Goal: Information Seeking & Learning: Find contact information

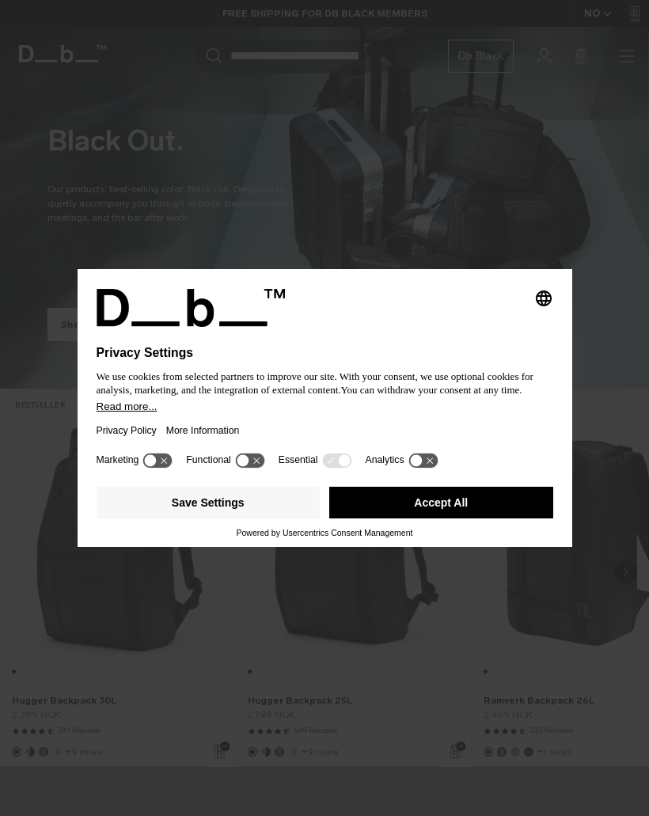
click at [251, 506] on button "Save Settings" at bounding box center [209, 503] width 224 height 32
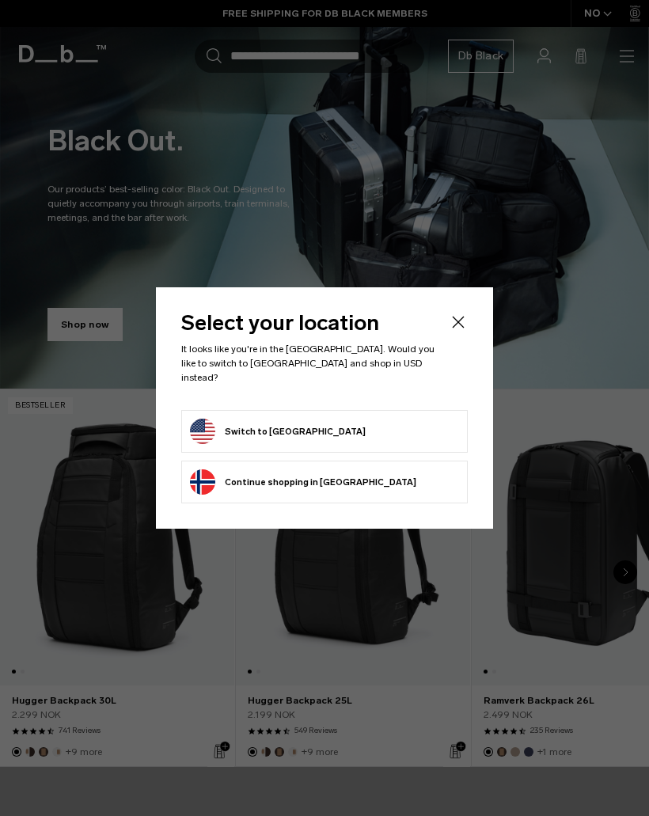
click at [351, 427] on form "Switch to United States" at bounding box center [324, 431] width 269 height 25
click at [245, 431] on button "Switch to United States" at bounding box center [278, 431] width 176 height 25
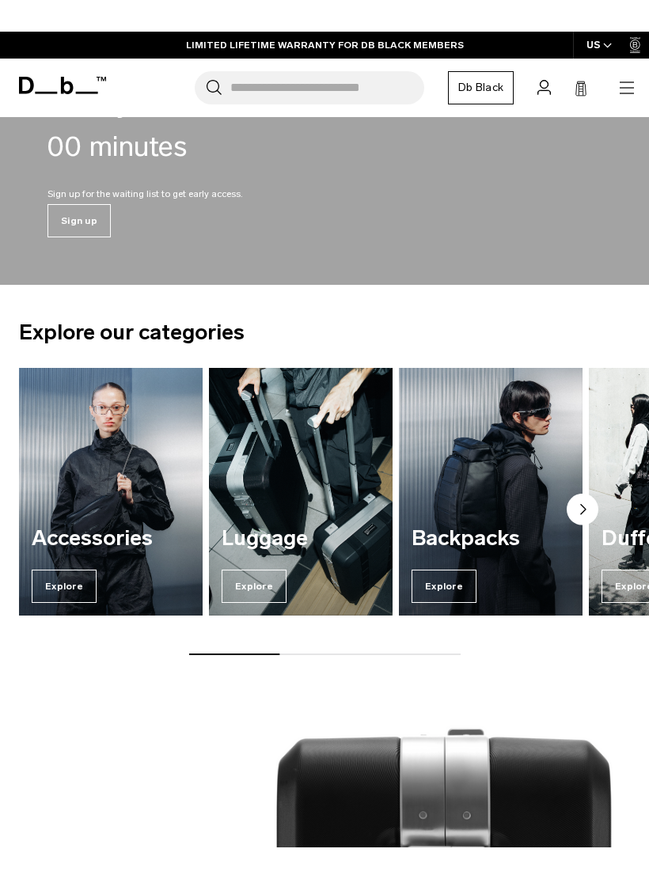
scroll to position [817, 0]
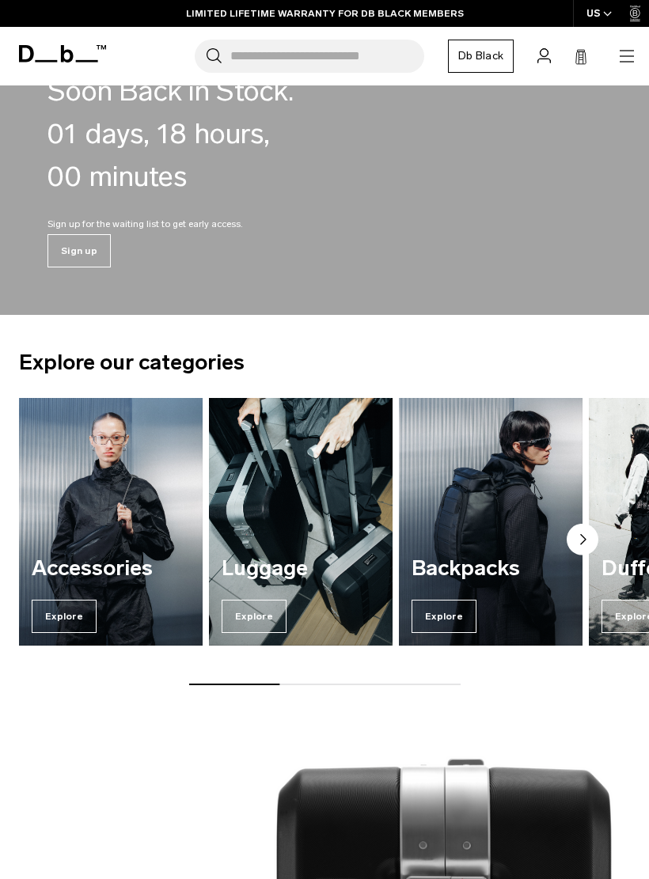
click at [268, 615] on span "Explore" at bounding box center [254, 616] width 65 height 33
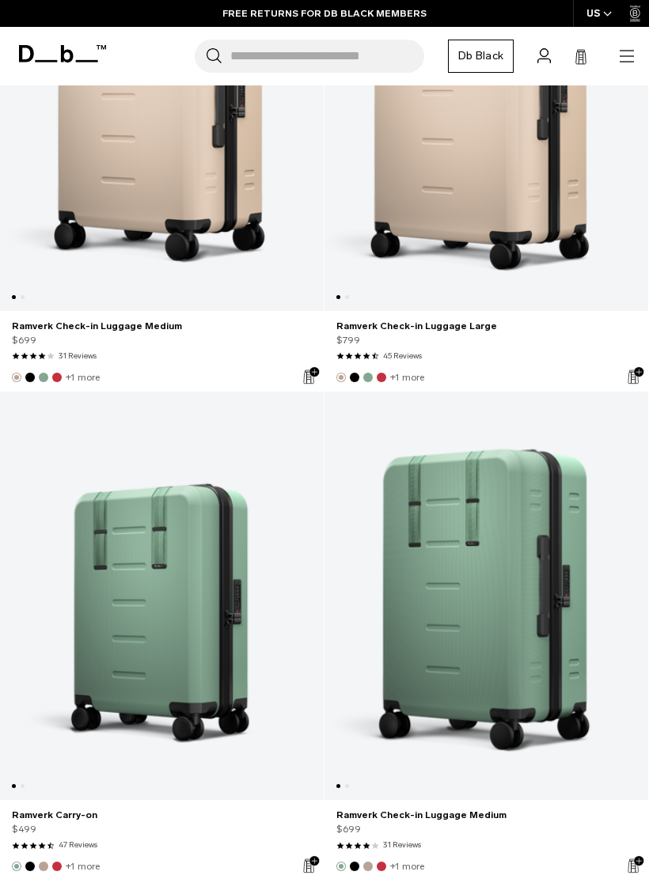
scroll to position [6343, 0]
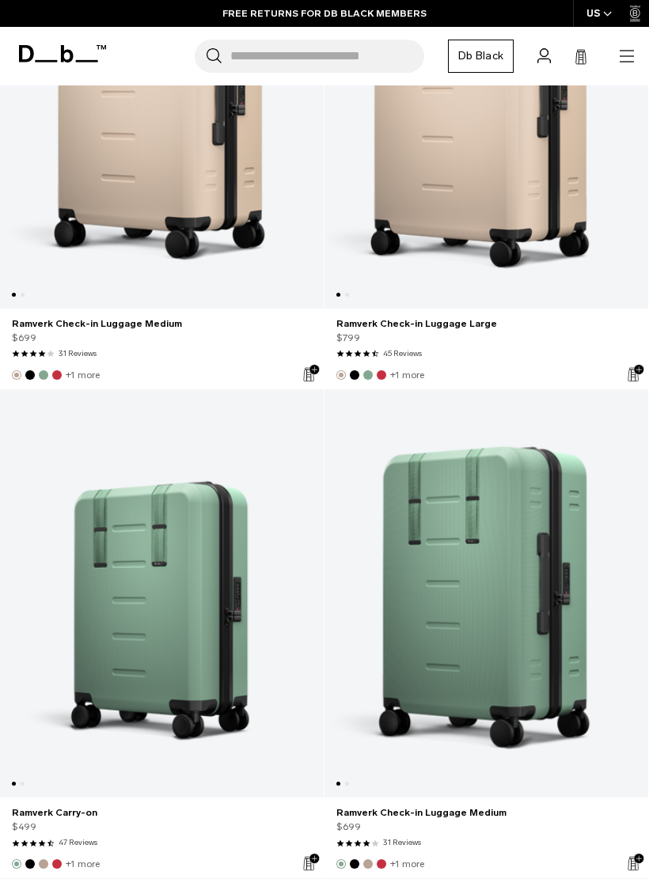
click at [517, 615] on link "Ramverk Check-in Luggage Medium" at bounding box center [486, 593] width 324 height 409
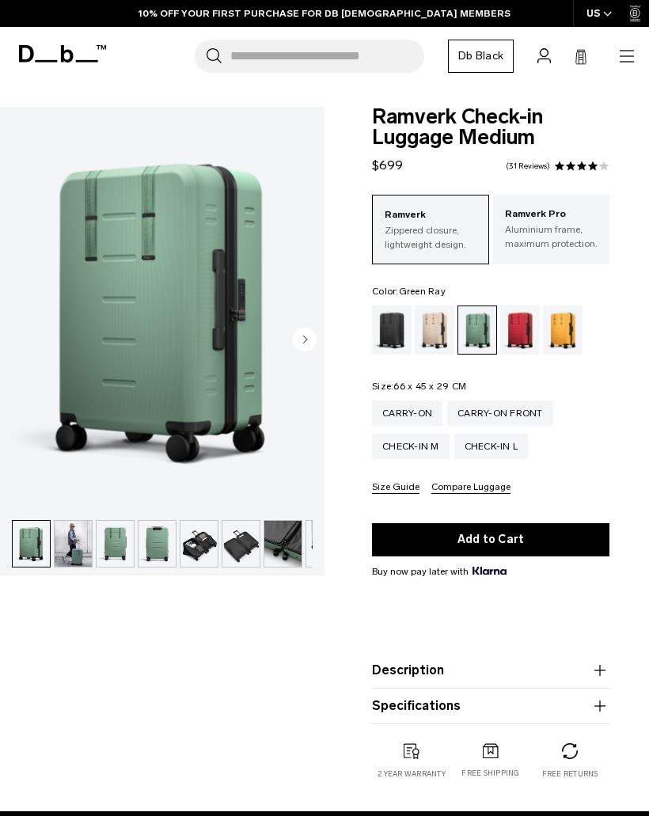
click at [302, 347] on circle "Next slide" at bounding box center [305, 340] width 24 height 24
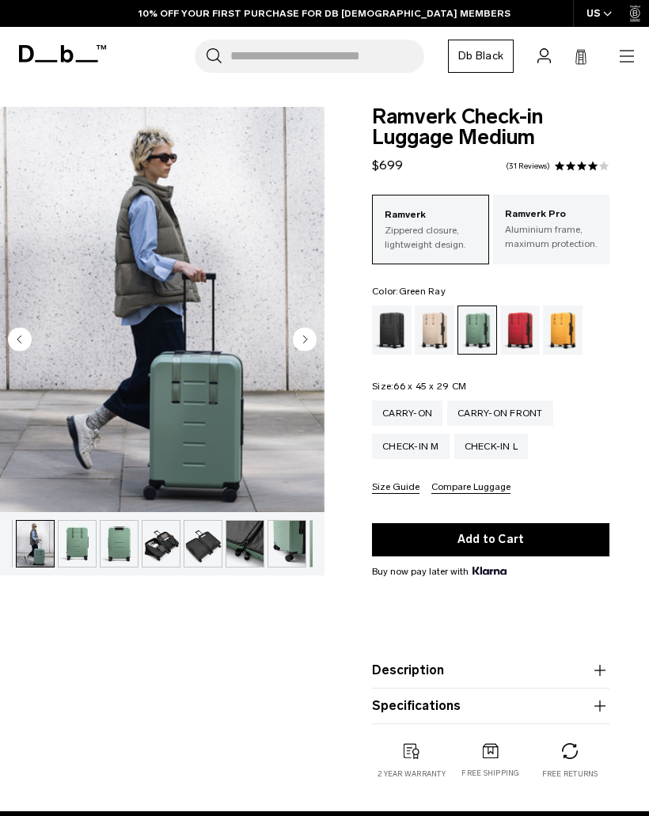
scroll to position [0, 42]
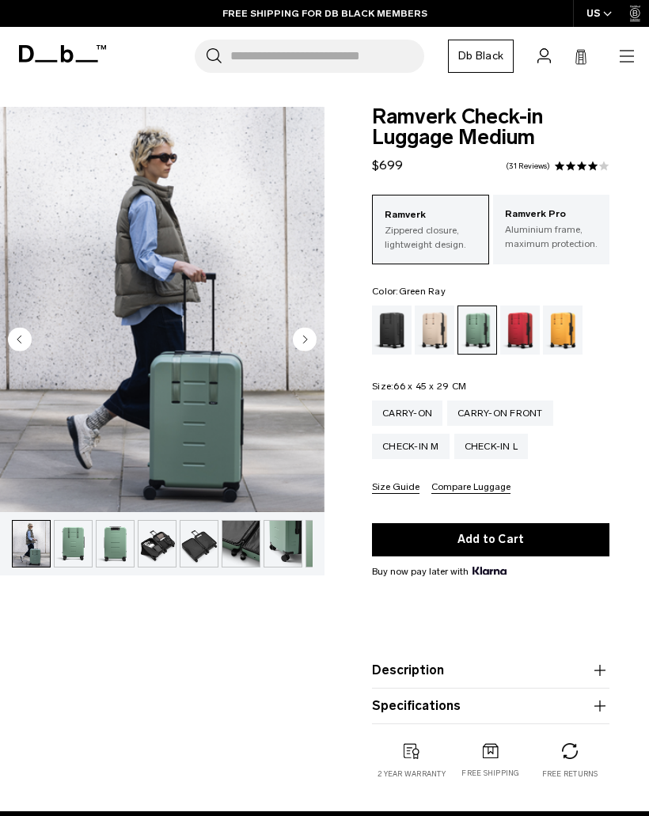
click at [302, 345] on circle "Next slide" at bounding box center [305, 340] width 24 height 24
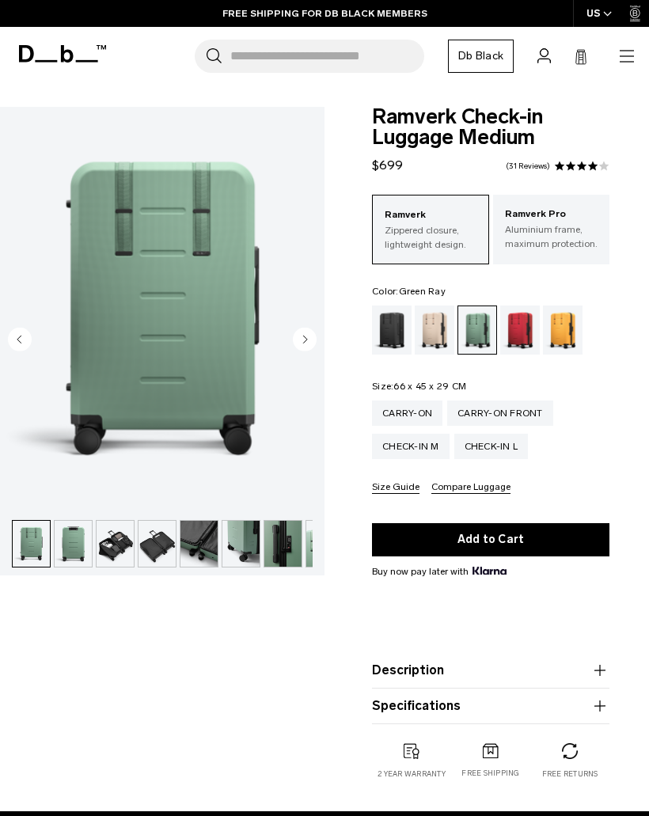
click at [309, 341] on circle "Next slide" at bounding box center [305, 340] width 24 height 24
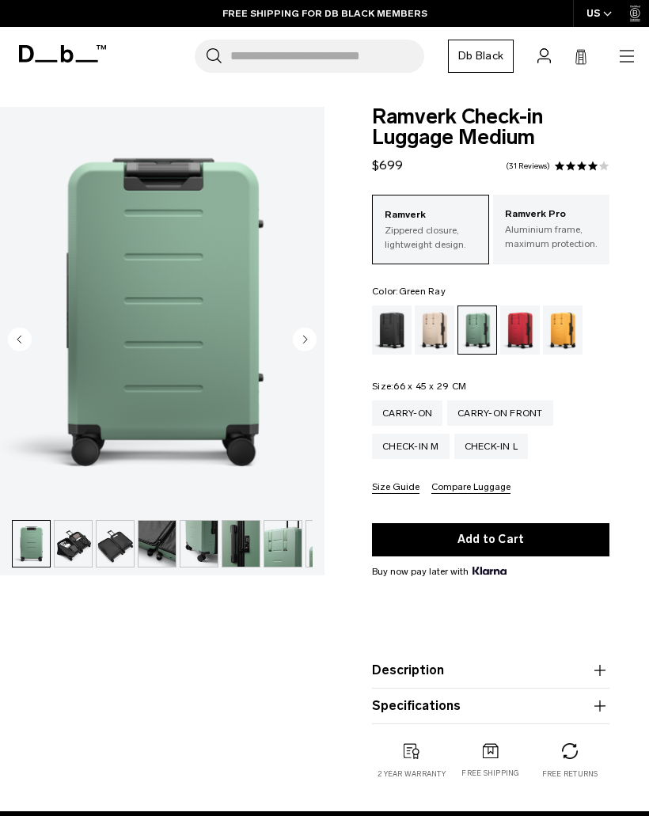
click at [305, 349] on circle "Next slide" at bounding box center [305, 340] width 24 height 24
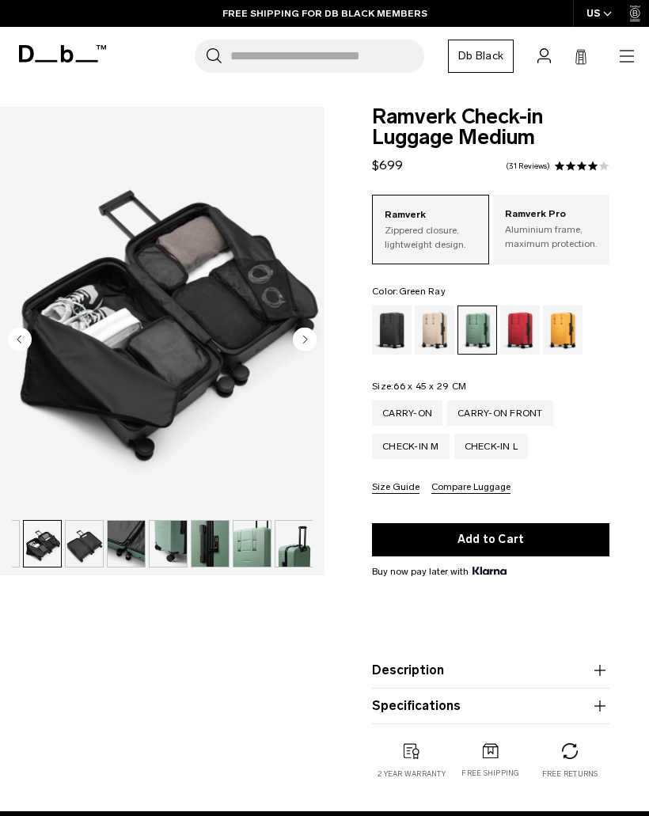
scroll to position [0, 157]
click at [300, 349] on circle "Next slide" at bounding box center [305, 340] width 24 height 24
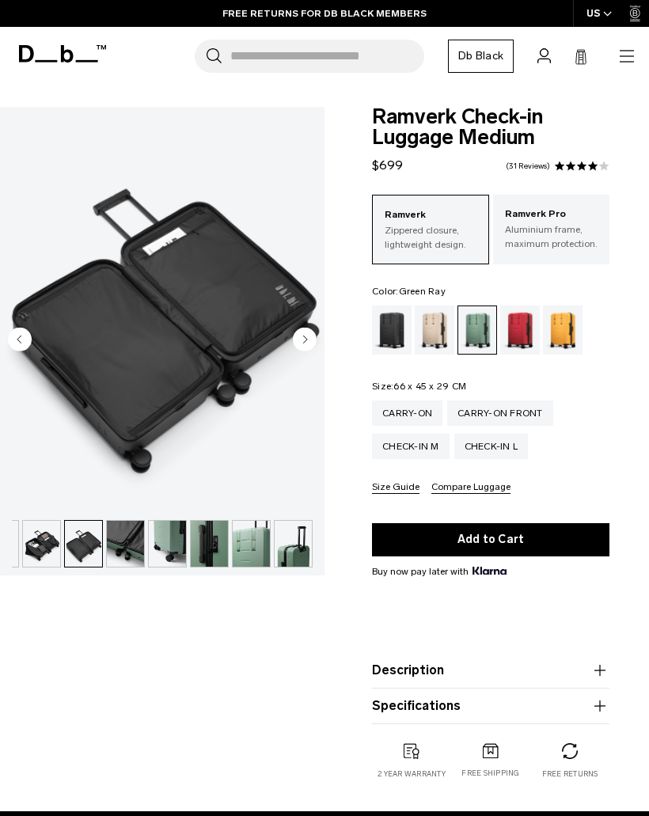
click at [299, 349] on circle "Next slide" at bounding box center [305, 340] width 24 height 24
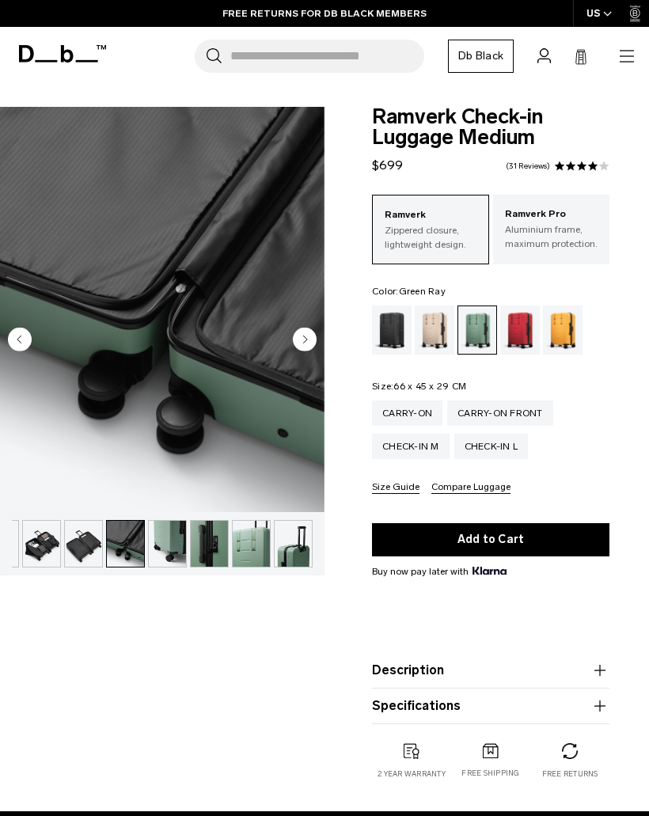
click at [303, 342] on circle "Next slide" at bounding box center [305, 340] width 24 height 24
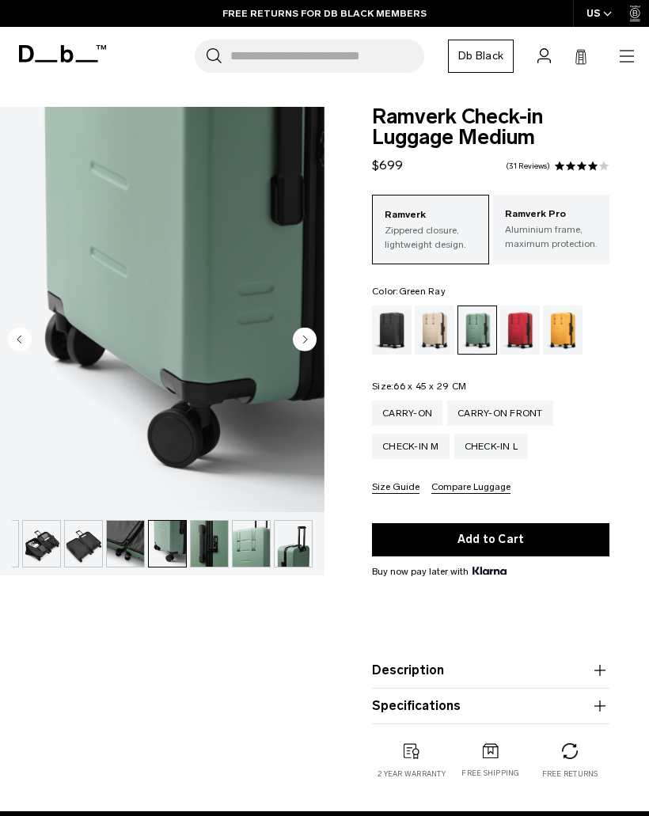
click at [302, 347] on circle "Next slide" at bounding box center [305, 340] width 24 height 24
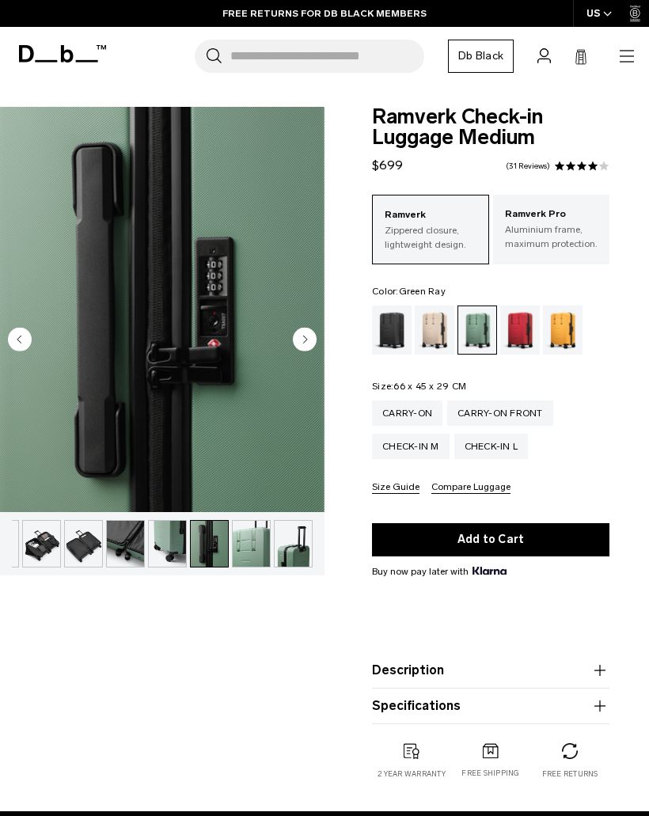
click at [300, 349] on circle "Next slide" at bounding box center [305, 340] width 24 height 24
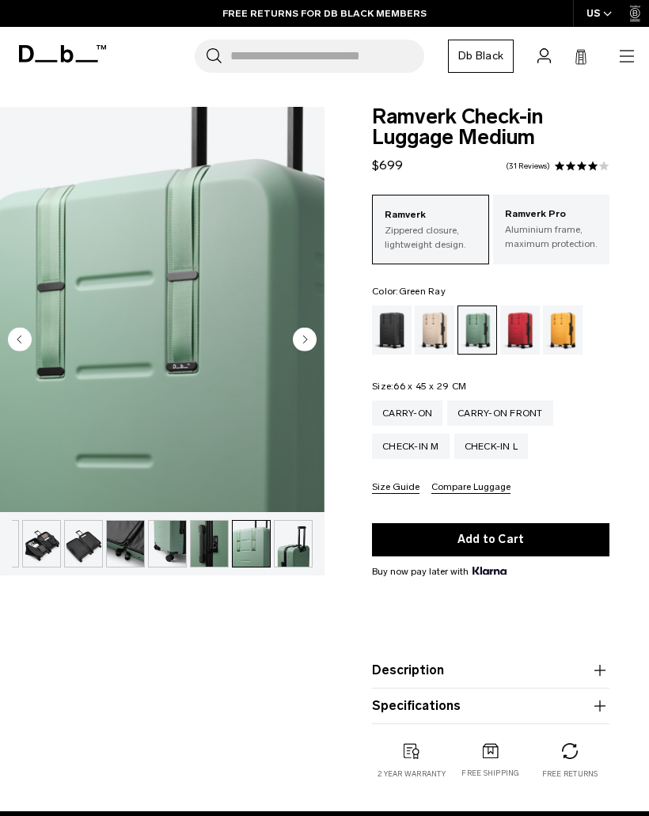
click at [306, 355] on img "10 / 11" at bounding box center [162, 309] width 324 height 405
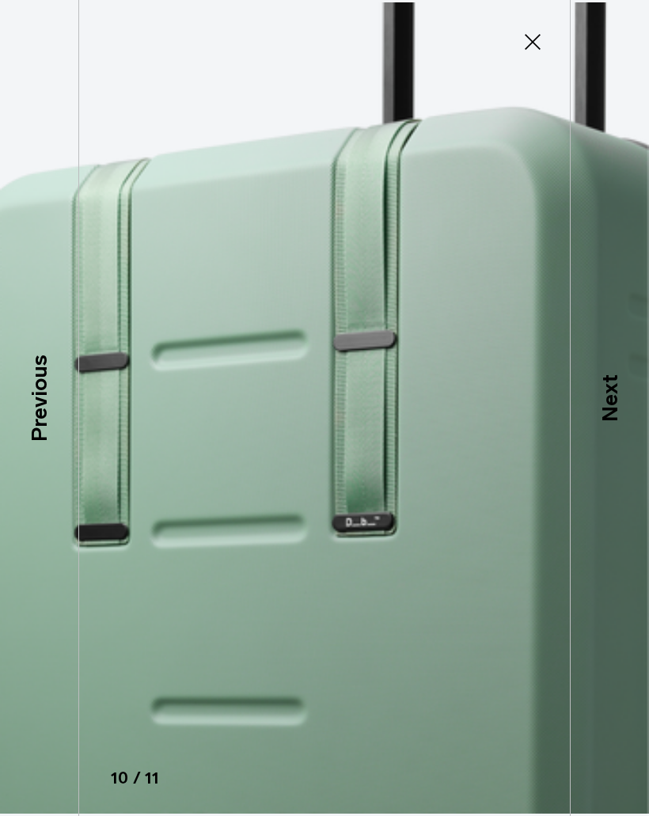
click at [526, 61] on img at bounding box center [324, 408] width 649 height 816
click at [533, 44] on icon at bounding box center [532, 41] width 25 height 25
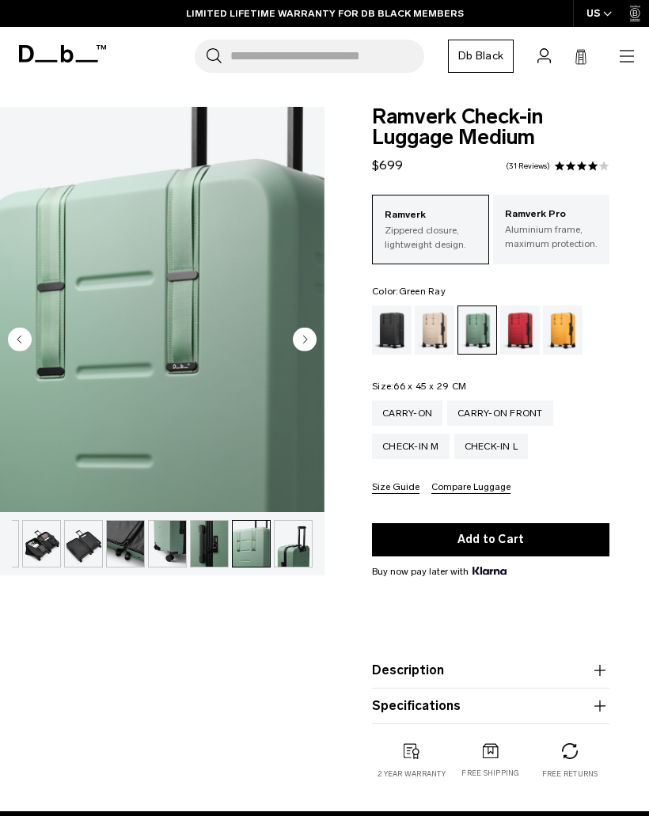
click at [308, 337] on circle "Next slide" at bounding box center [305, 340] width 24 height 24
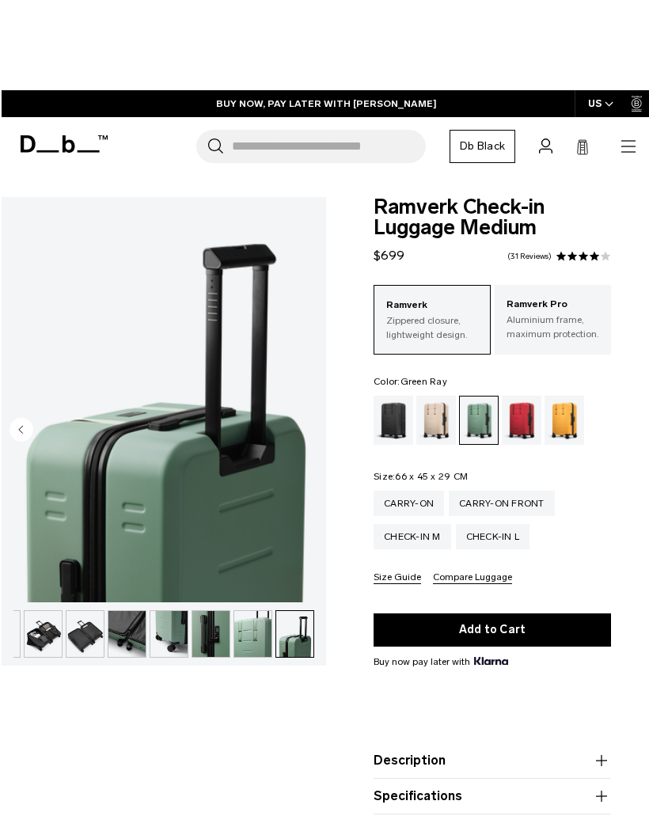
scroll to position [0, 8]
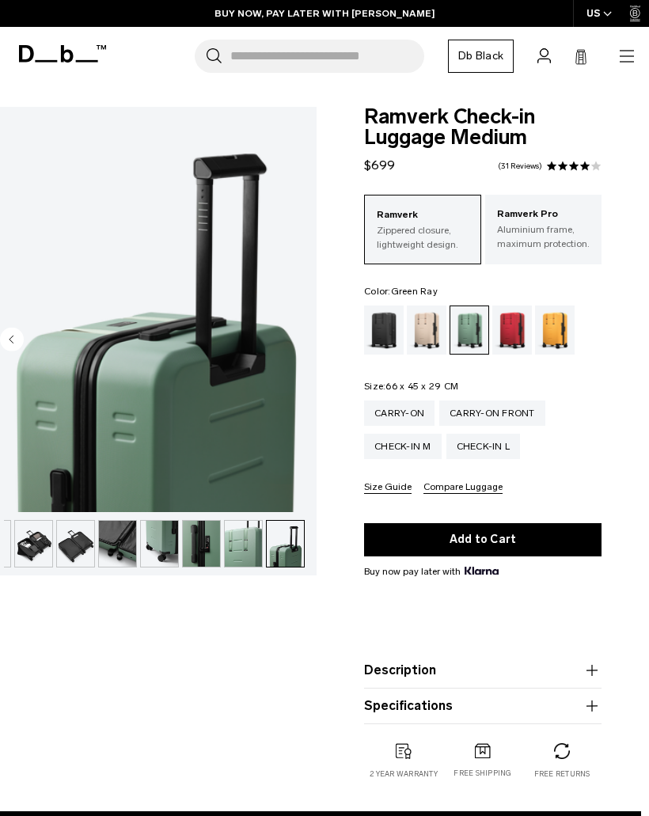
click at [621, 55] on icon "button" at bounding box center [627, 55] width 14 height 1
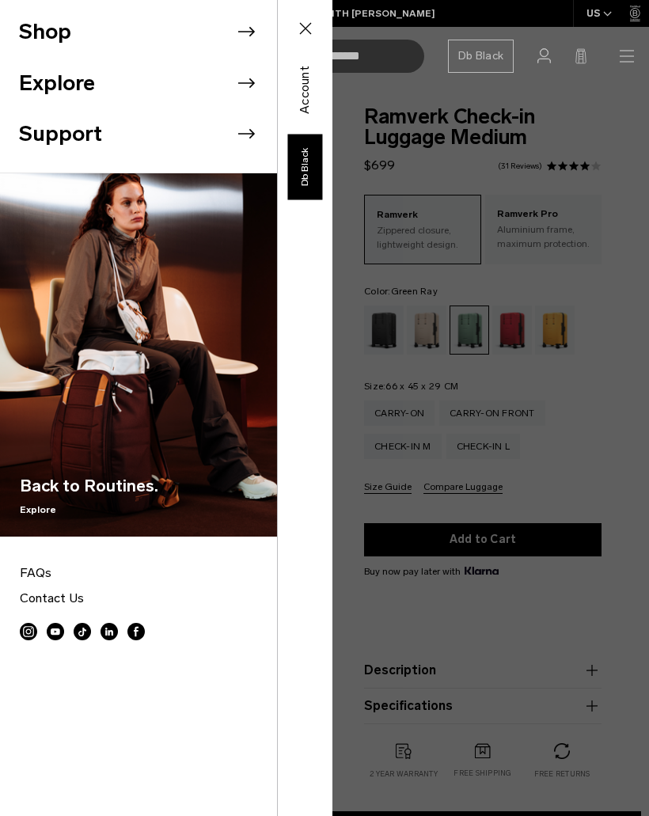
click at [240, 34] on icon at bounding box center [246, 32] width 24 height 24
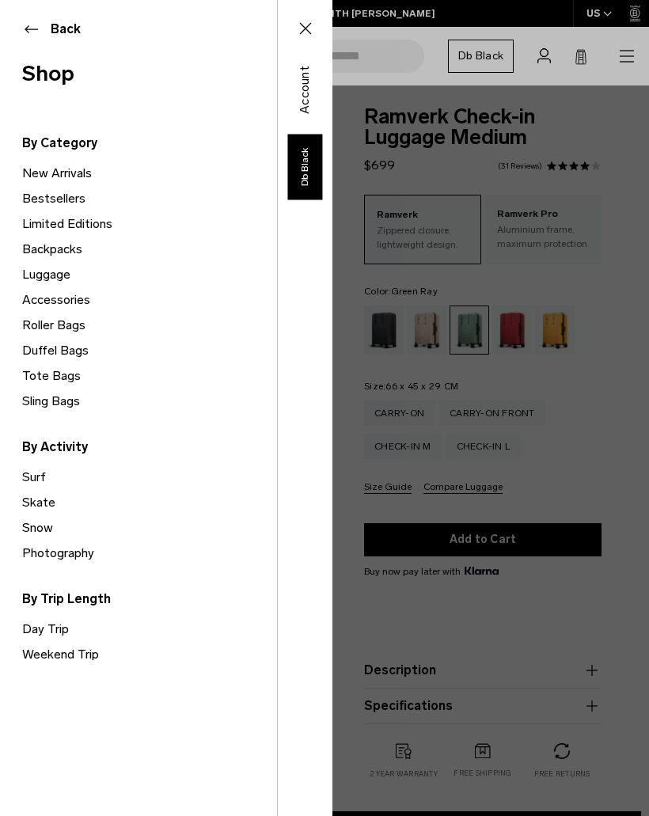
click at [75, 252] on link "Backpacks" at bounding box center [149, 249] width 255 height 25
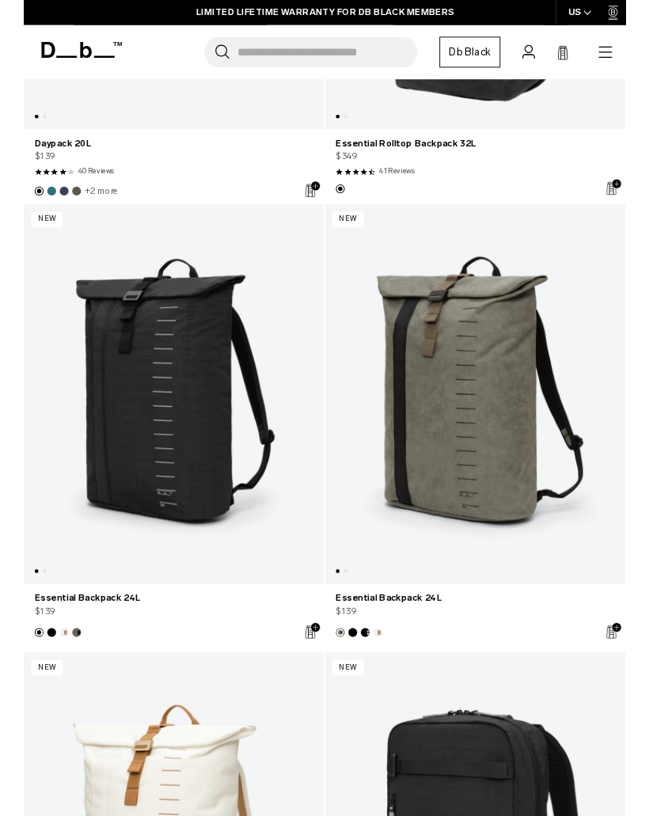
scroll to position [5034, 0]
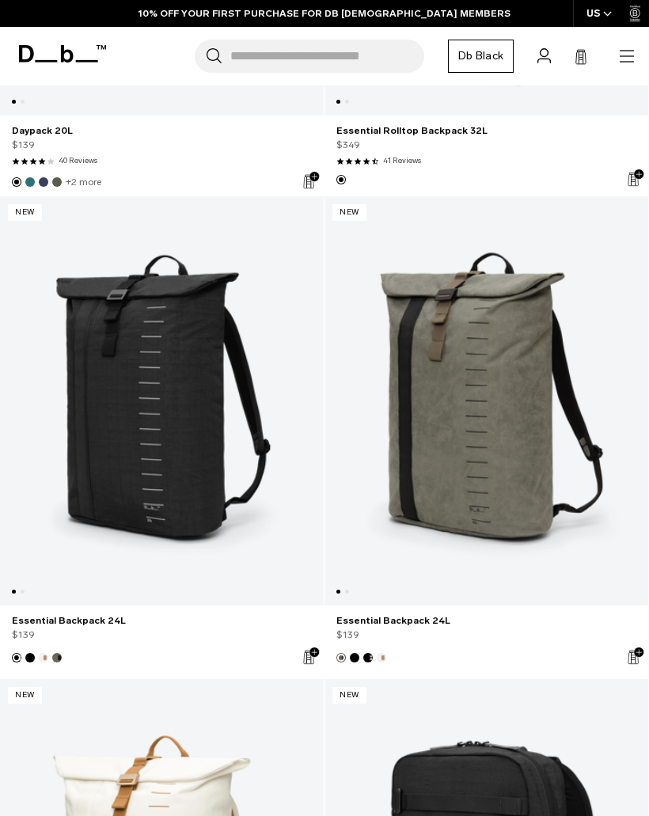
click at [470, 391] on link "Essential Backpack 24L" at bounding box center [486, 400] width 324 height 409
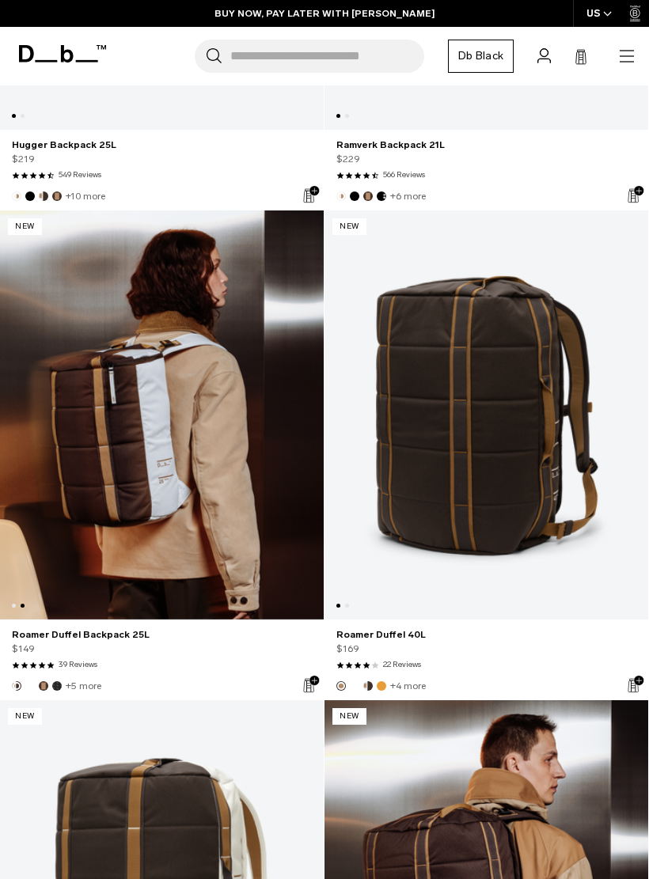
scroll to position [0, 324]
click at [156, 408] on link "Roamer Duffel Backpack 25L" at bounding box center [162, 415] width 324 height 409
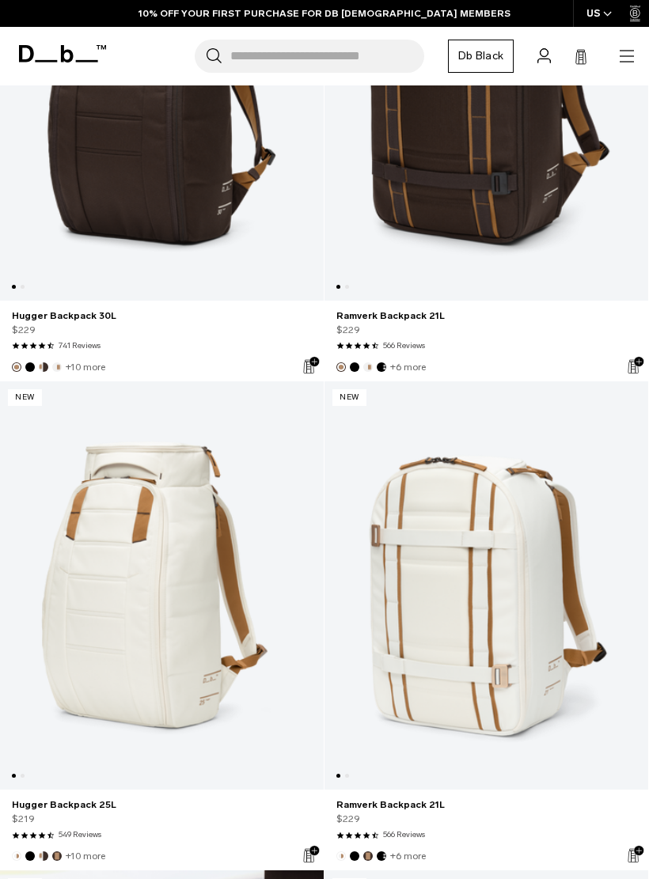
scroll to position [1442, 0]
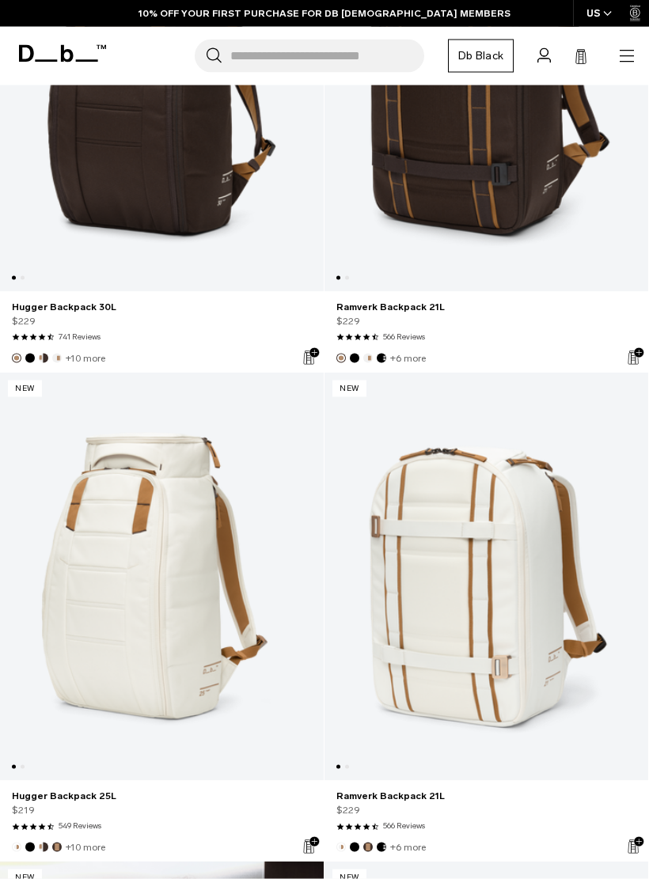
click at [481, 580] on link "Ramverk Backpack 21L" at bounding box center [486, 577] width 324 height 409
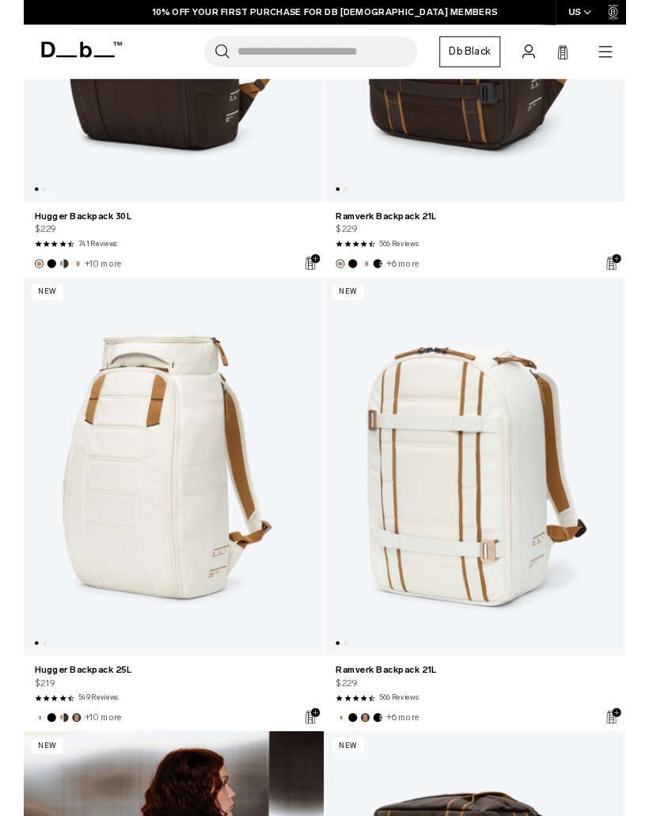
scroll to position [1580, 0]
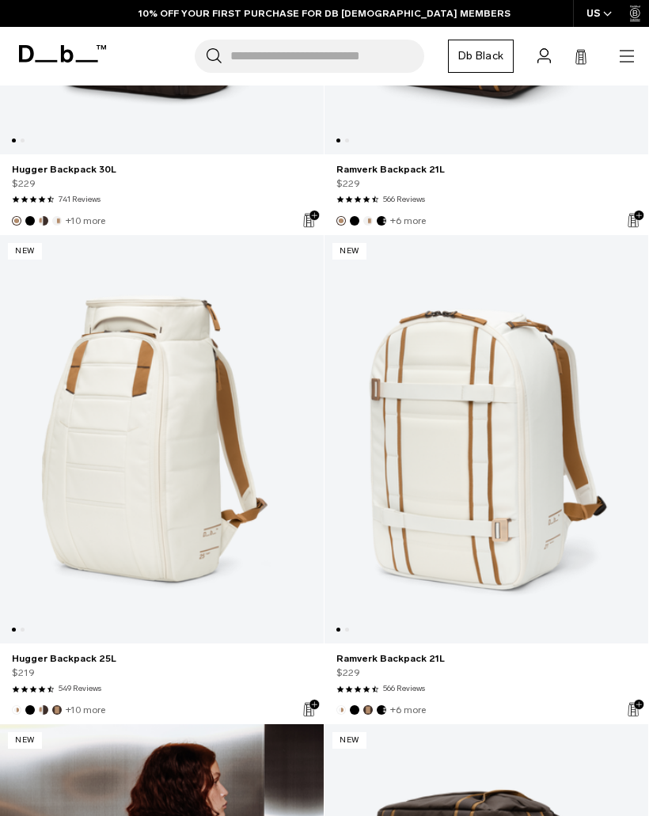
click at [169, 438] on link "Hugger Backpack 25L" at bounding box center [162, 439] width 324 height 409
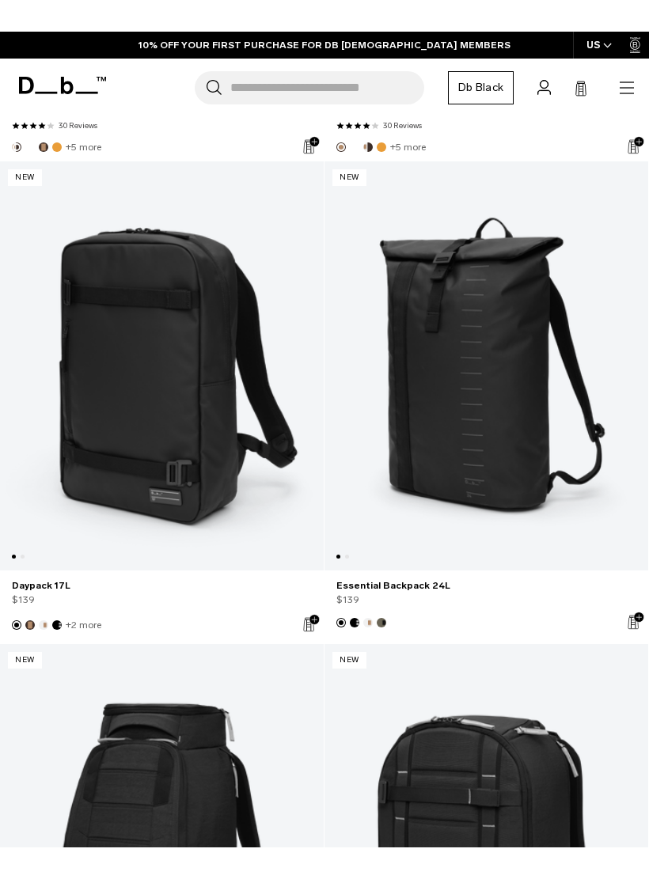
scroll to position [3111, 0]
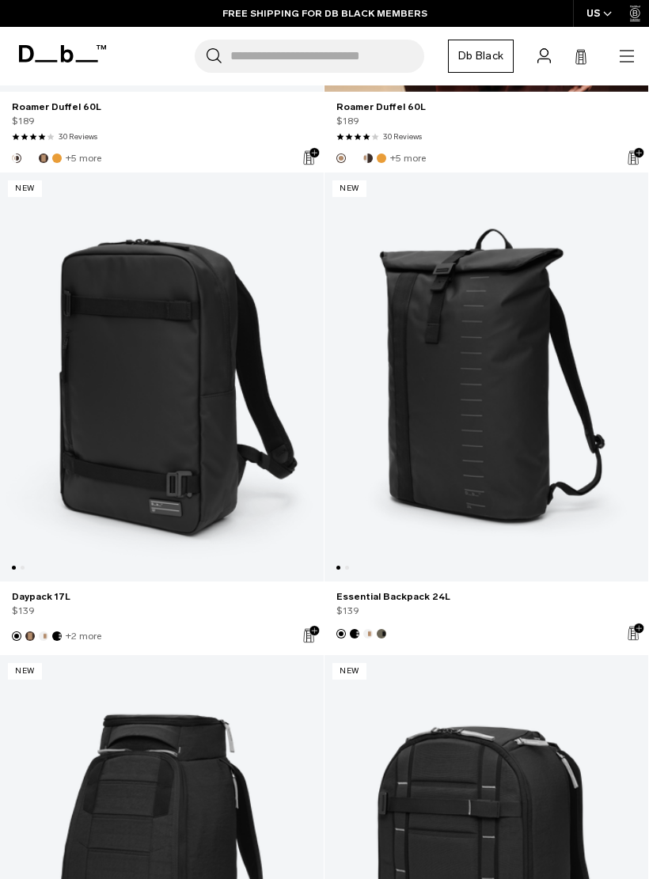
click at [500, 443] on link "Essential Backpack 24L" at bounding box center [486, 377] width 324 height 409
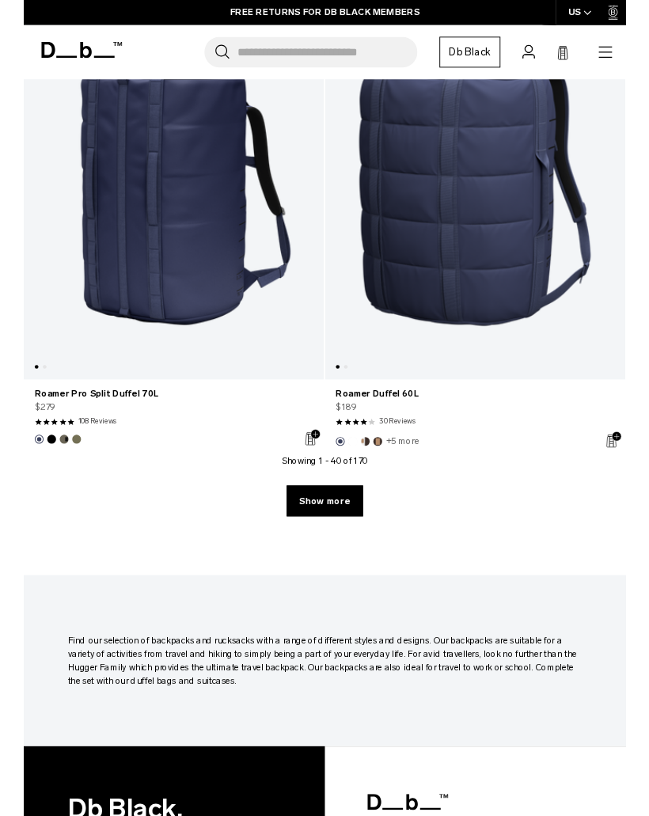
scroll to position [9657, 0]
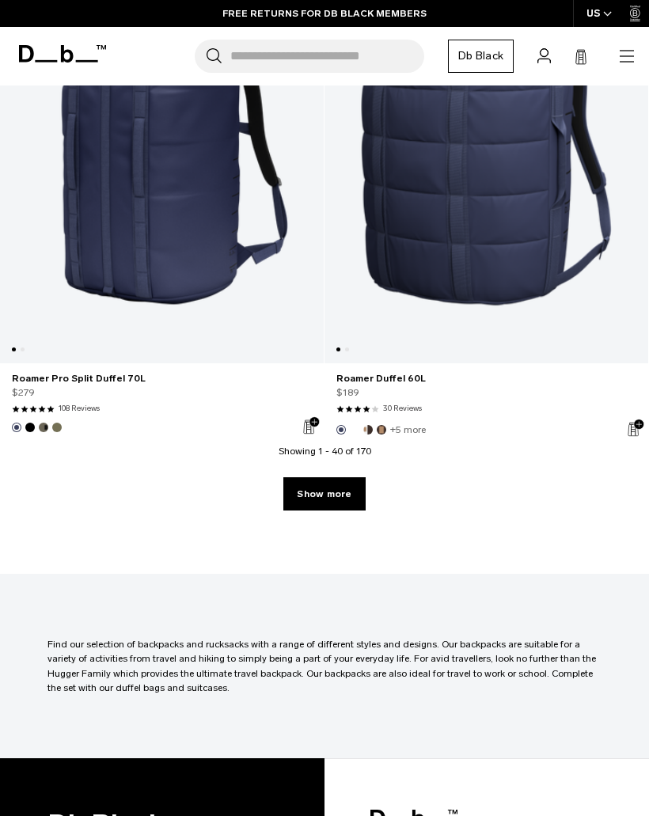
click at [337, 503] on link "Show more" at bounding box center [324, 493] width 82 height 33
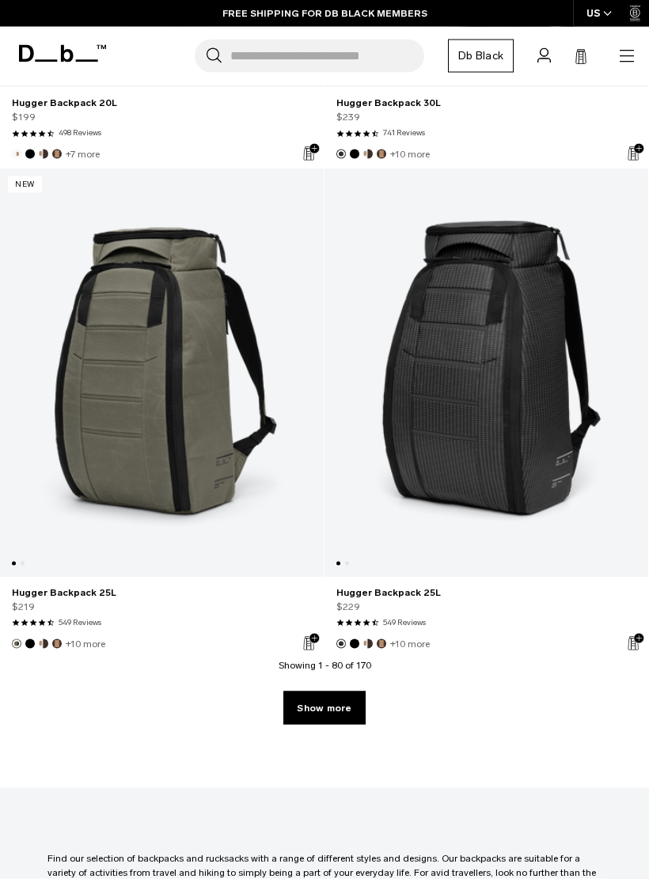
scroll to position [19232, 0]
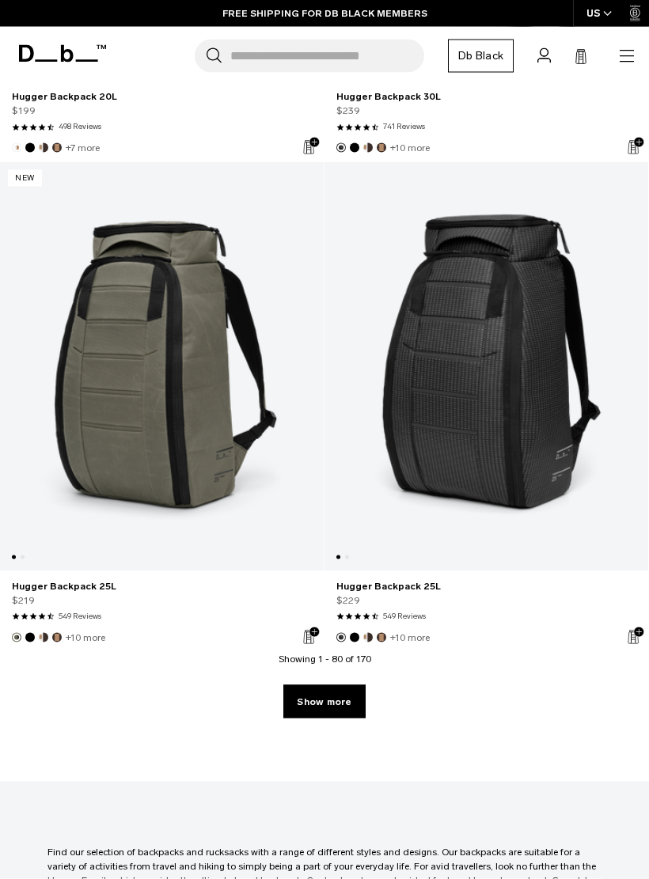
click at [339, 697] on link "Show more" at bounding box center [324, 701] width 82 height 33
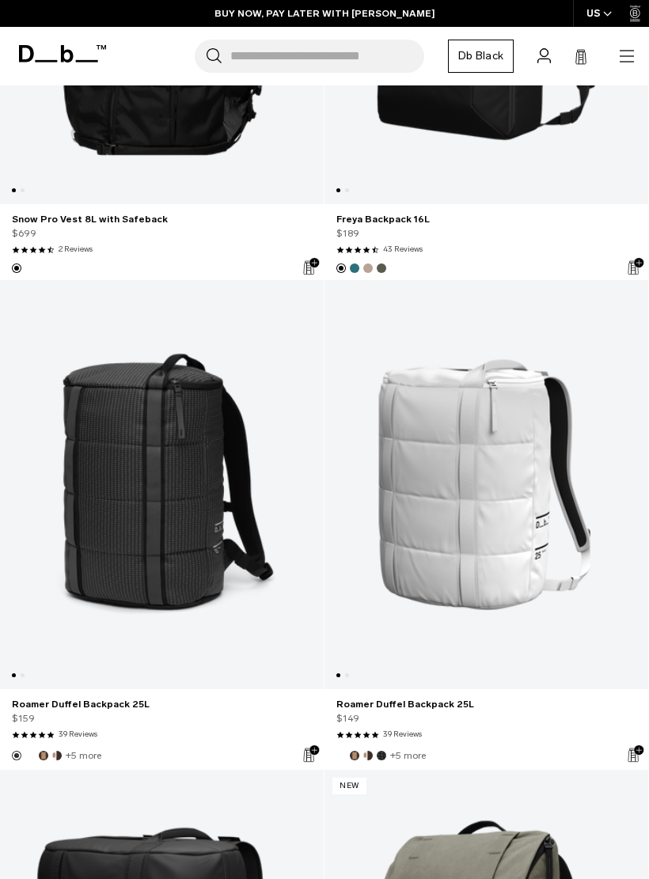
scroll to position [24092, 0]
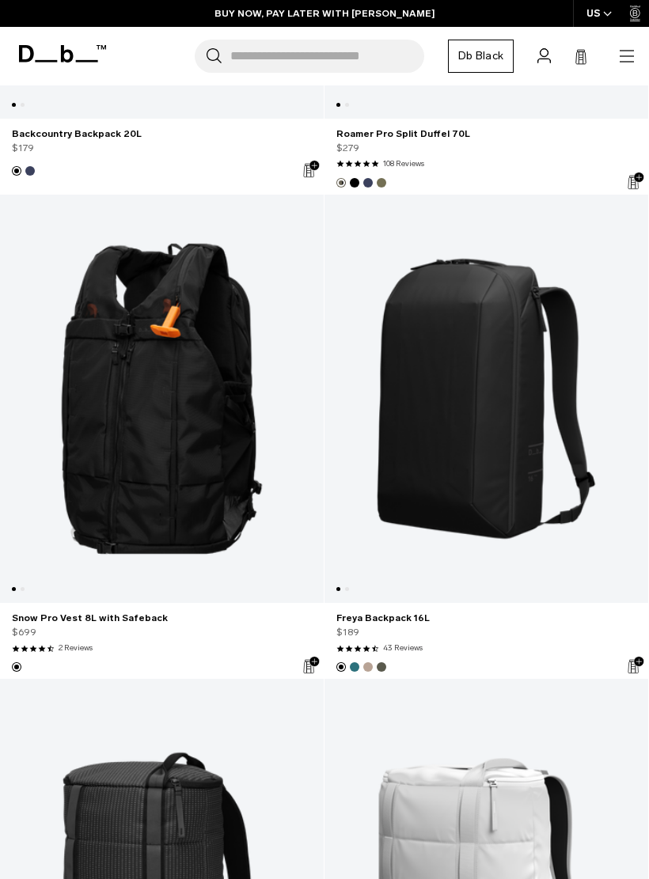
click at [488, 433] on link "Freya Backpack 16L" at bounding box center [486, 399] width 324 height 409
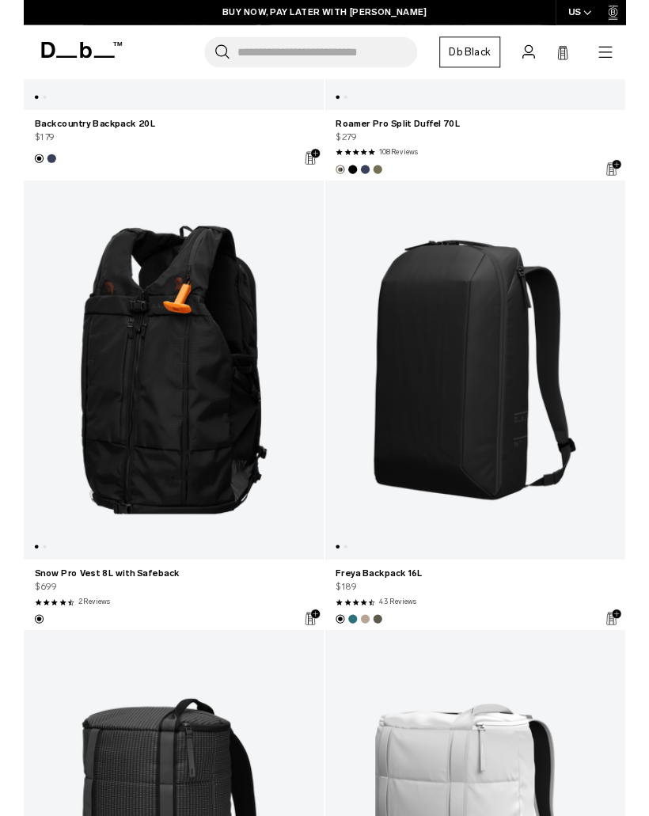
scroll to position [24155, 0]
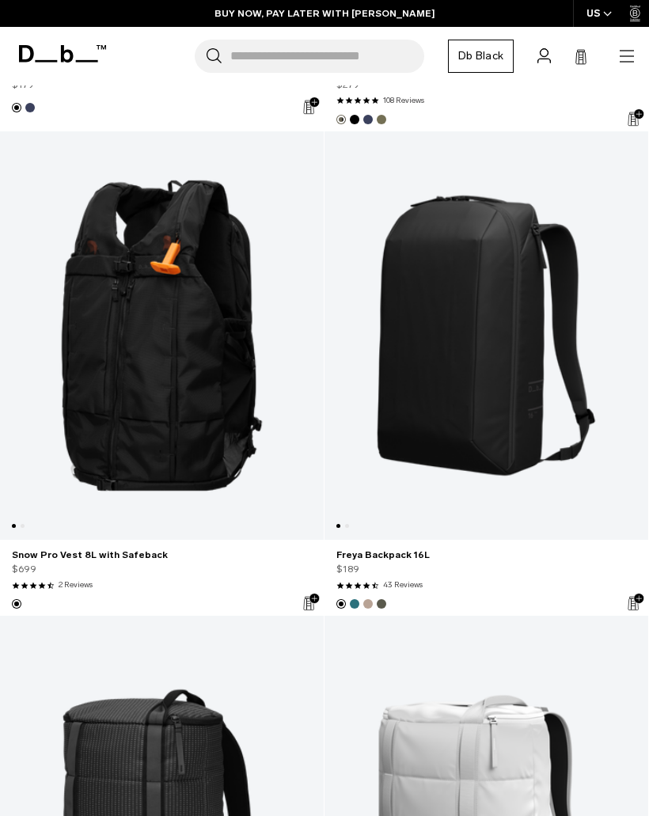
click at [503, 393] on link "Freya Backpack 16L" at bounding box center [486, 335] width 324 height 409
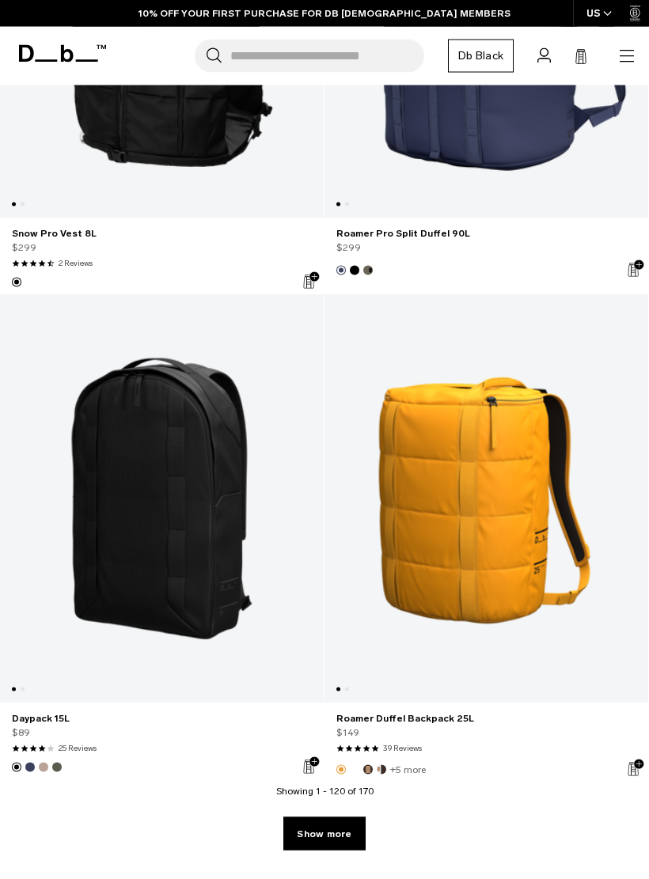
scroll to position [28949, 0]
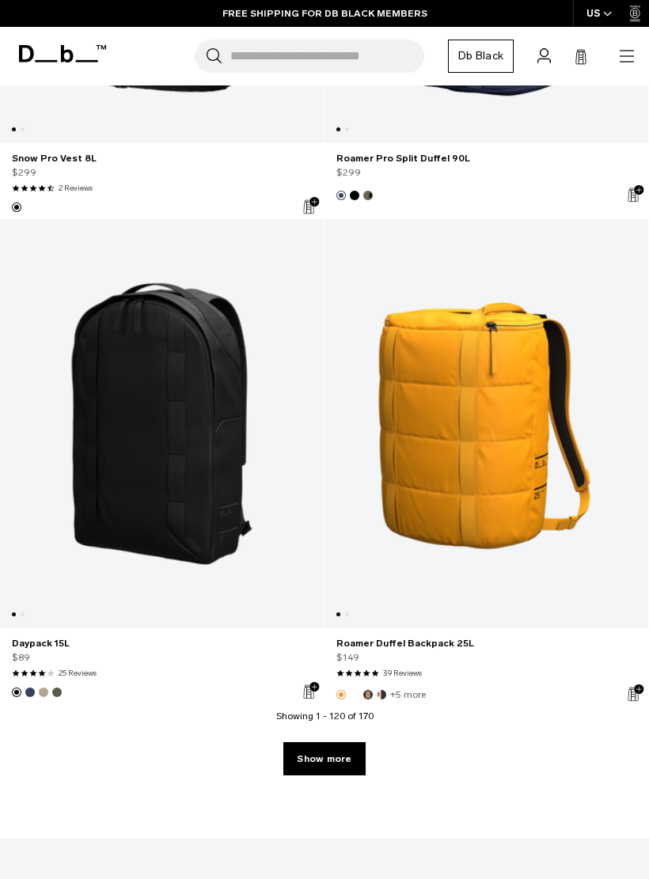
click at [335, 753] on link "Show more" at bounding box center [324, 758] width 82 height 33
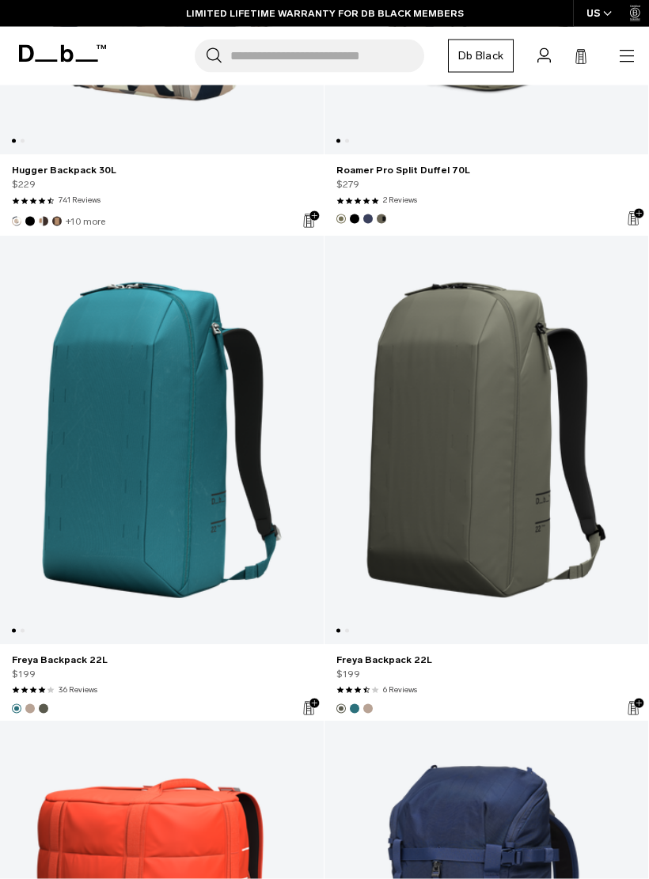
scroll to position [30403, 0]
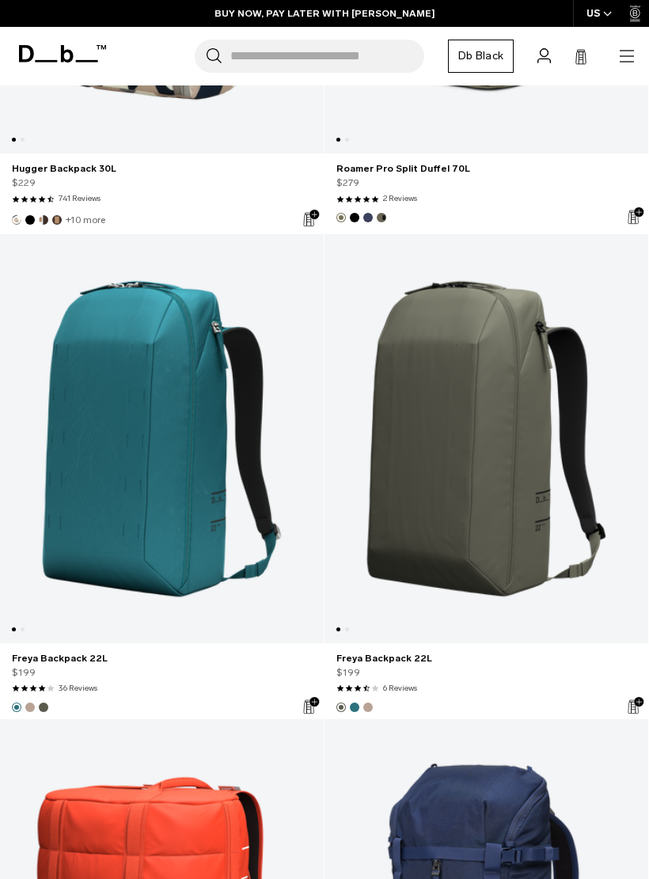
click at [163, 487] on link "Freya Backpack 22L" at bounding box center [162, 438] width 324 height 409
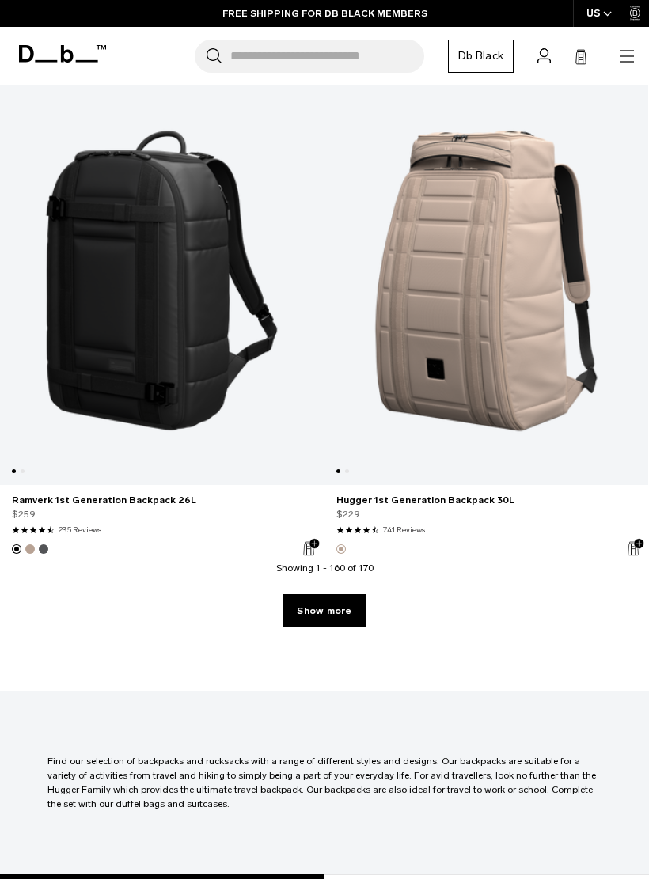
scroll to position [38894, 0]
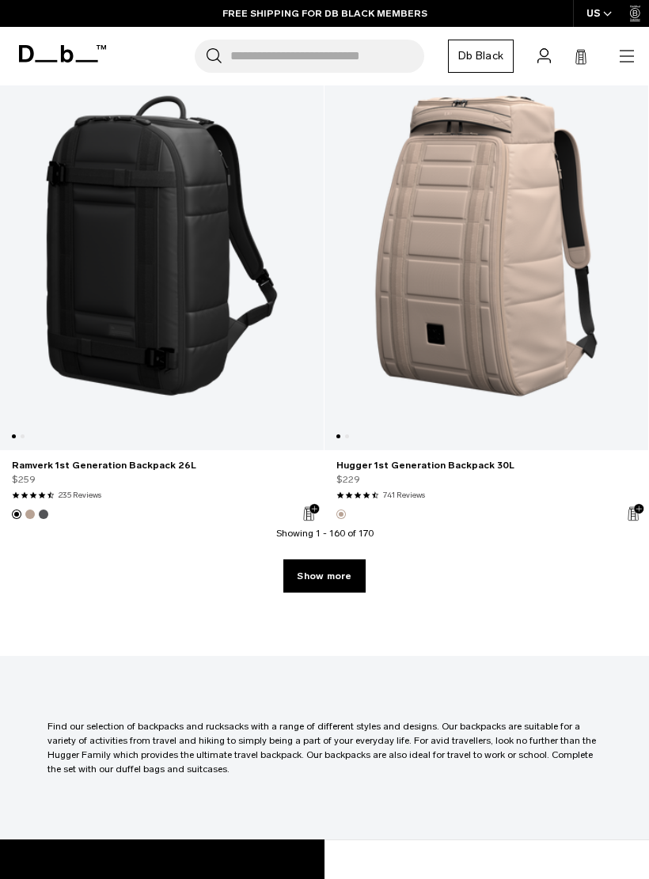
click at [324, 559] on link "Show more" at bounding box center [324, 575] width 82 height 33
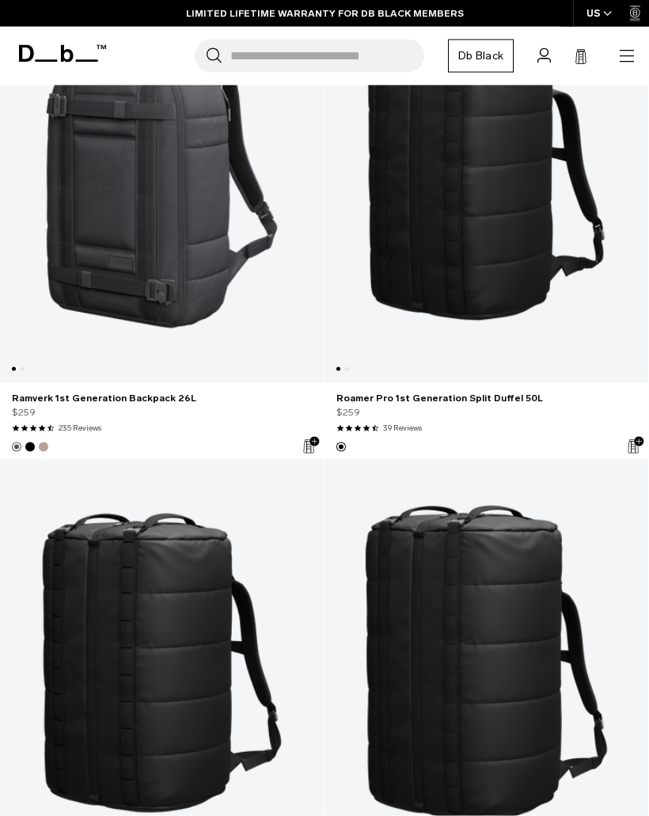
scroll to position [40912, 0]
click at [617, 55] on icon "button" at bounding box center [626, 56] width 19 height 19
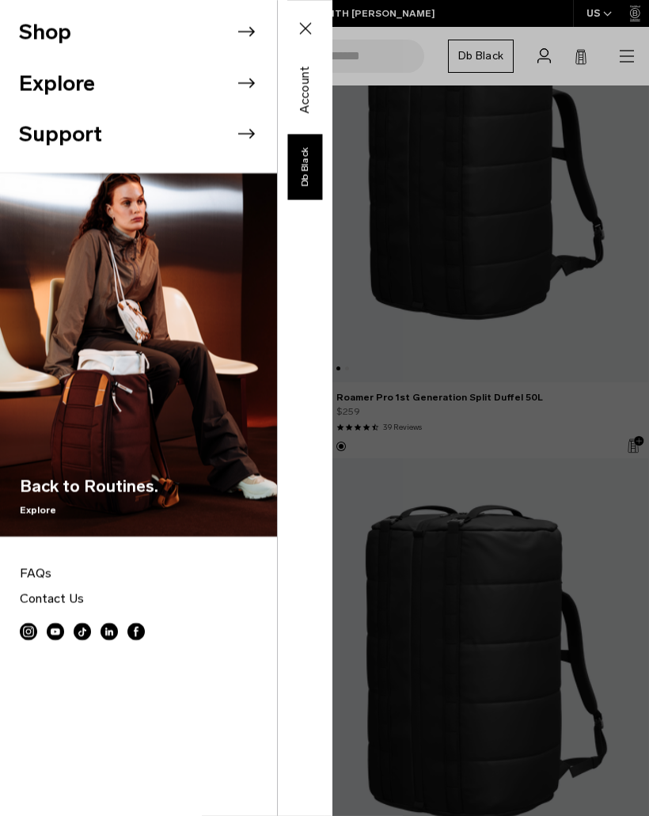
click at [240, 35] on icon at bounding box center [246, 32] width 24 height 24
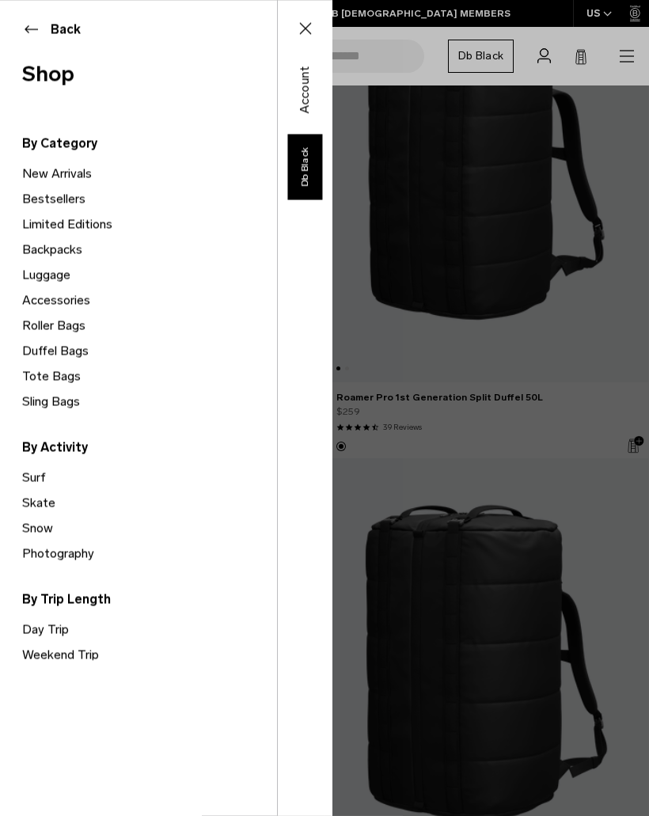
click at [80, 197] on link "Bestsellers" at bounding box center [149, 198] width 255 height 25
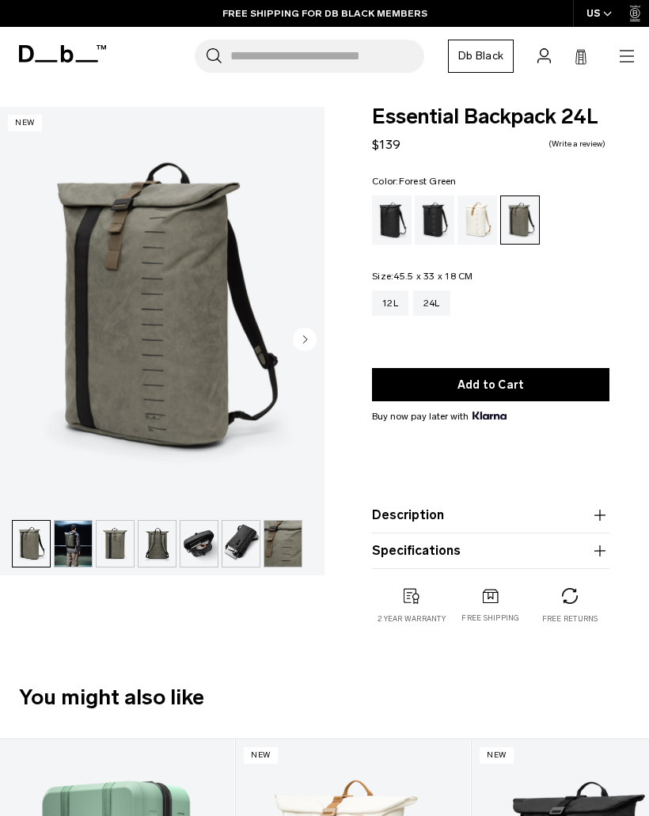
click at [301, 347] on circle "Next slide" at bounding box center [305, 340] width 24 height 24
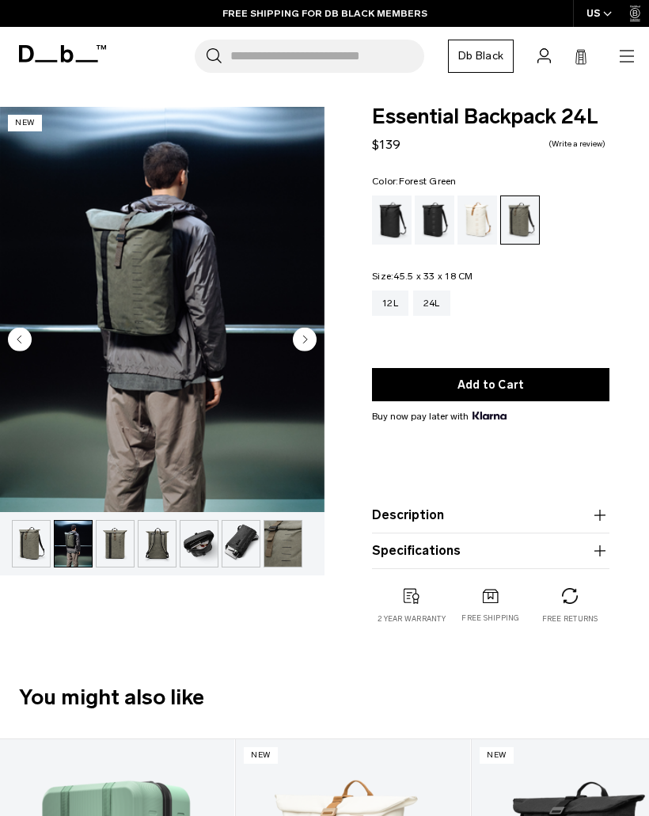
click at [302, 353] on button "Next slide" at bounding box center [305, 341] width 24 height 27
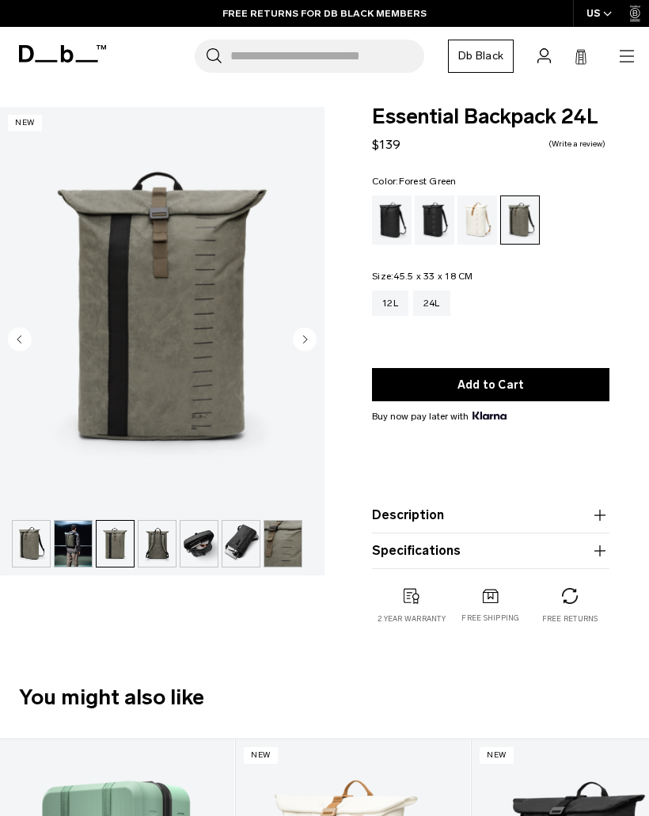
click at [300, 355] on img "3 / 7" at bounding box center [162, 309] width 324 height 405
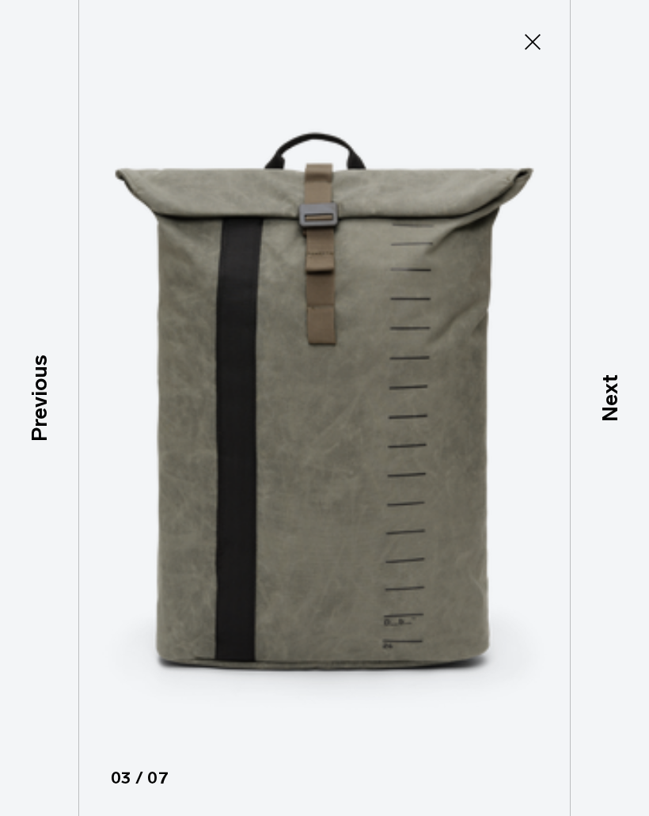
click at [607, 402] on p "Next" at bounding box center [610, 398] width 32 height 47
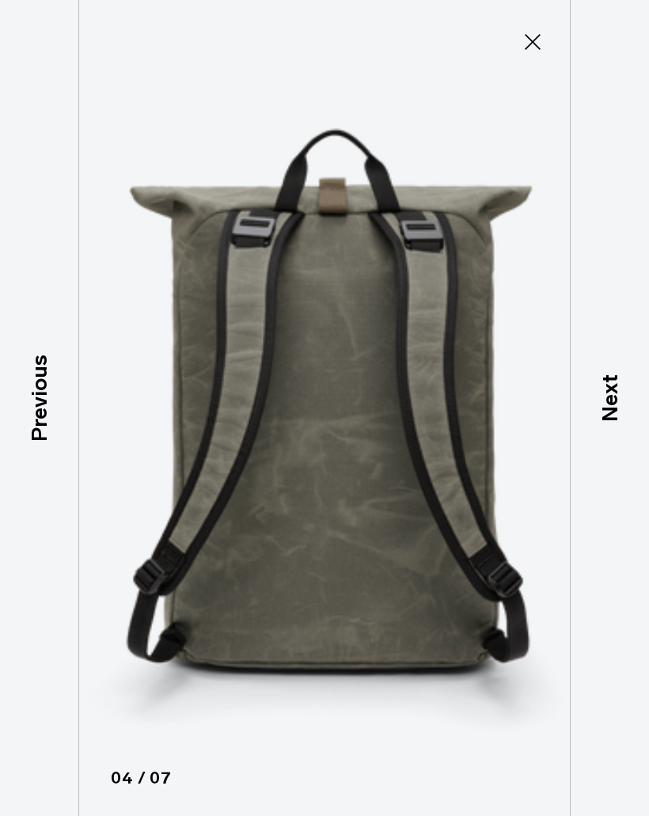
click at [609, 401] on p "Next" at bounding box center [610, 398] width 32 height 47
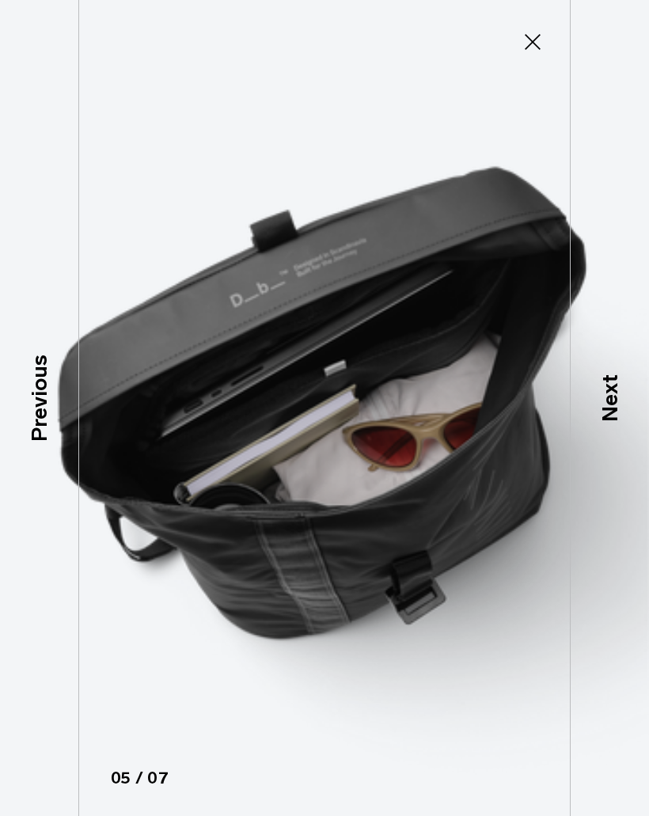
click at [615, 401] on p "Next" at bounding box center [610, 398] width 32 height 47
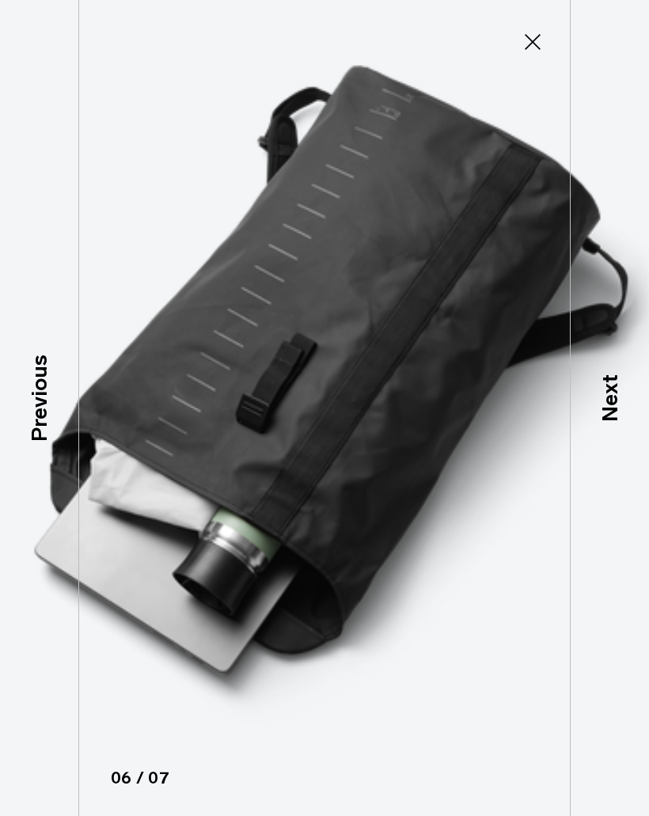
click at [607, 404] on p "Next" at bounding box center [610, 398] width 32 height 47
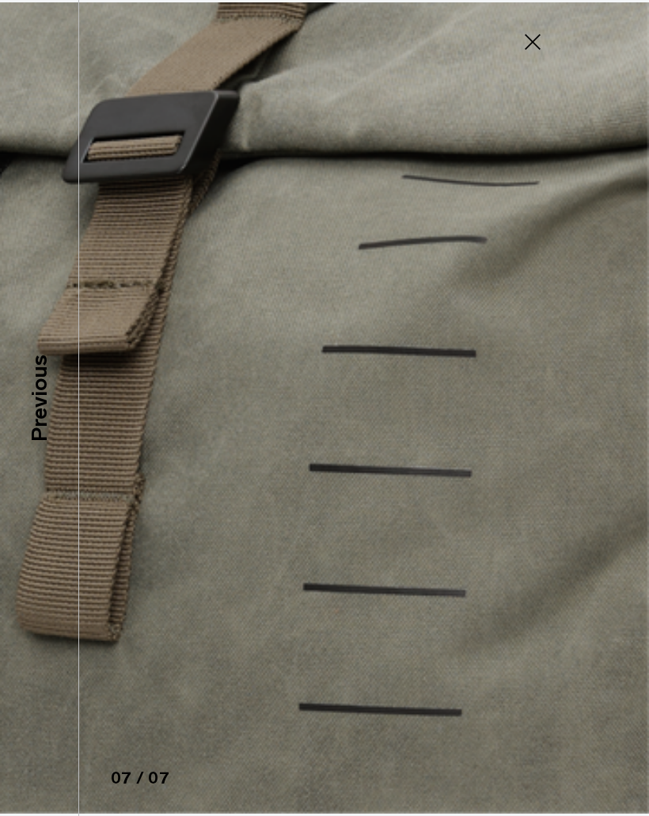
click at [615, 406] on img at bounding box center [324, 408] width 649 height 816
click at [522, 50] on icon at bounding box center [532, 41] width 25 height 25
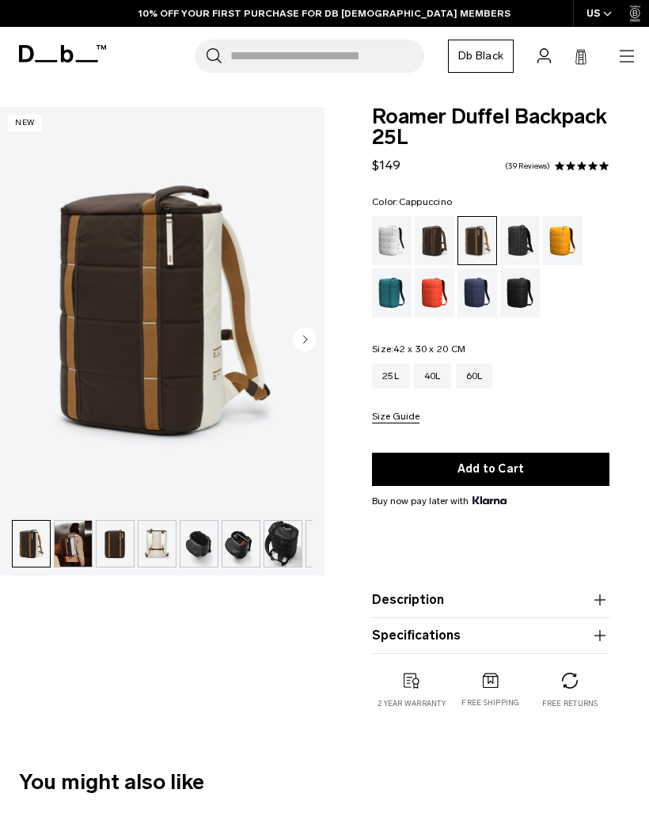
click at [164, 294] on img "1 / 10" at bounding box center [162, 309] width 324 height 405
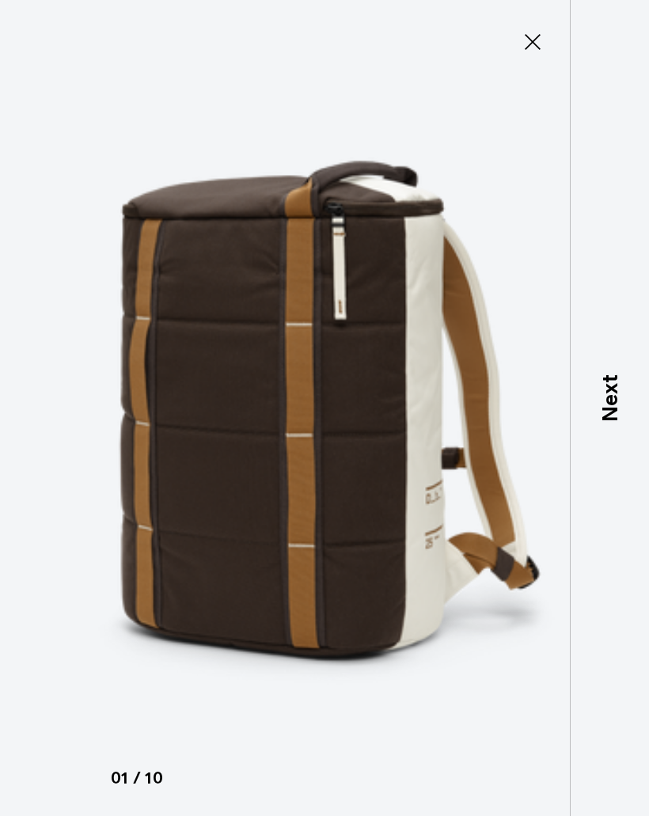
click at [600, 405] on p "Next" at bounding box center [610, 398] width 32 height 47
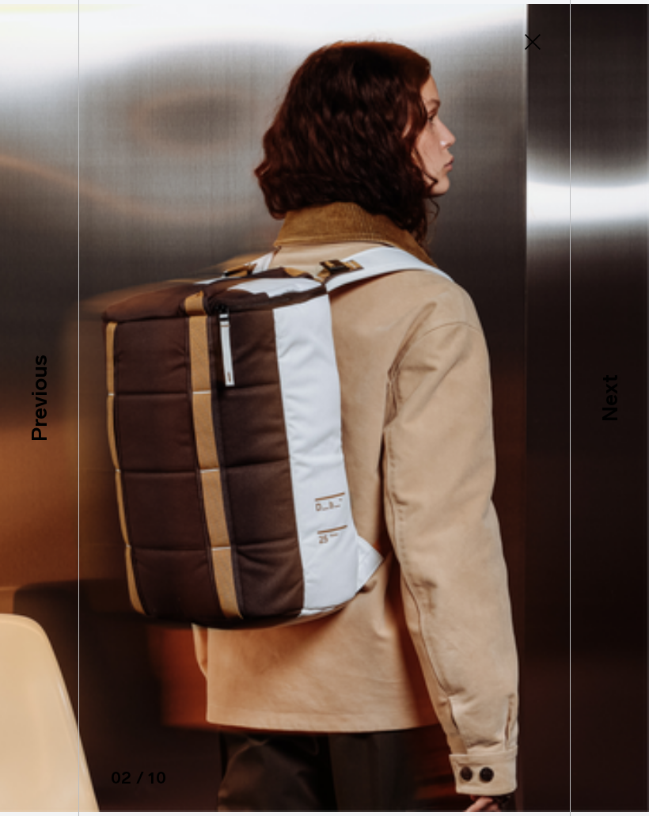
click at [604, 404] on p "Next" at bounding box center [610, 398] width 32 height 47
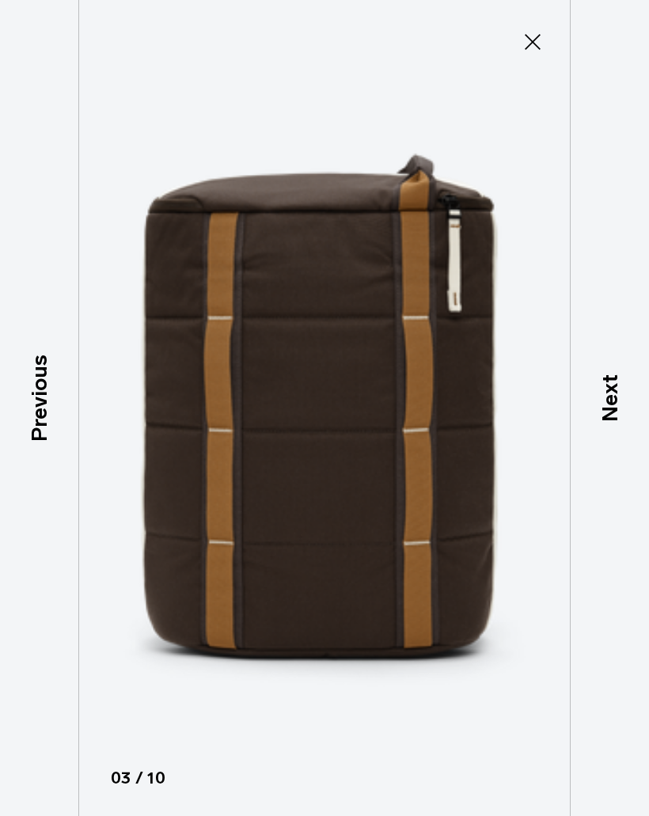
click at [607, 401] on p "Next" at bounding box center [610, 398] width 32 height 47
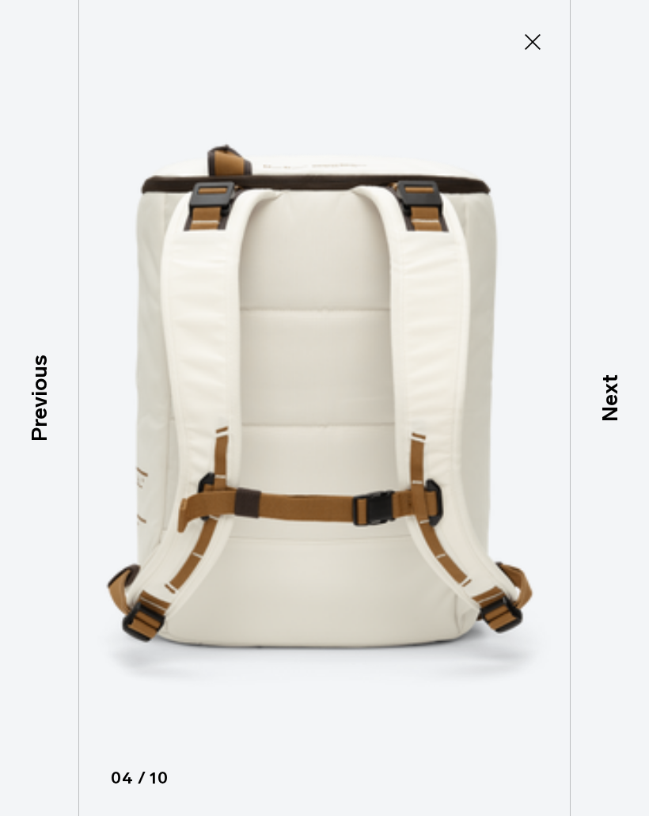
click at [609, 403] on p "Next" at bounding box center [610, 398] width 32 height 47
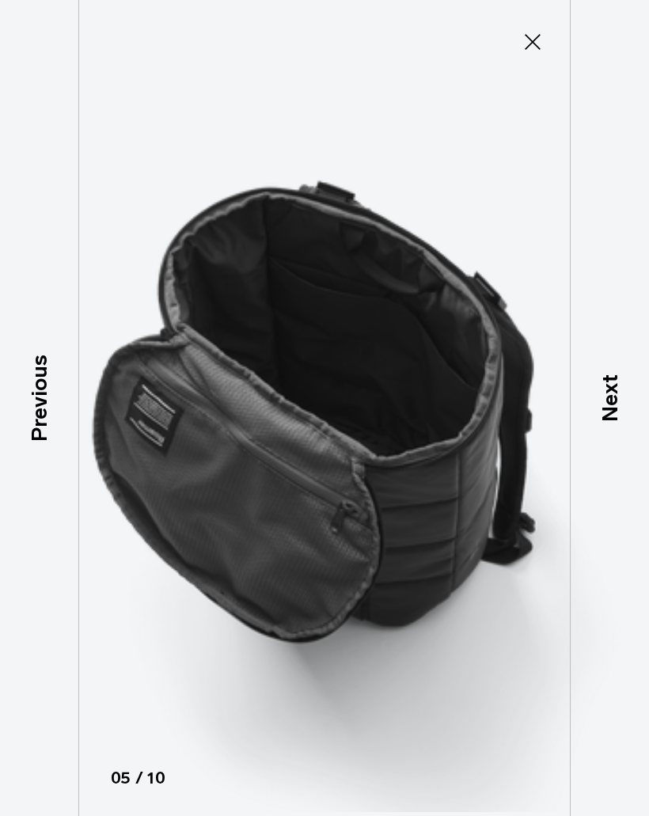
click at [606, 399] on p "Next" at bounding box center [610, 398] width 32 height 47
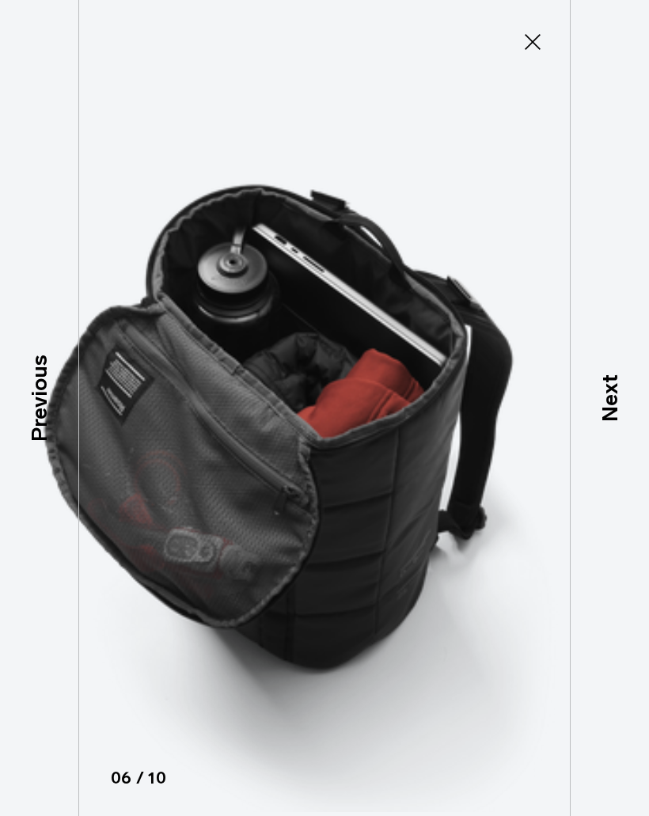
click at [603, 401] on p "Next" at bounding box center [610, 398] width 32 height 47
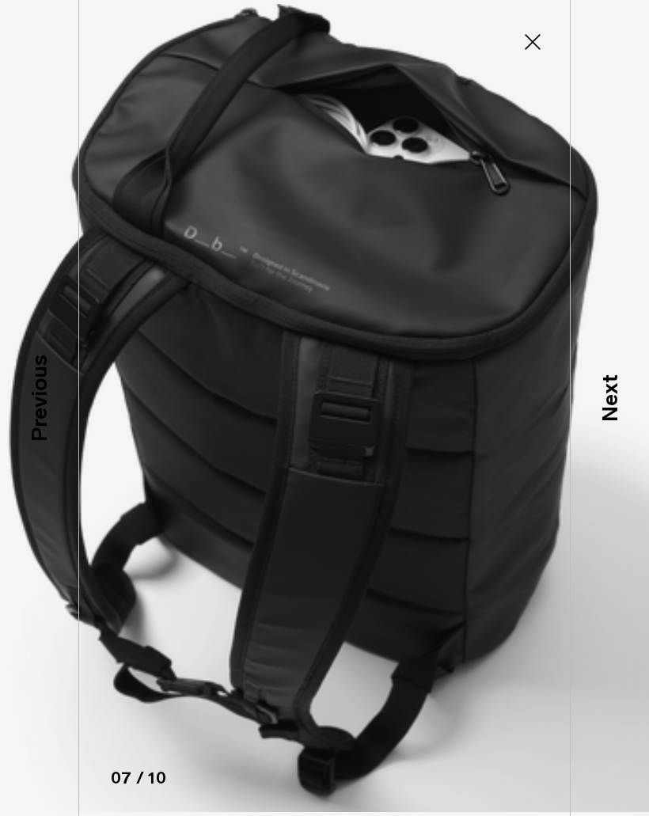
click at [604, 398] on p "Next" at bounding box center [610, 398] width 32 height 47
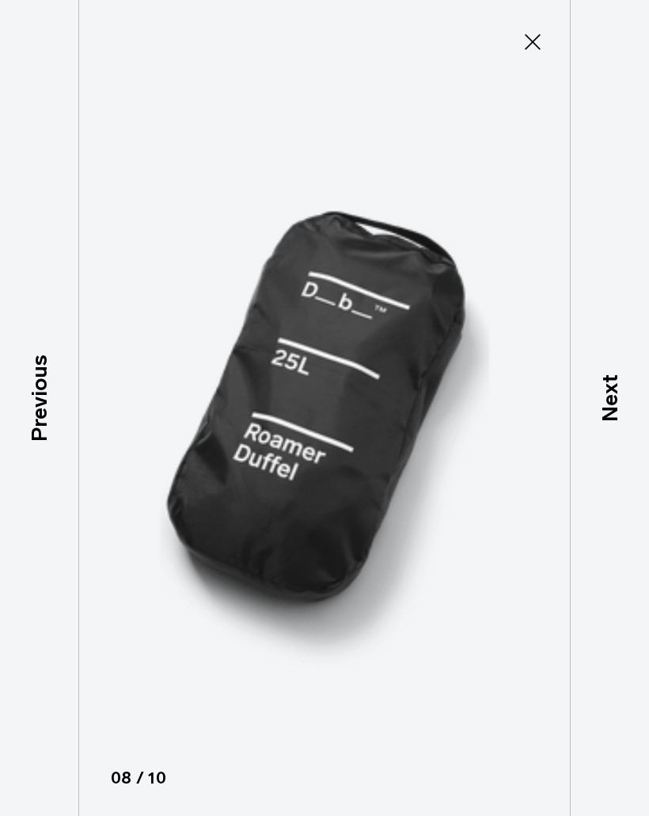
click at [605, 407] on p "Next" at bounding box center [610, 398] width 32 height 47
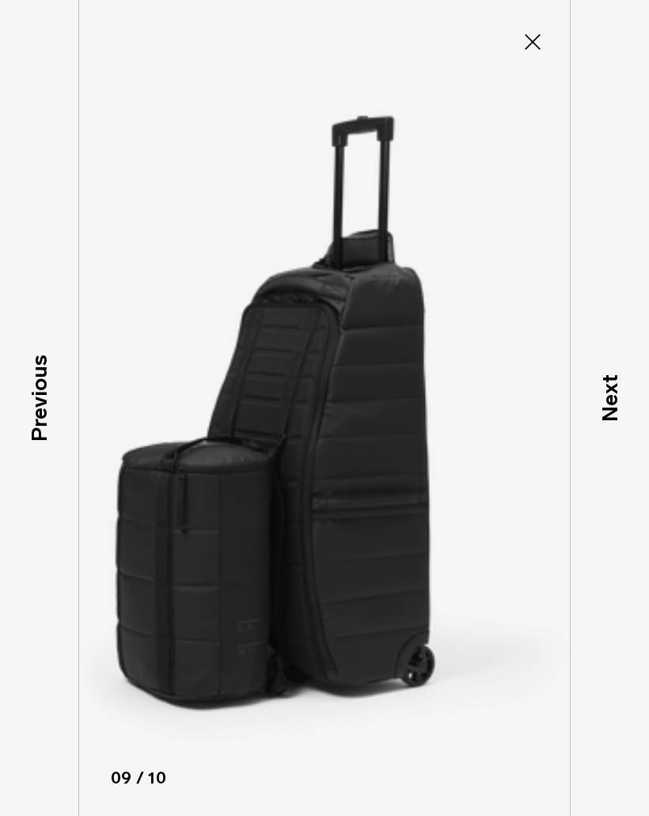
click at [610, 405] on p "Next" at bounding box center [610, 398] width 32 height 47
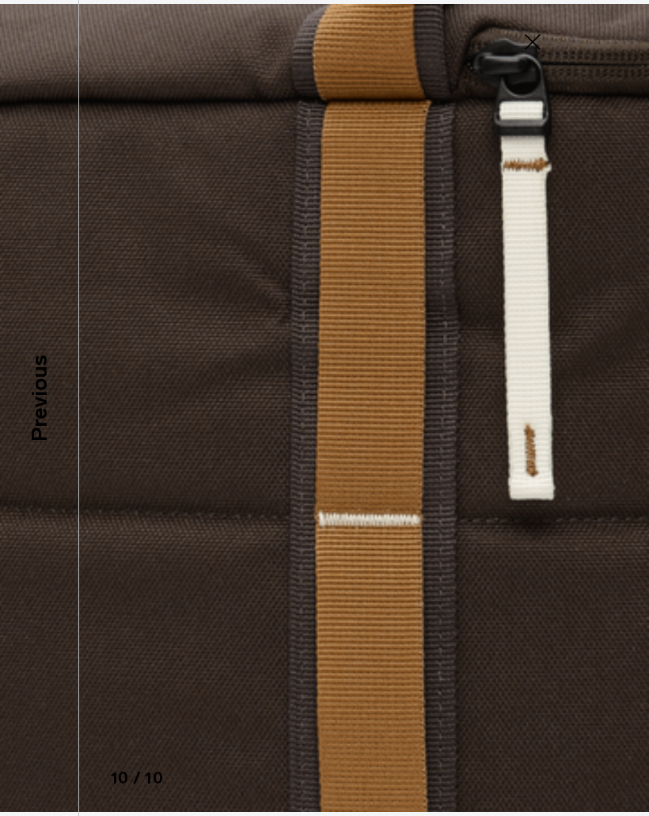
click at [584, 404] on img at bounding box center [324, 408] width 649 height 816
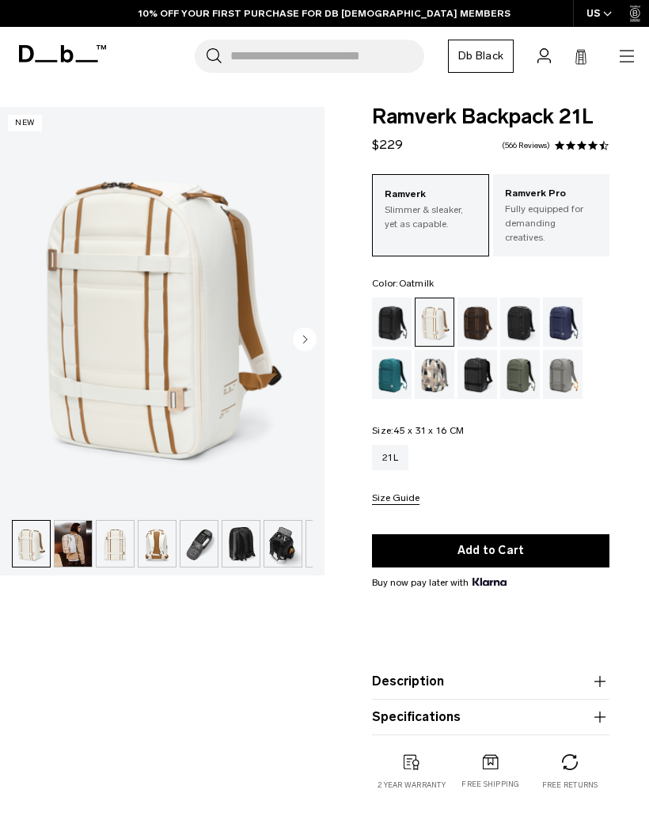
click at [209, 370] on img "1 / 16" at bounding box center [162, 309] width 324 height 405
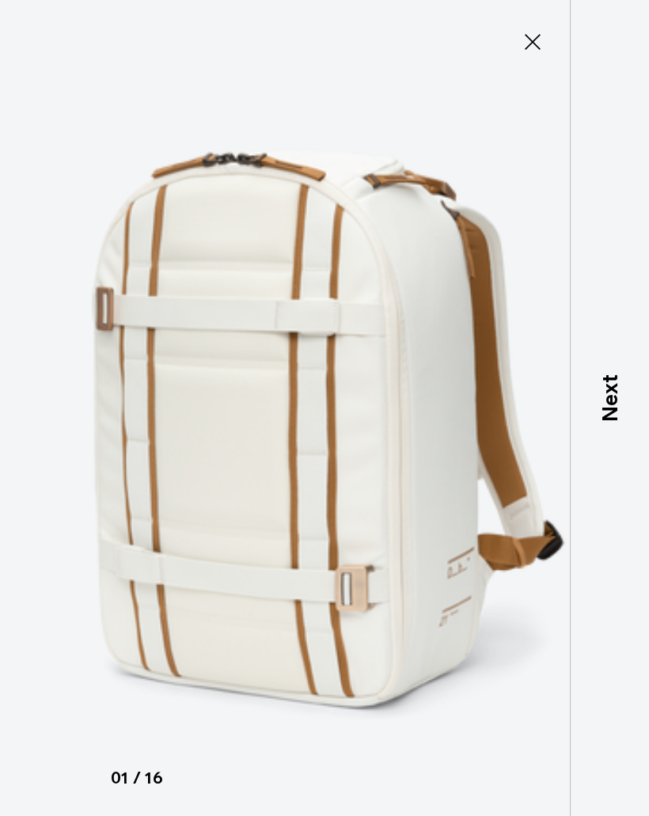
click at [611, 415] on p "Next" at bounding box center [610, 398] width 32 height 47
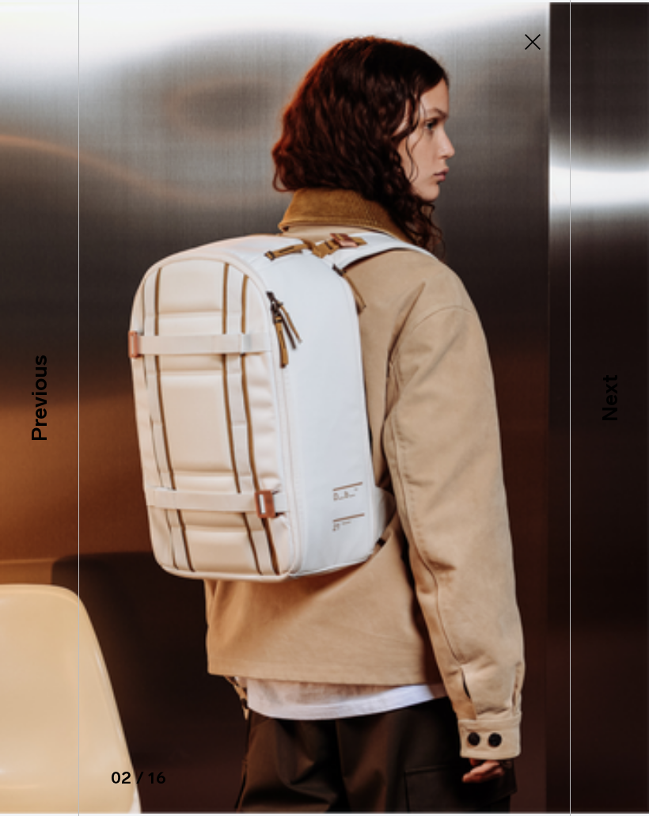
click at [608, 414] on p "Next" at bounding box center [610, 398] width 32 height 47
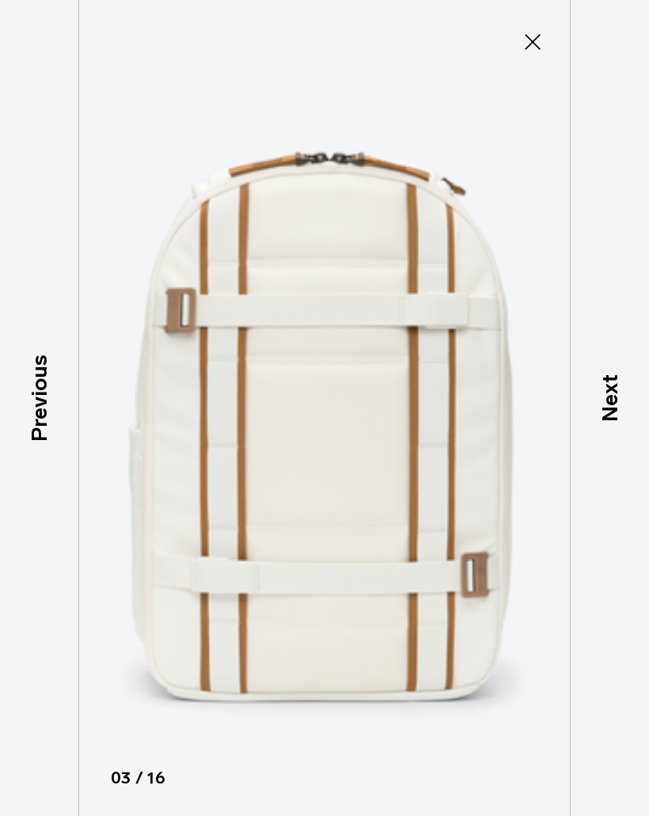
click at [606, 415] on p "Next" at bounding box center [610, 398] width 32 height 47
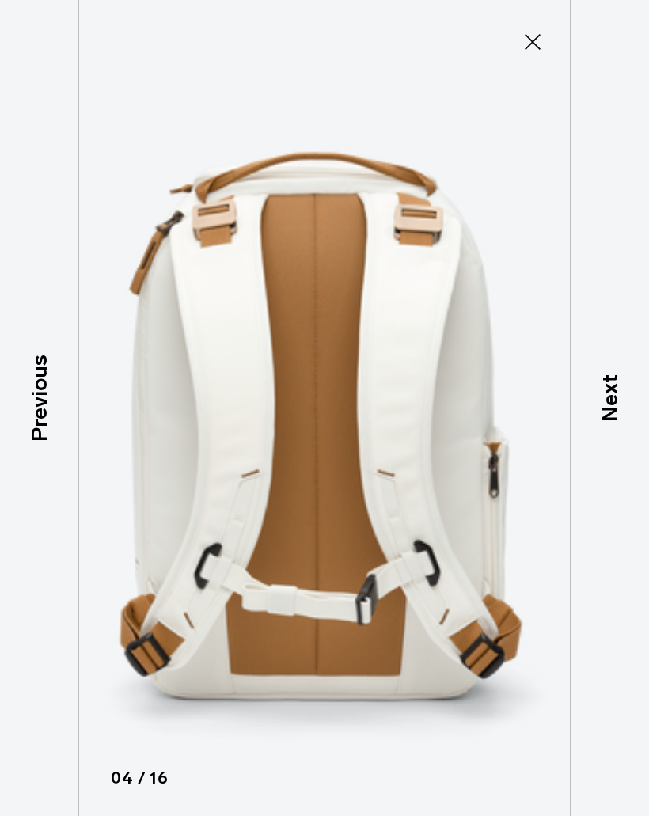
click at [602, 415] on p "Next" at bounding box center [610, 398] width 32 height 47
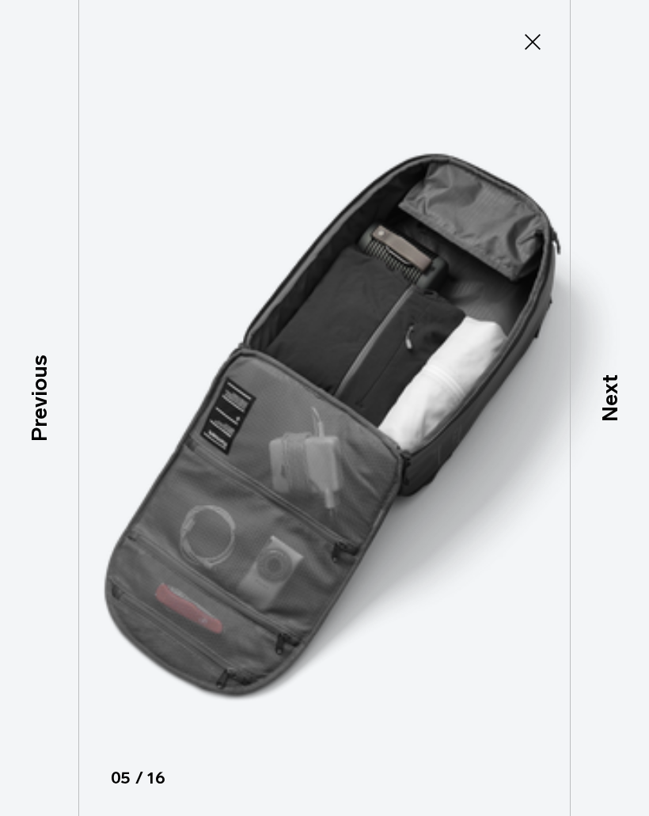
click at [605, 423] on div "Next" at bounding box center [609, 408] width 79 height 816
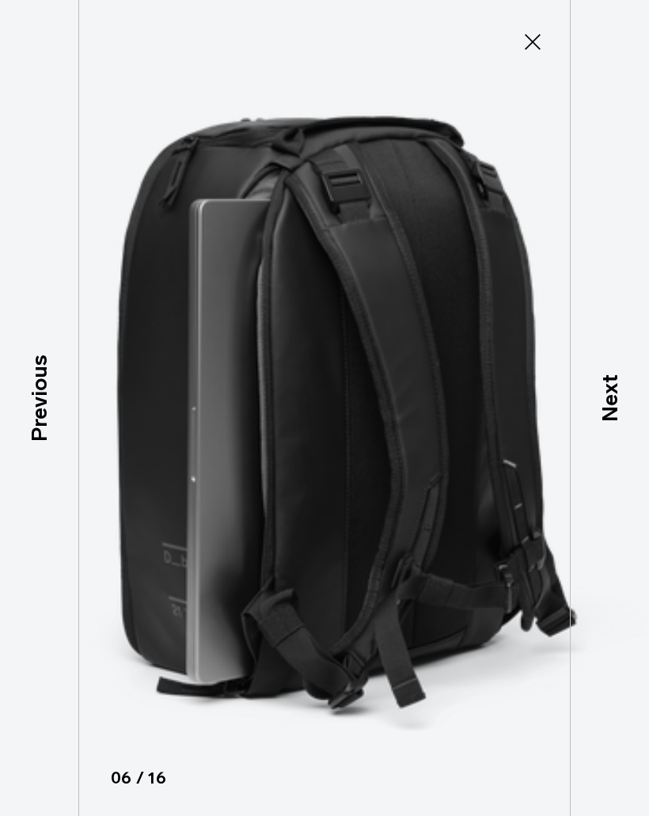
click at [43, 403] on p "Previous" at bounding box center [39, 398] width 32 height 87
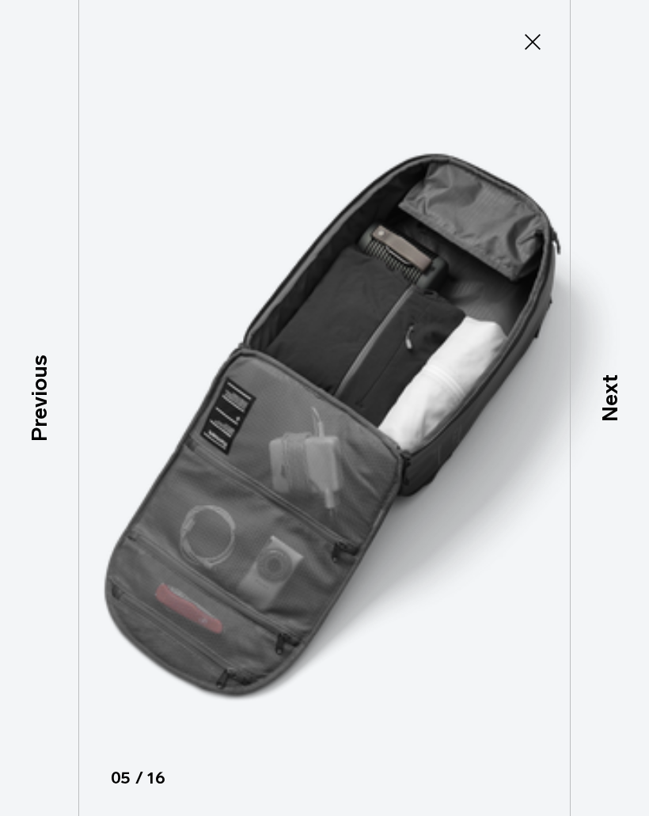
click at [604, 409] on p "Next" at bounding box center [610, 398] width 32 height 47
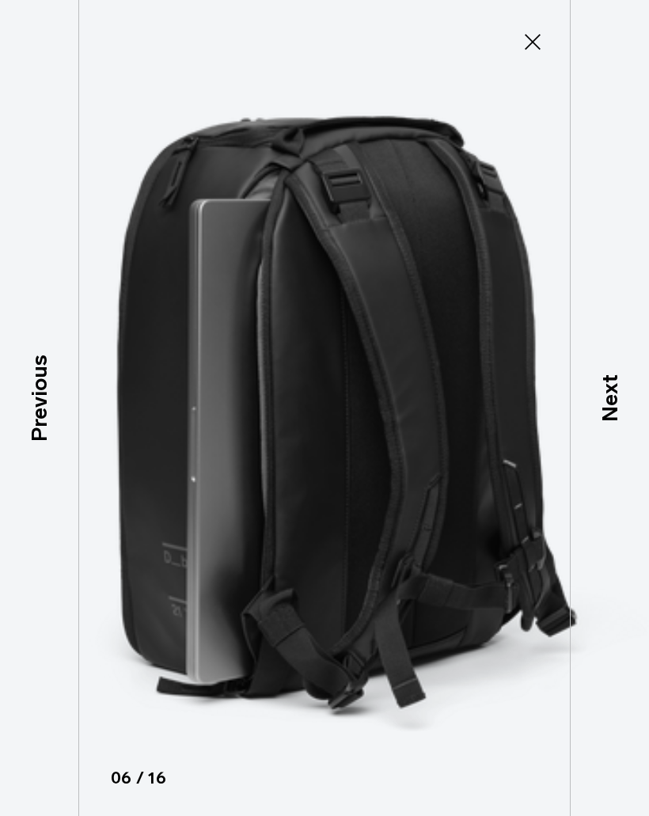
click at [613, 408] on p "Next" at bounding box center [610, 398] width 32 height 47
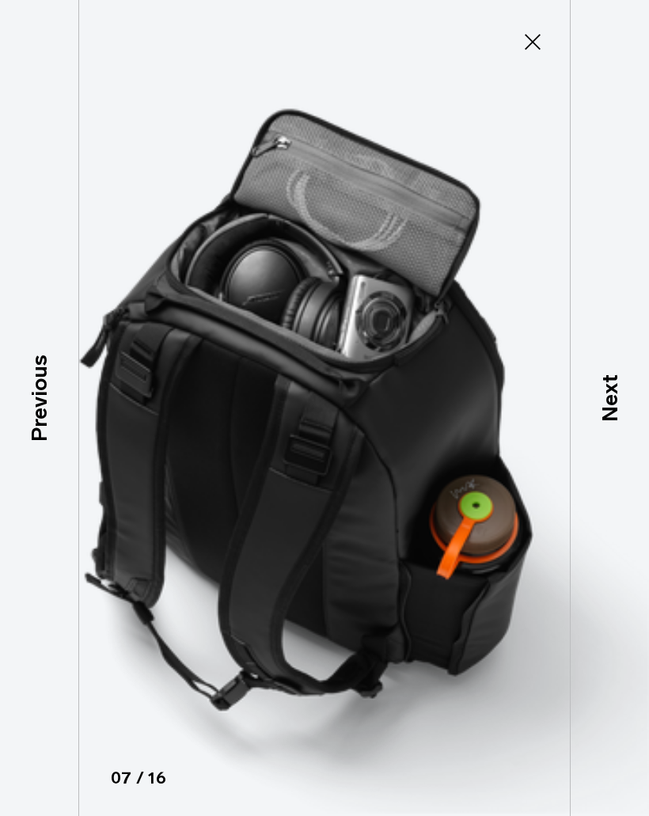
click at [615, 406] on p "Next" at bounding box center [610, 398] width 32 height 47
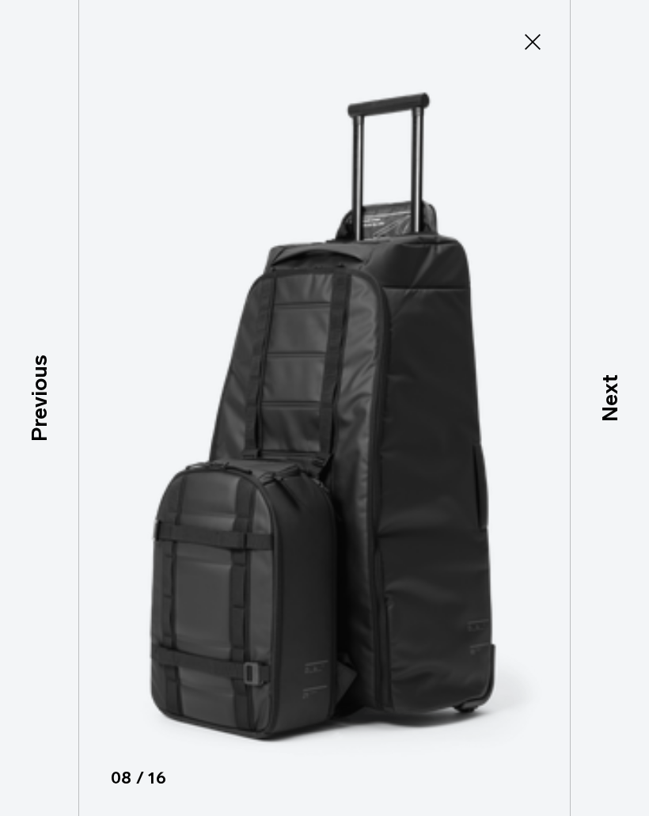
click at [611, 408] on p "Next" at bounding box center [610, 398] width 32 height 47
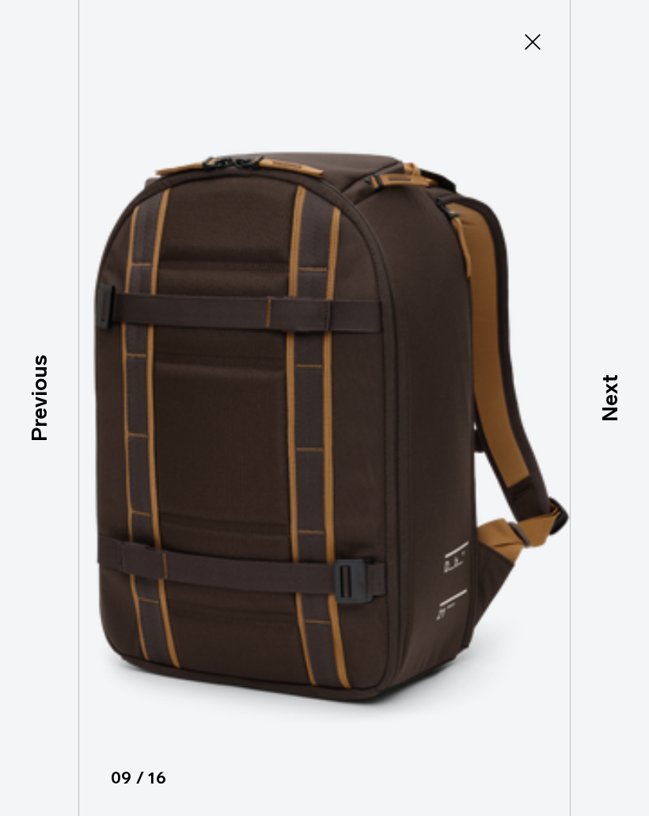
click at [531, 42] on icon at bounding box center [532, 41] width 25 height 25
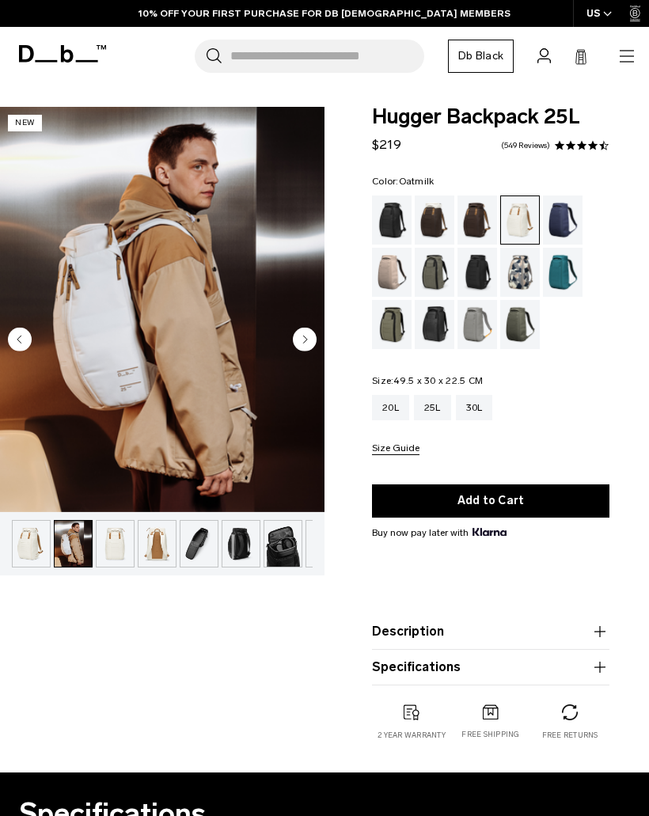
scroll to position [0, 42]
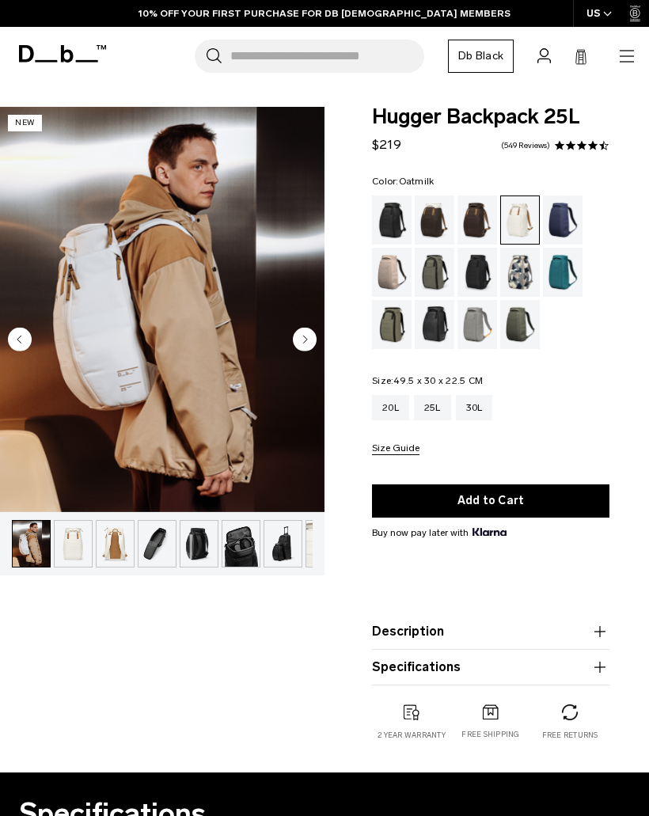
click at [223, 343] on img "2 / 9" at bounding box center [162, 309] width 324 height 405
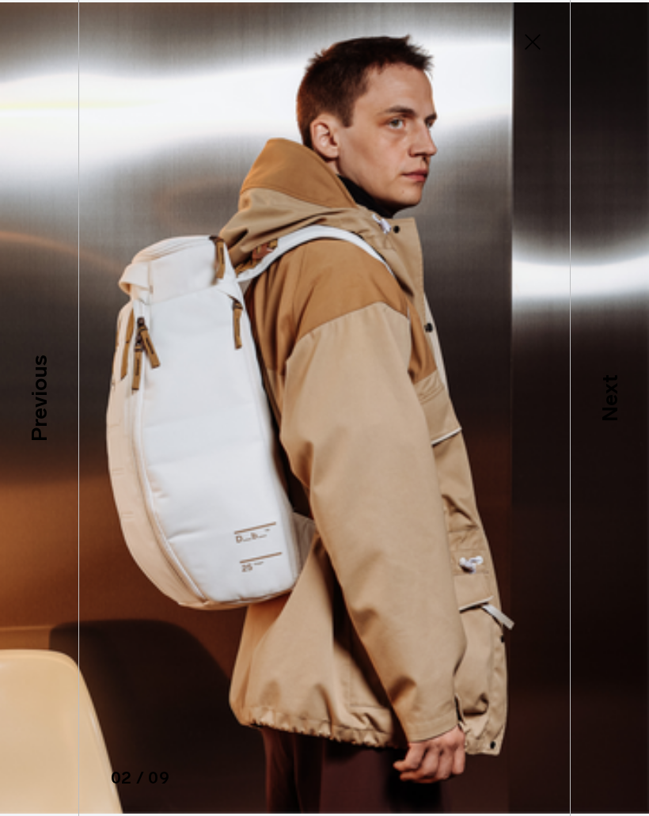
click at [604, 389] on p "Next" at bounding box center [610, 398] width 32 height 47
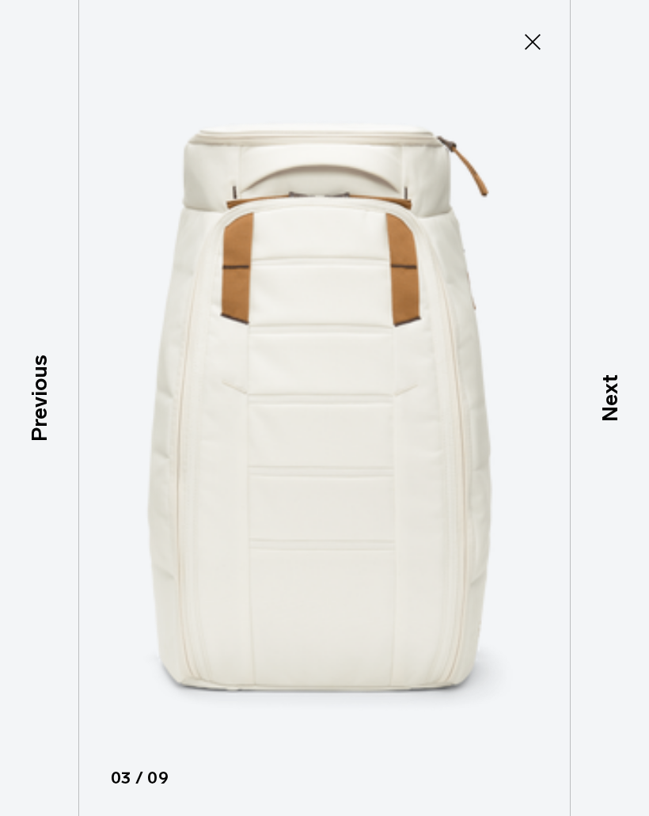
click at [601, 416] on p "Next" at bounding box center [610, 398] width 32 height 47
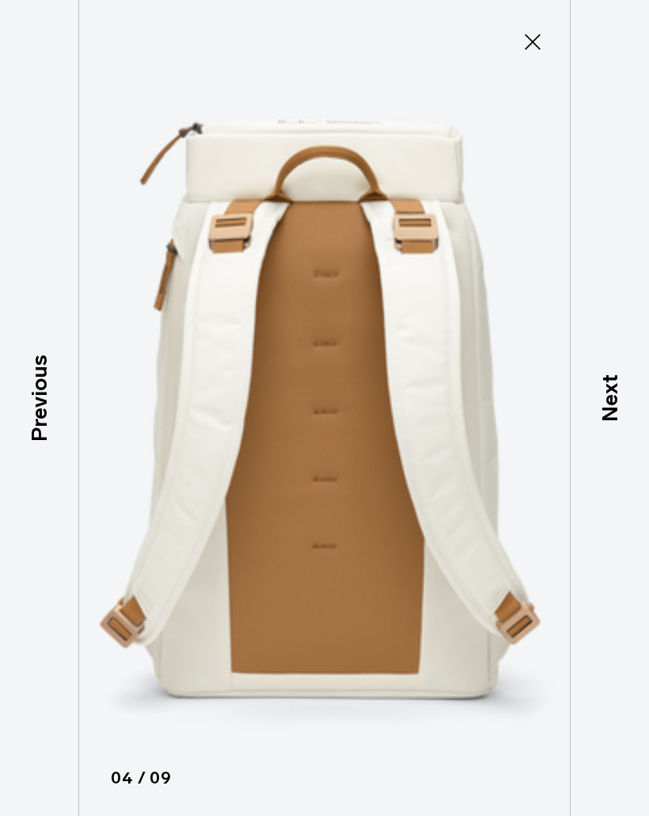
click at [605, 400] on p "Next" at bounding box center [610, 398] width 32 height 47
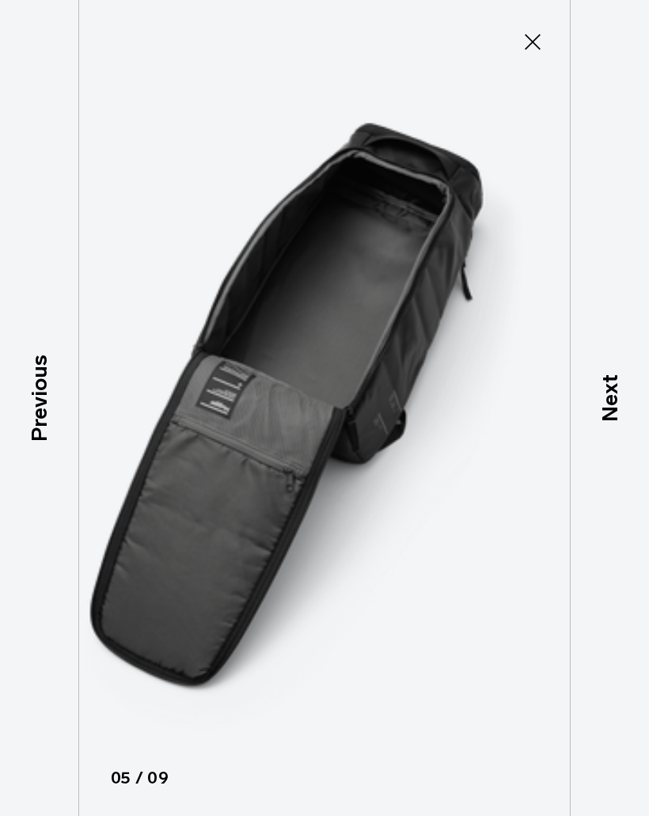
click at [603, 408] on p "Next" at bounding box center [610, 398] width 32 height 47
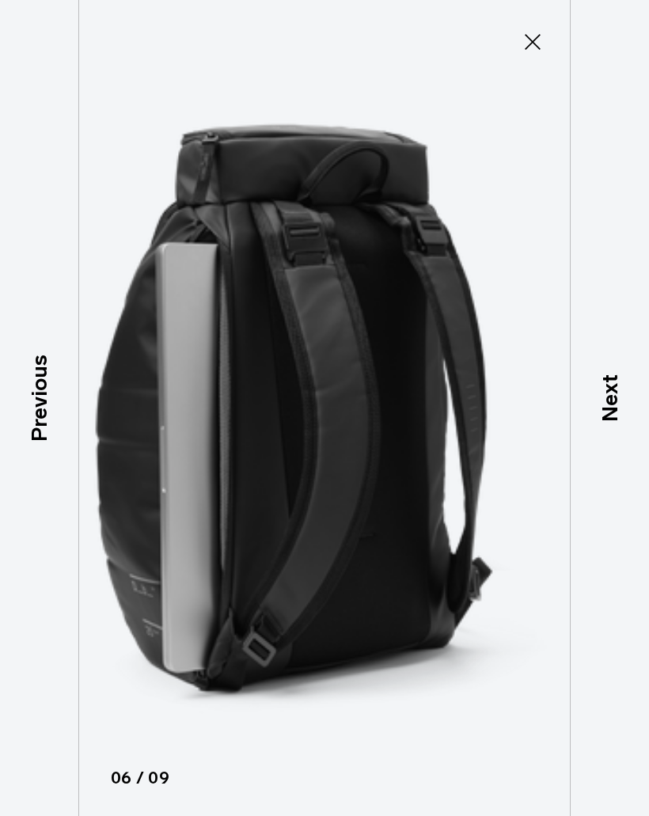
click at [605, 415] on p "Next" at bounding box center [610, 398] width 32 height 47
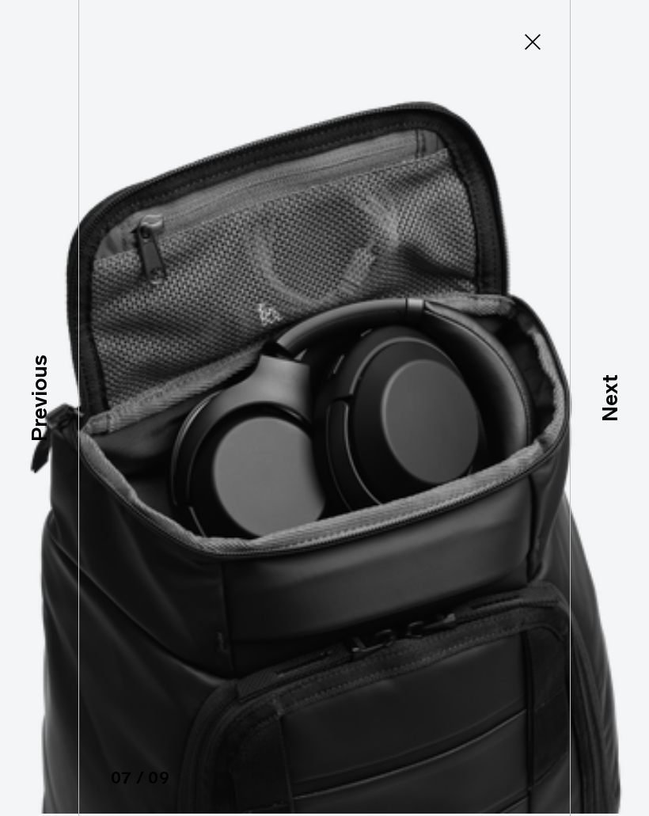
click at [606, 408] on p "Next" at bounding box center [610, 398] width 32 height 47
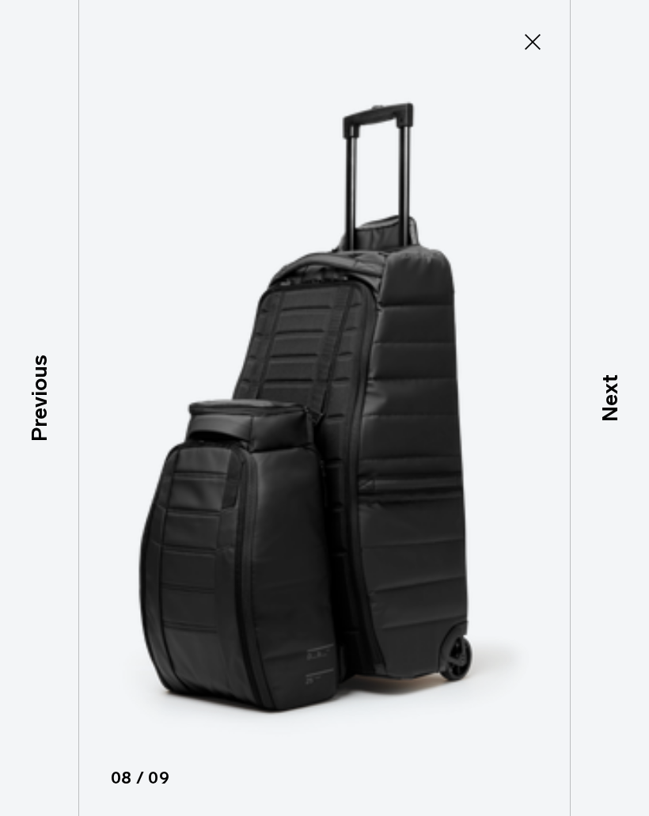
click at [608, 410] on p "Next" at bounding box center [610, 398] width 32 height 47
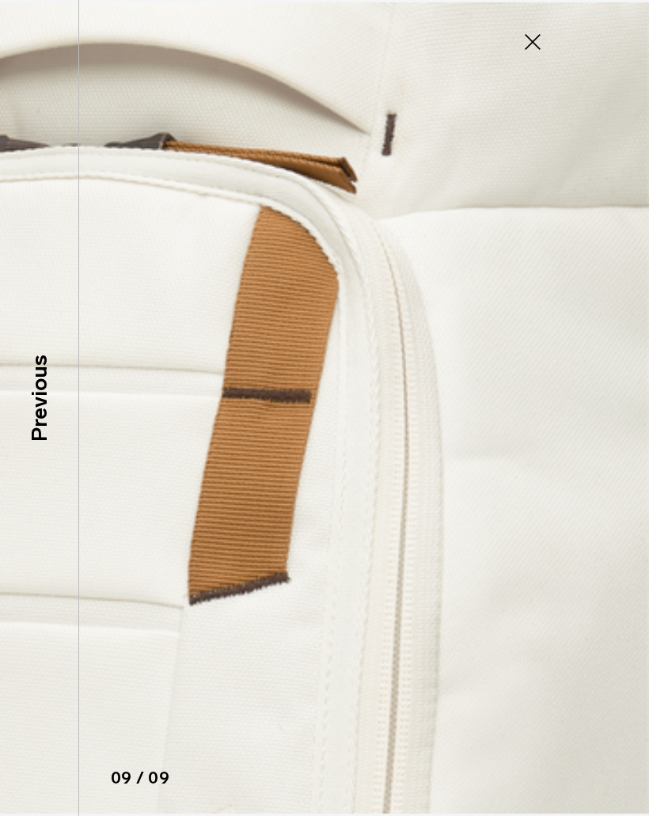
click at [533, 50] on icon at bounding box center [532, 41] width 25 height 25
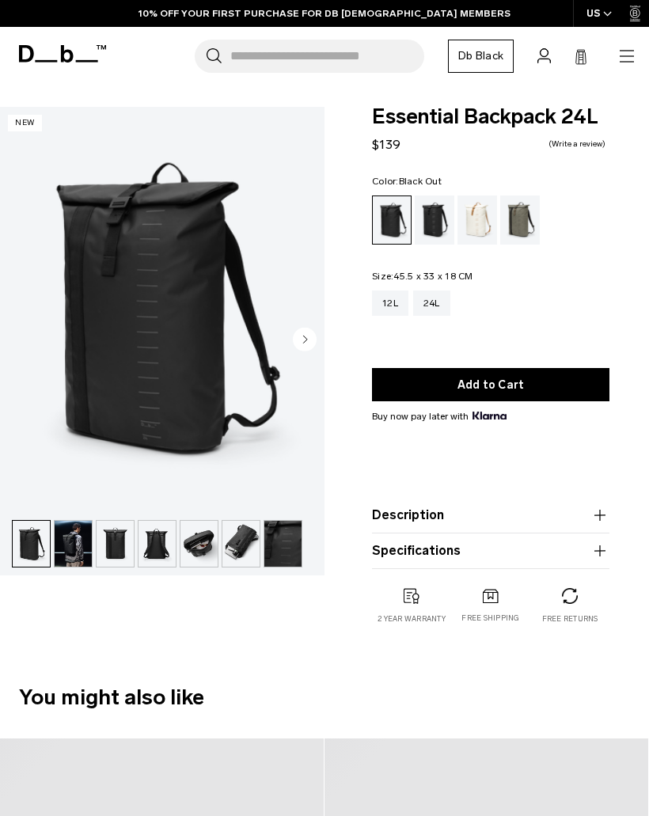
click at [184, 355] on img "1 / 7" at bounding box center [162, 309] width 324 height 405
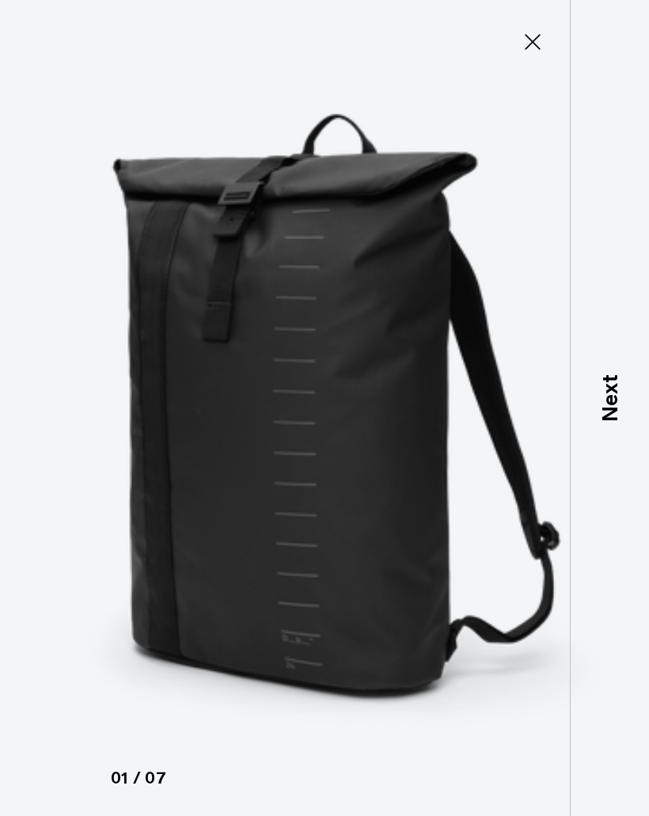
click at [613, 407] on p "Next" at bounding box center [610, 398] width 32 height 47
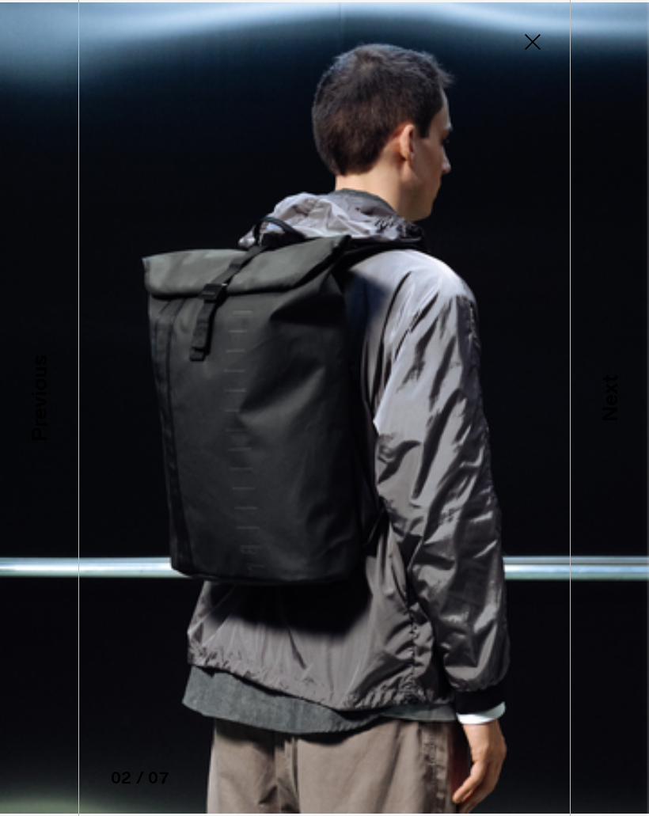
click at [605, 411] on p "Next" at bounding box center [610, 398] width 32 height 47
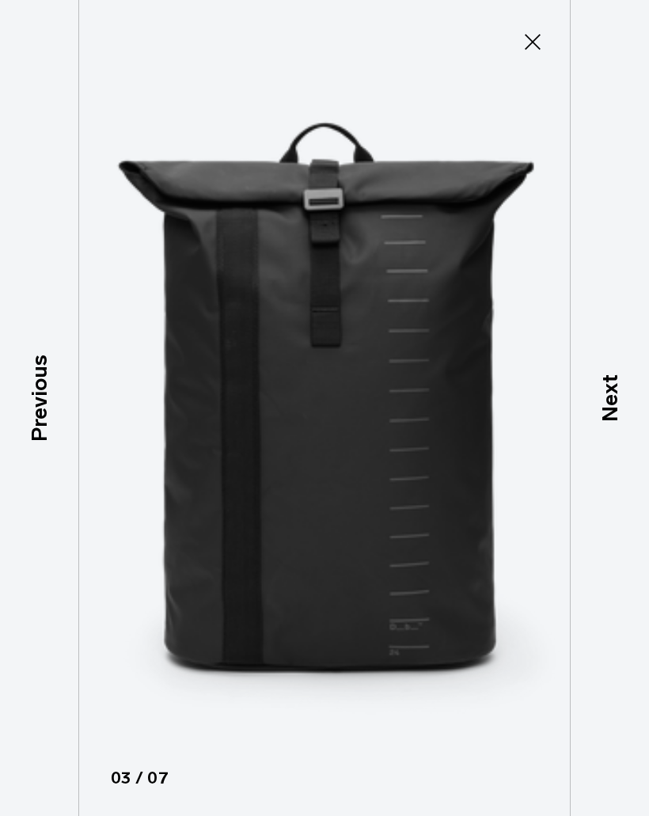
click at [603, 414] on p "Next" at bounding box center [610, 398] width 32 height 47
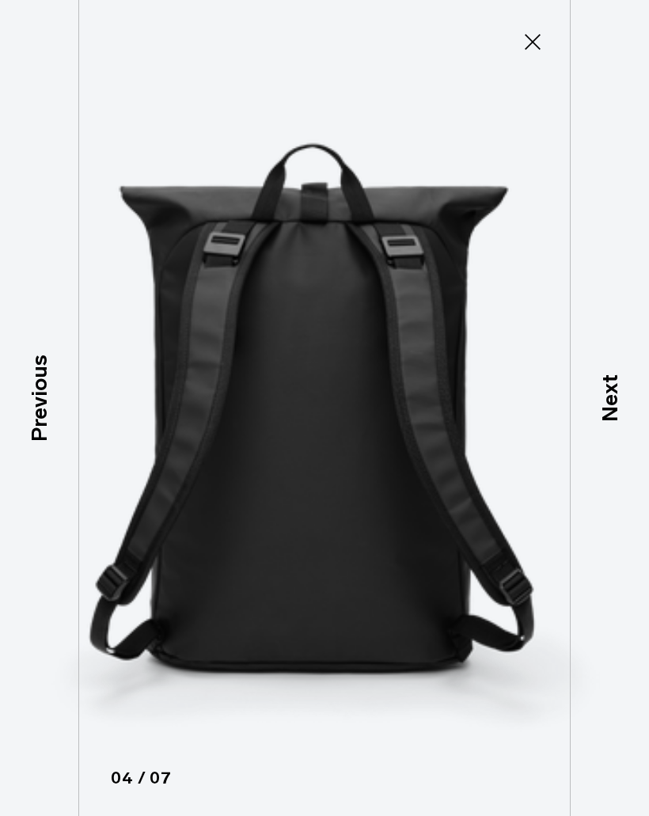
click at [605, 409] on p "Next" at bounding box center [610, 398] width 32 height 47
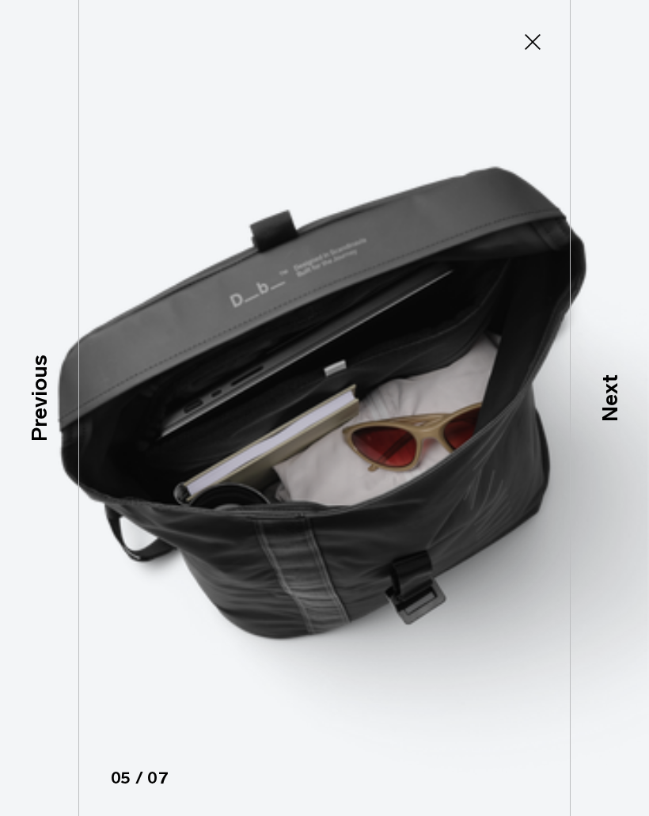
click at [609, 406] on p "Next" at bounding box center [610, 398] width 32 height 47
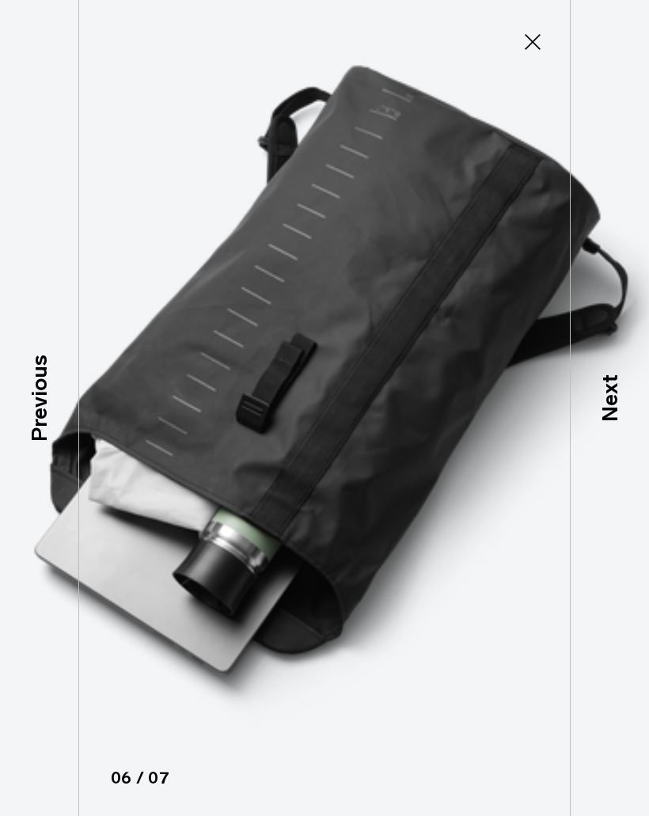
click at [606, 412] on p "Next" at bounding box center [610, 398] width 32 height 47
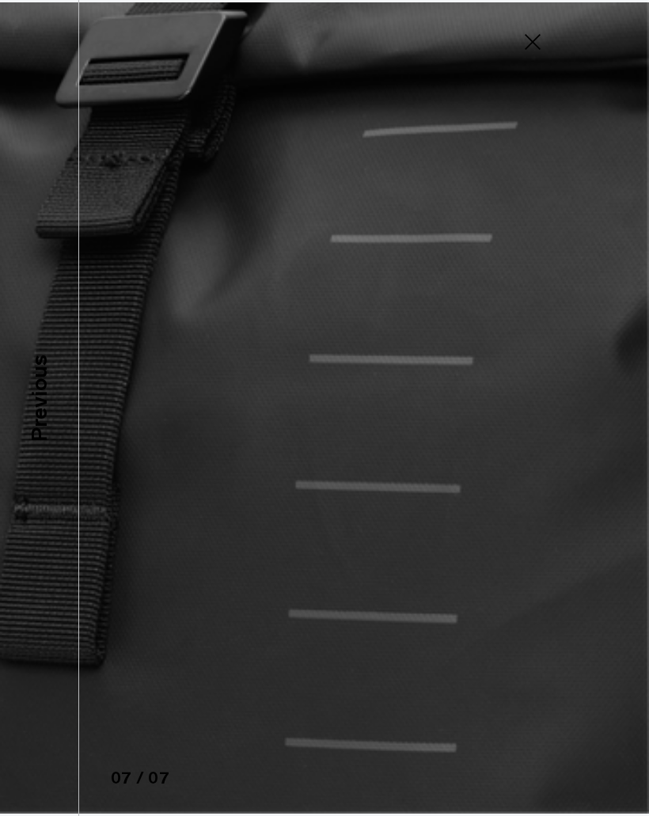
click at [613, 405] on img at bounding box center [324, 408] width 649 height 816
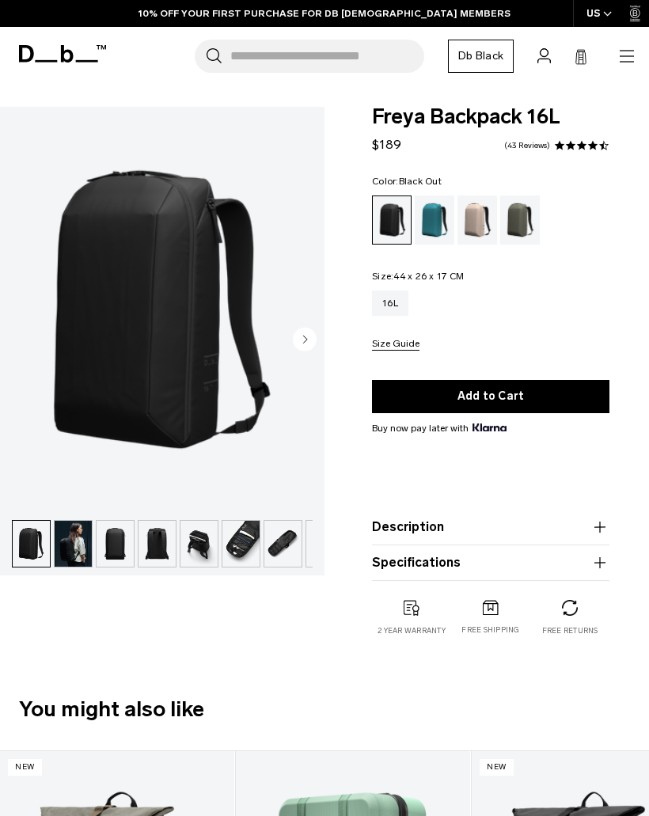
click at [192, 329] on img "1 / 9" at bounding box center [162, 309] width 324 height 405
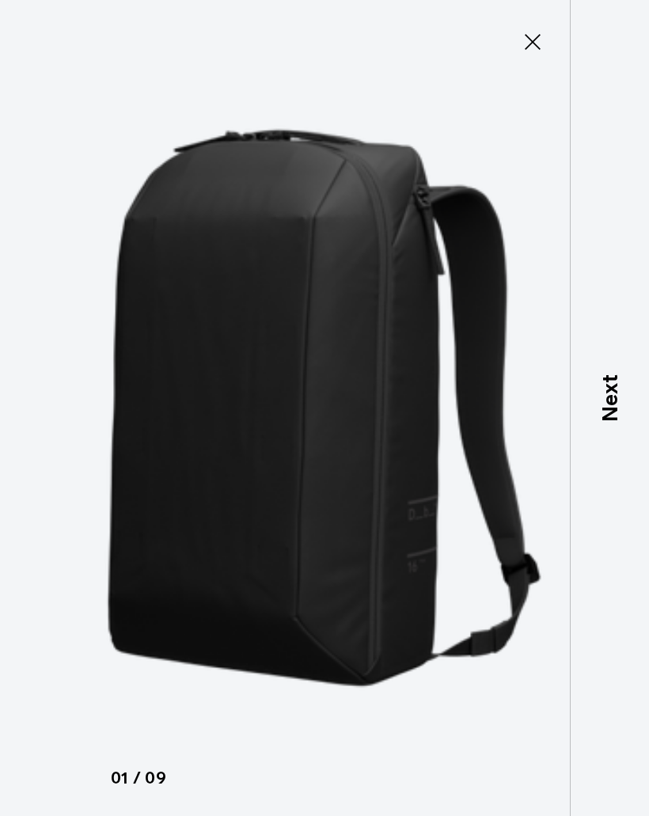
click at [608, 398] on p "Next" at bounding box center [610, 398] width 32 height 47
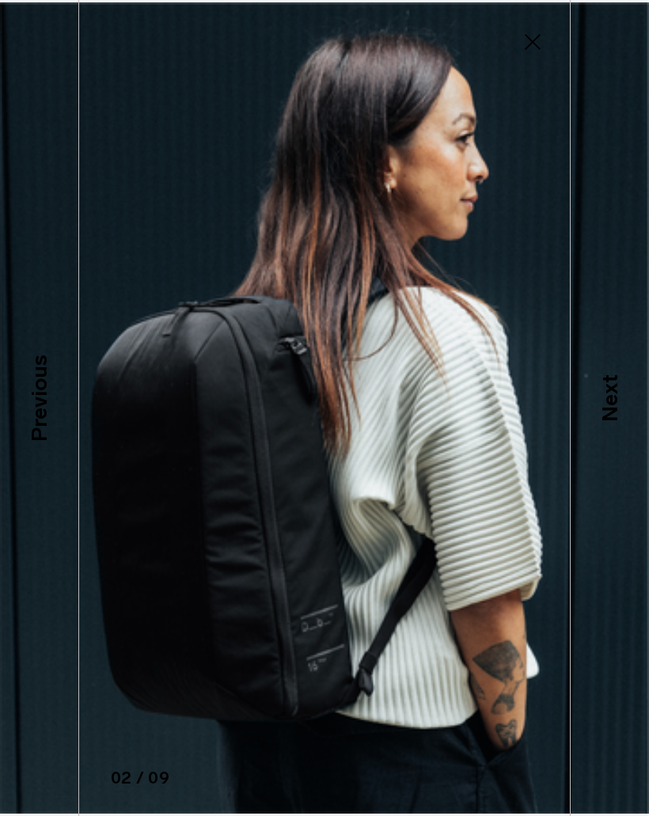
click at [606, 412] on p "Next" at bounding box center [610, 398] width 32 height 47
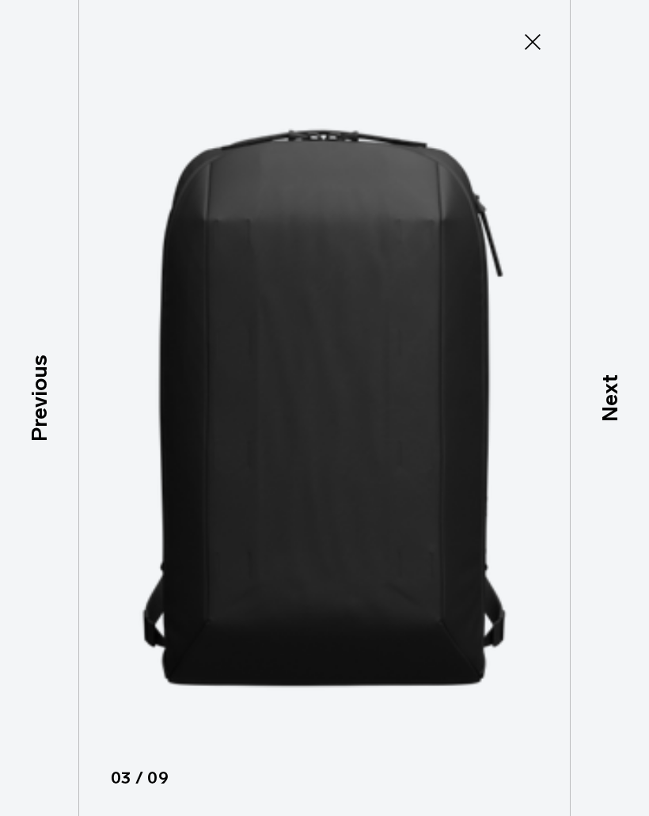
click at [608, 405] on p "Next" at bounding box center [610, 398] width 32 height 47
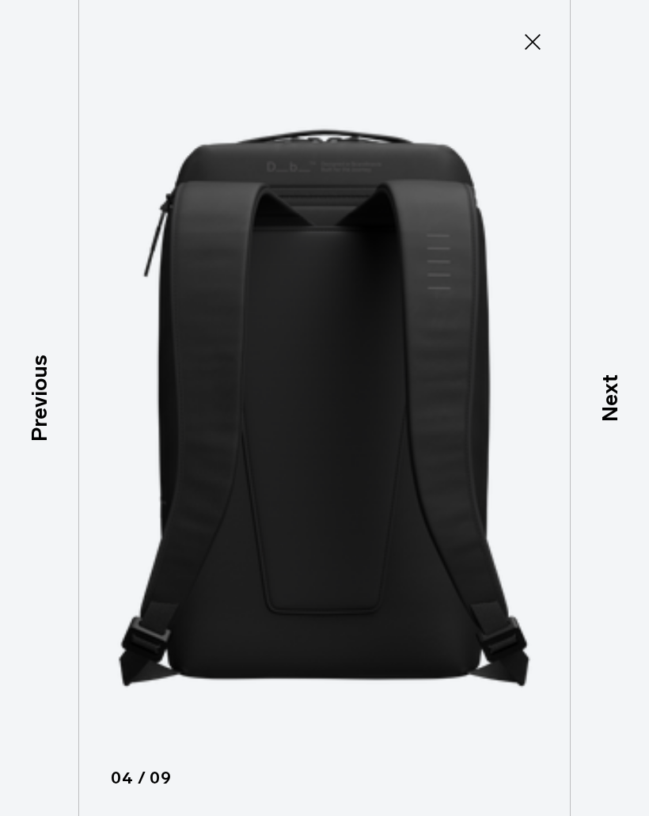
click at [608, 400] on p "Next" at bounding box center [610, 398] width 32 height 47
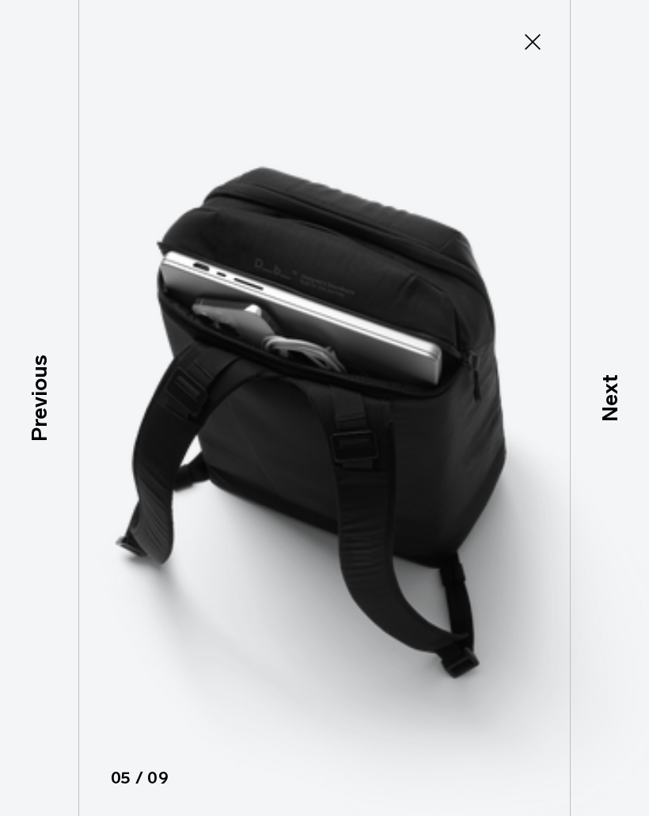
click at [597, 403] on p "Next" at bounding box center [610, 398] width 32 height 47
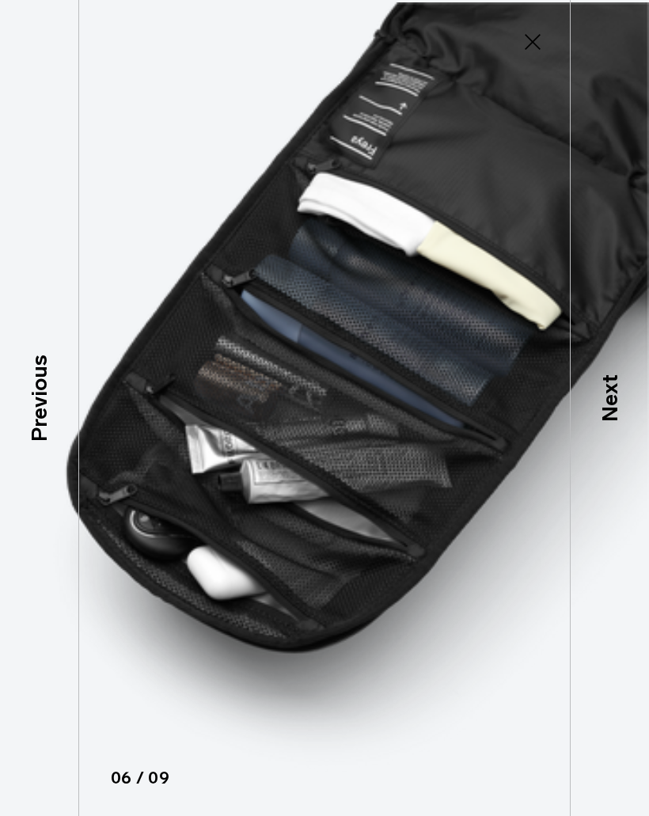
click at [611, 412] on p "Next" at bounding box center [610, 398] width 32 height 47
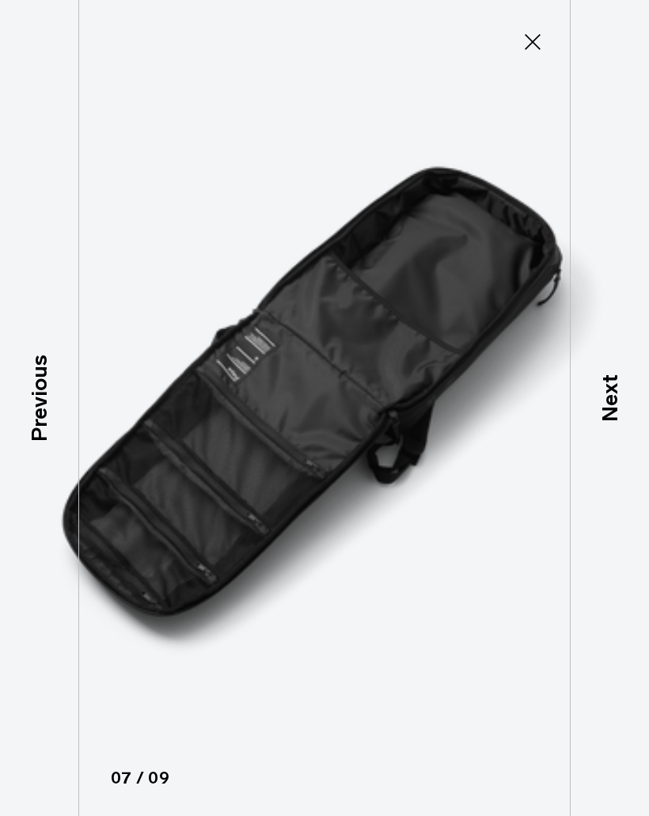
click at [605, 402] on p "Next" at bounding box center [610, 398] width 32 height 47
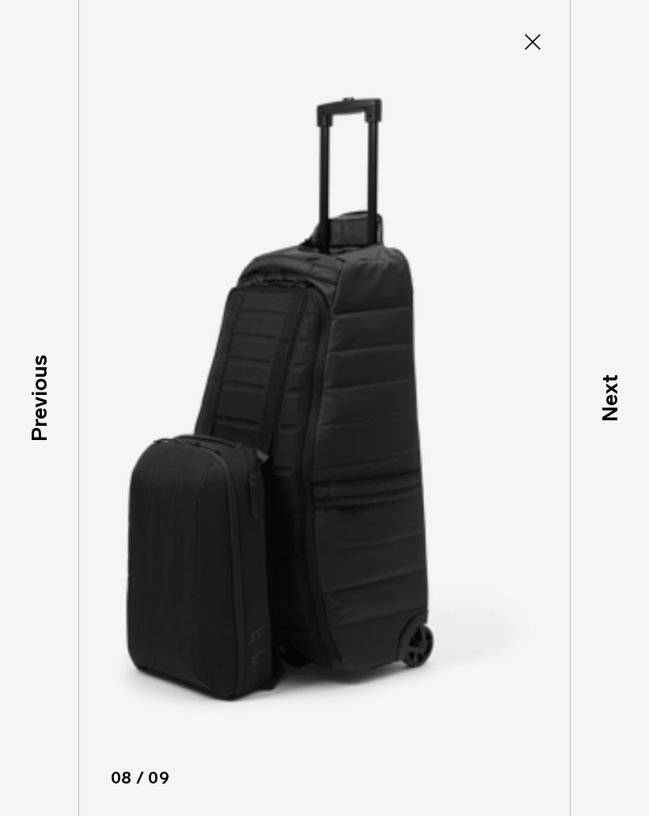
click at [609, 404] on p "Next" at bounding box center [610, 398] width 32 height 47
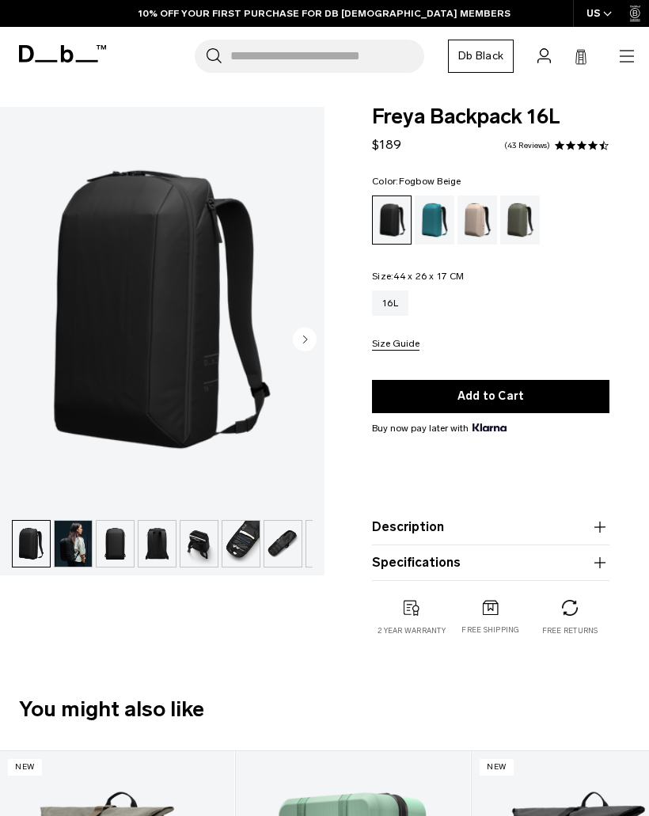
click at [480, 223] on div "Fogbow Beige" at bounding box center [477, 219] width 40 height 49
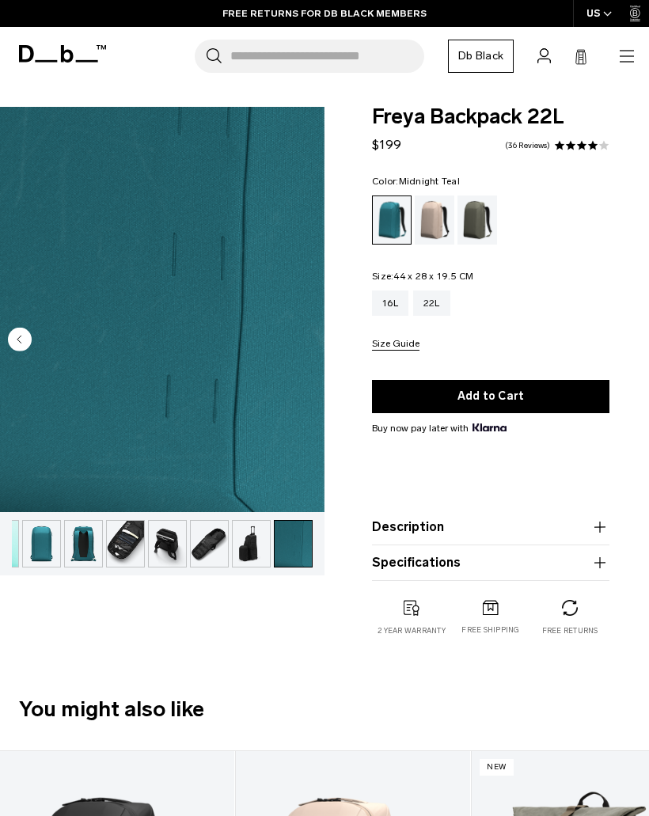
scroll to position [5, 8]
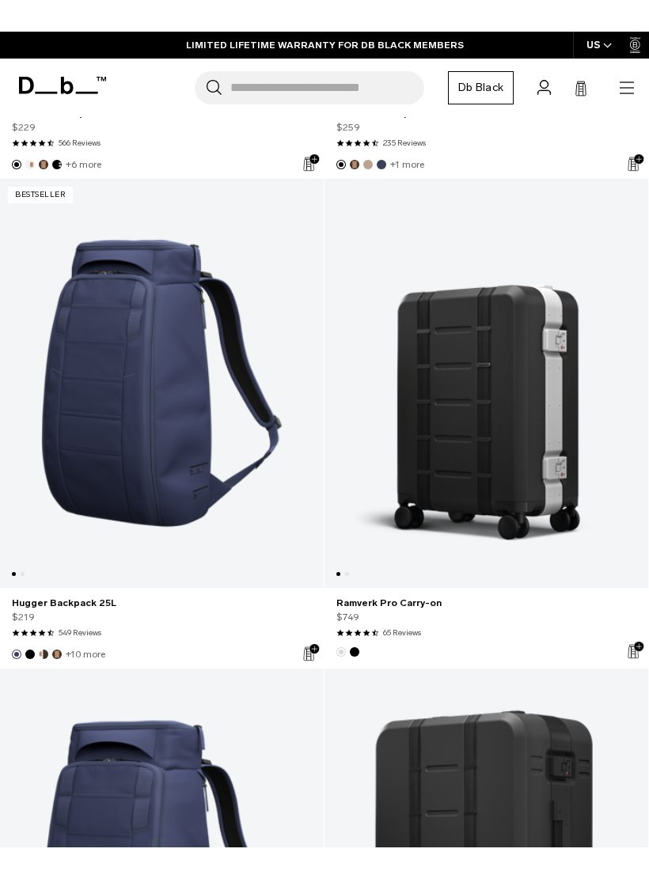
scroll to position [1094, 0]
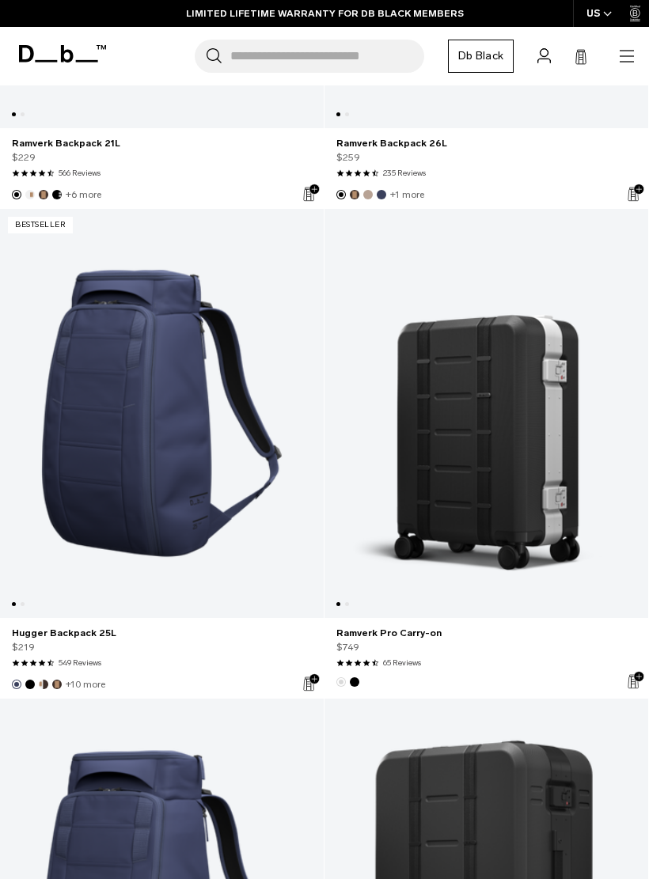
click at [158, 420] on link "Hugger Backpack 25L" at bounding box center [162, 413] width 324 height 409
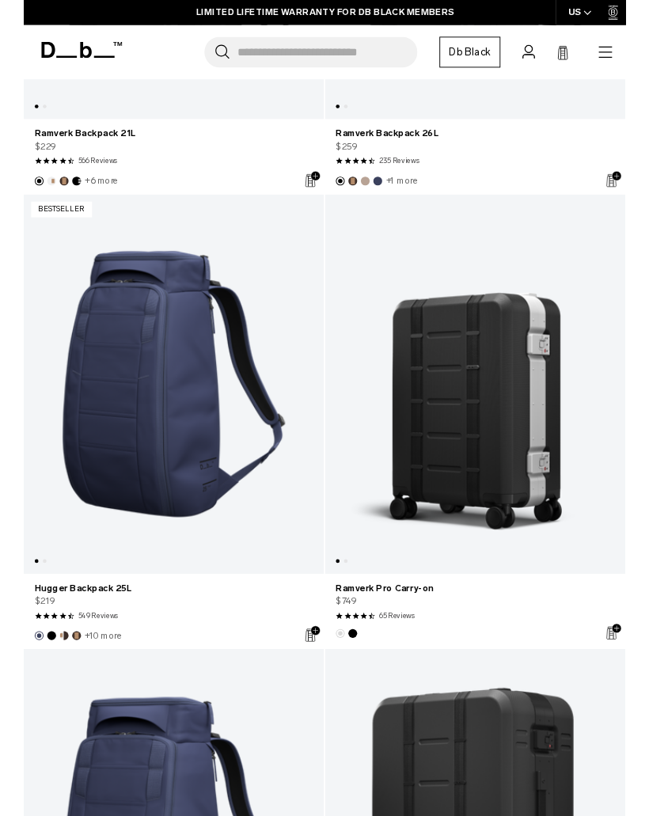
scroll to position [1158, 0]
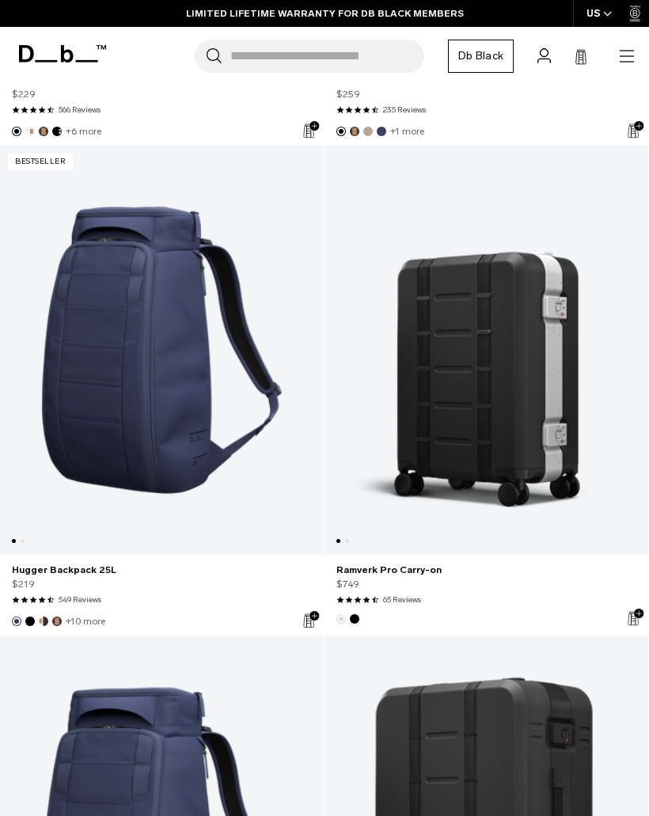
click at [628, 47] on icon "button" at bounding box center [626, 56] width 19 height 19
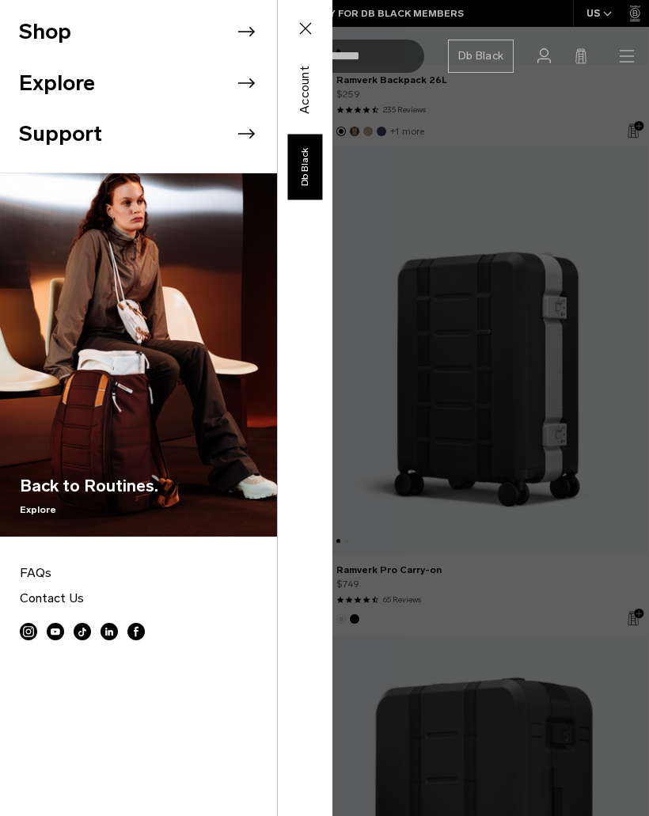
click at [246, 32] on icon at bounding box center [246, 32] width 24 height 24
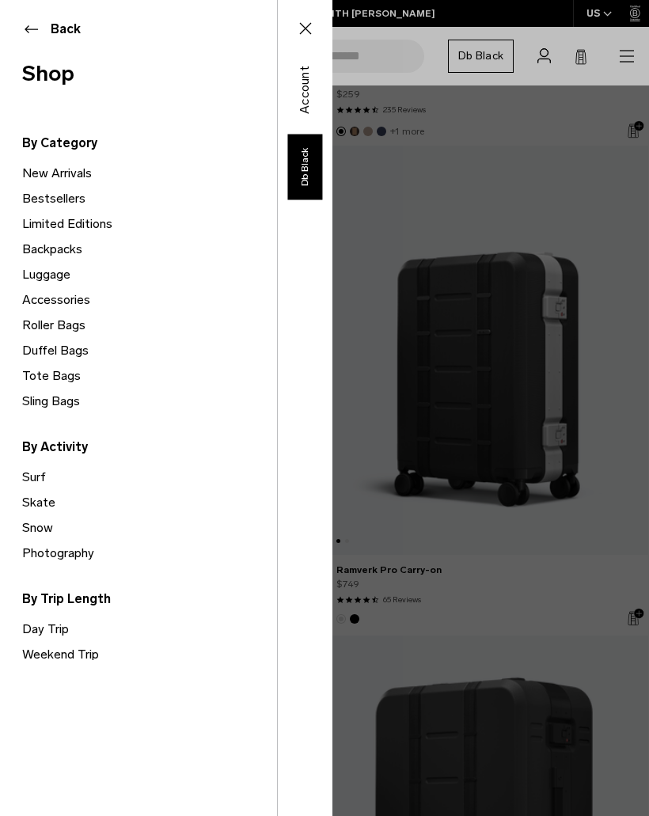
click at [61, 403] on link "Sling Bags" at bounding box center [149, 401] width 255 height 25
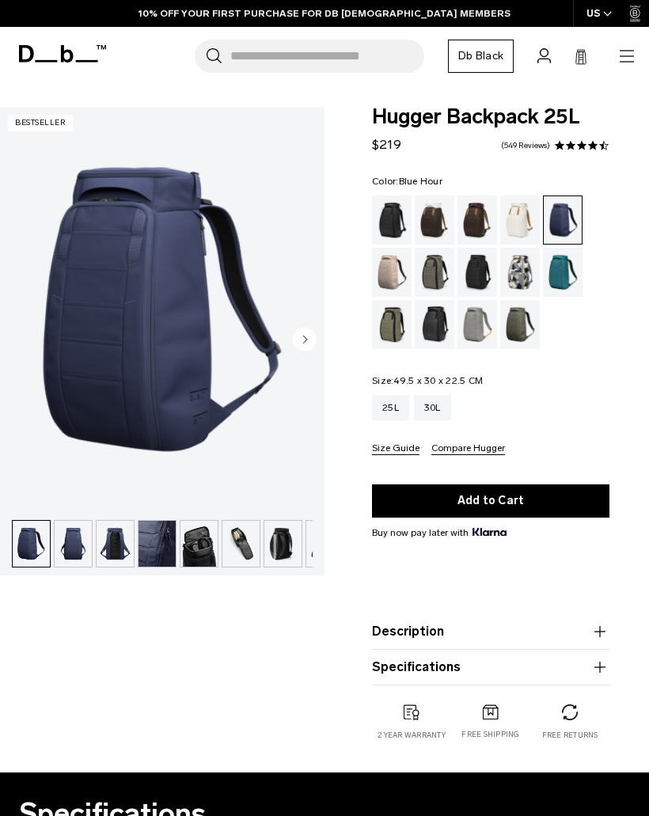
click at [184, 325] on img "1 / 9" at bounding box center [162, 309] width 324 height 405
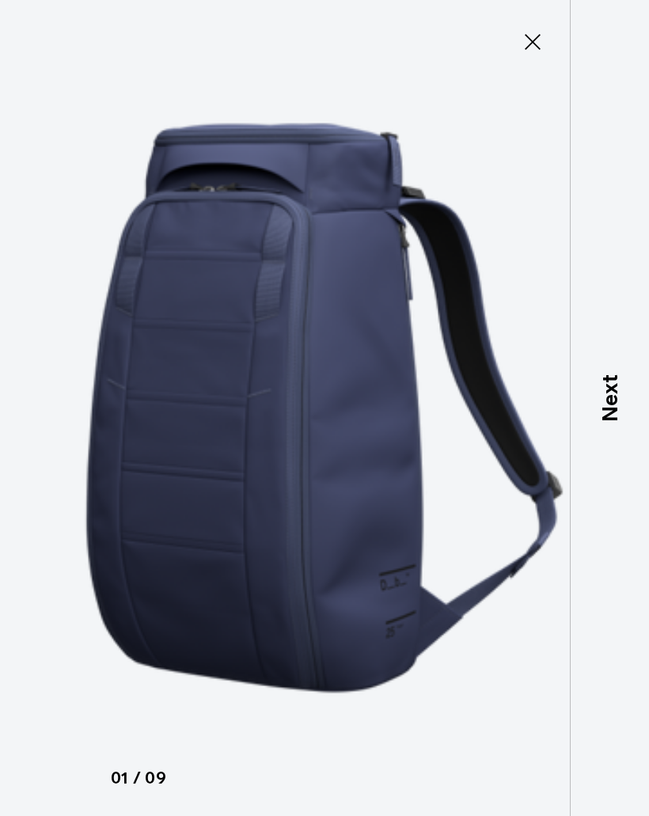
click at [613, 408] on p "Next" at bounding box center [610, 398] width 32 height 47
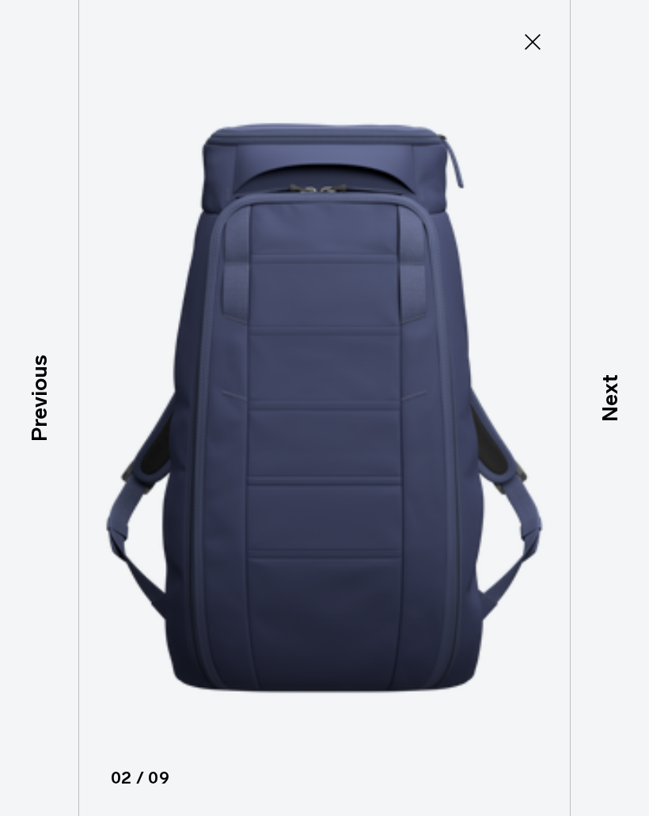
click at [610, 416] on p "Next" at bounding box center [610, 398] width 32 height 47
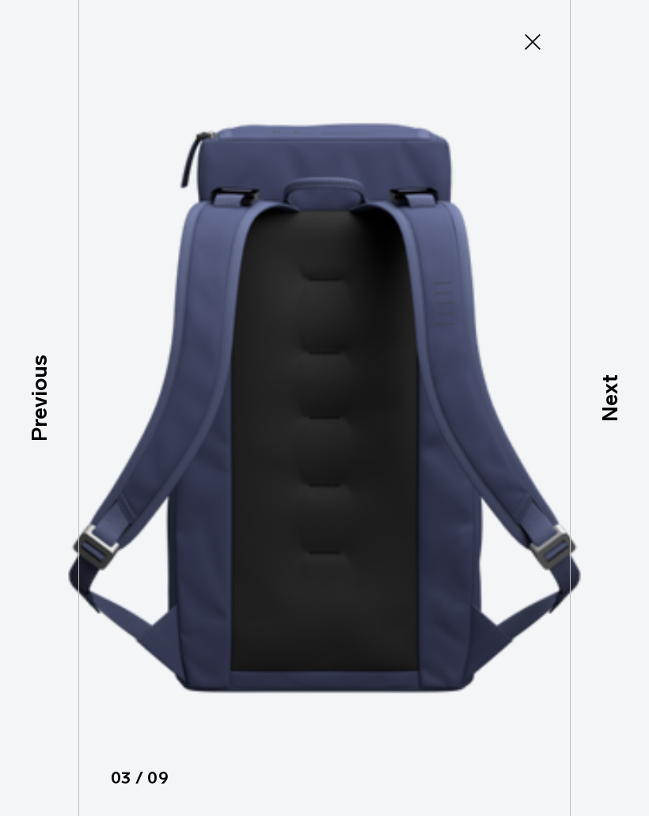
click at [607, 407] on p "Next" at bounding box center [610, 398] width 32 height 47
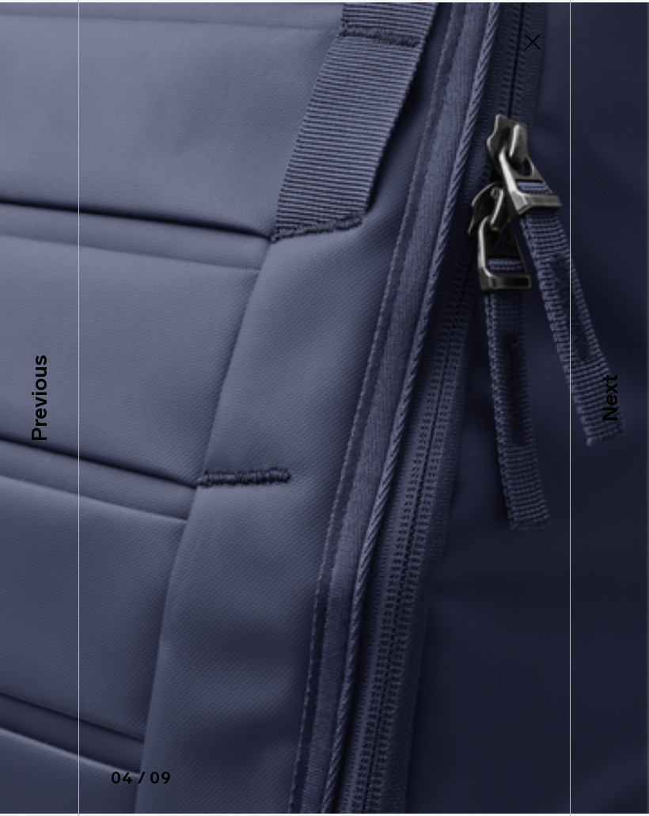
click at [616, 408] on p "Next" at bounding box center [610, 398] width 32 height 47
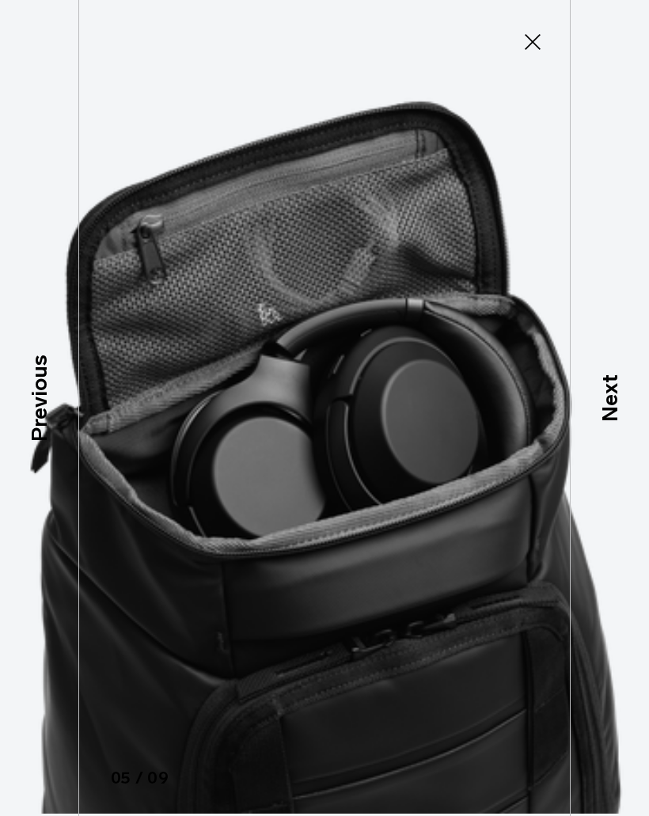
click at [607, 401] on p "Next" at bounding box center [610, 398] width 32 height 47
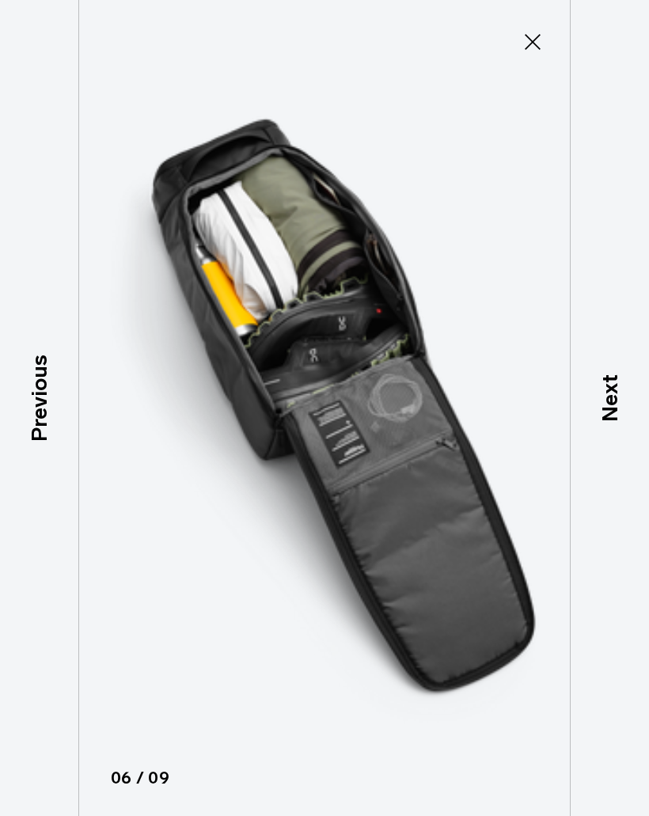
click at [613, 390] on p "Next" at bounding box center [610, 398] width 32 height 47
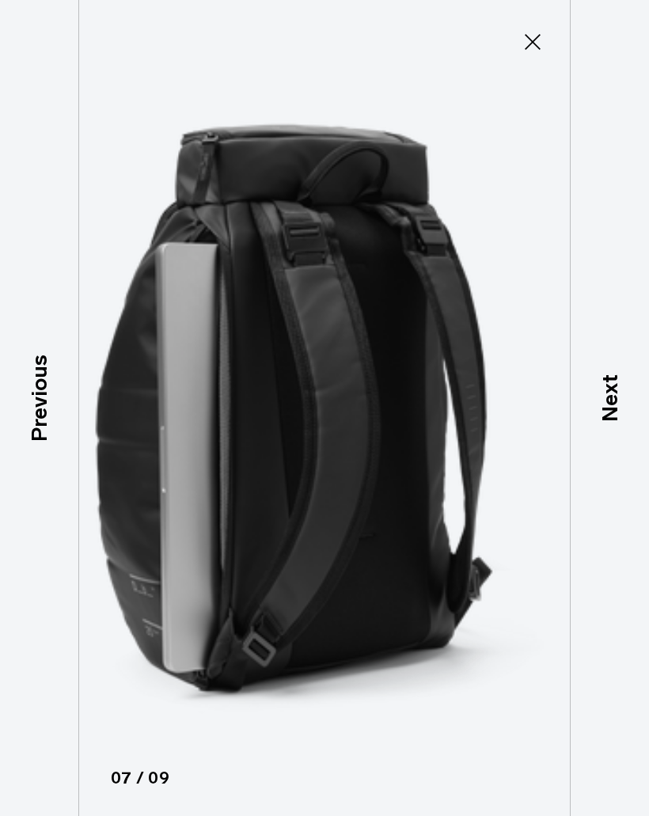
click at [608, 400] on p "Next" at bounding box center [610, 398] width 32 height 47
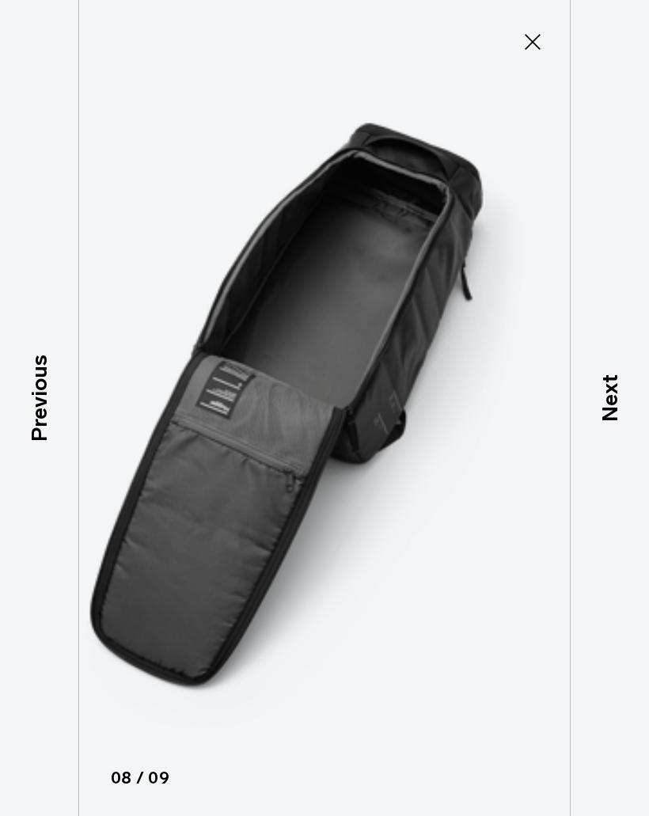
click at [612, 403] on p "Next" at bounding box center [610, 398] width 32 height 47
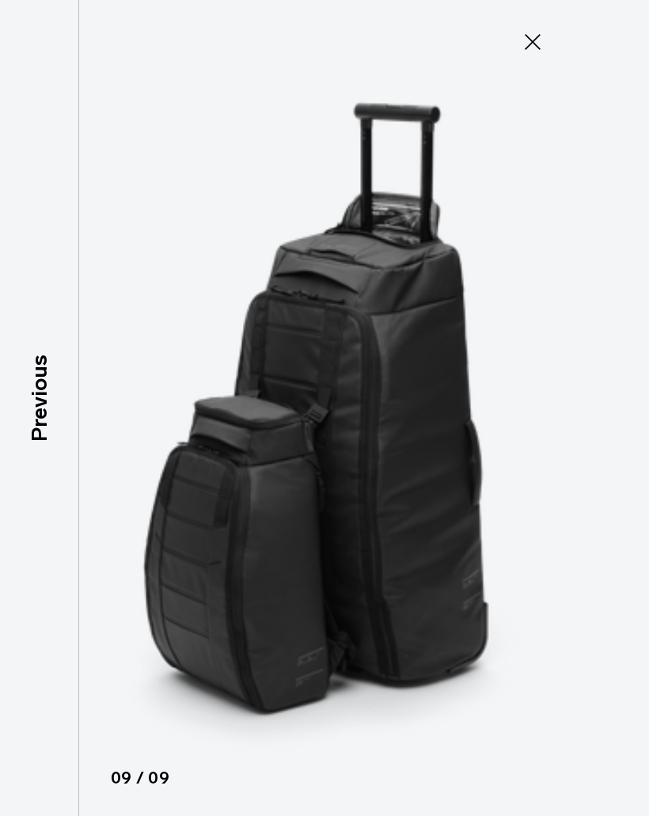
click at [620, 412] on img at bounding box center [324, 408] width 649 height 816
click at [537, 38] on icon at bounding box center [533, 42] width 16 height 16
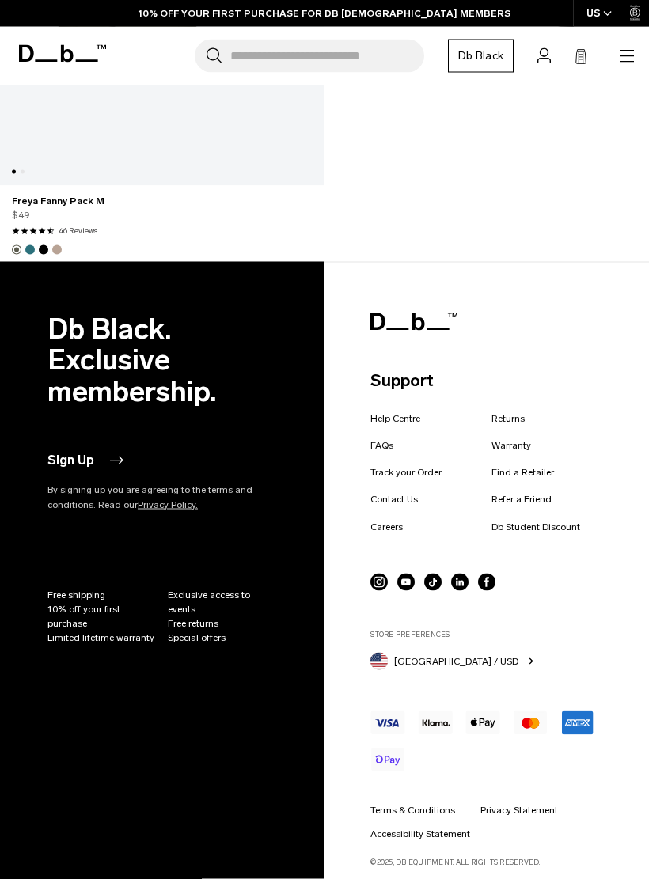
scroll to position [7792, 0]
click at [548, 477] on link "Find a Retailer" at bounding box center [522, 472] width 63 height 14
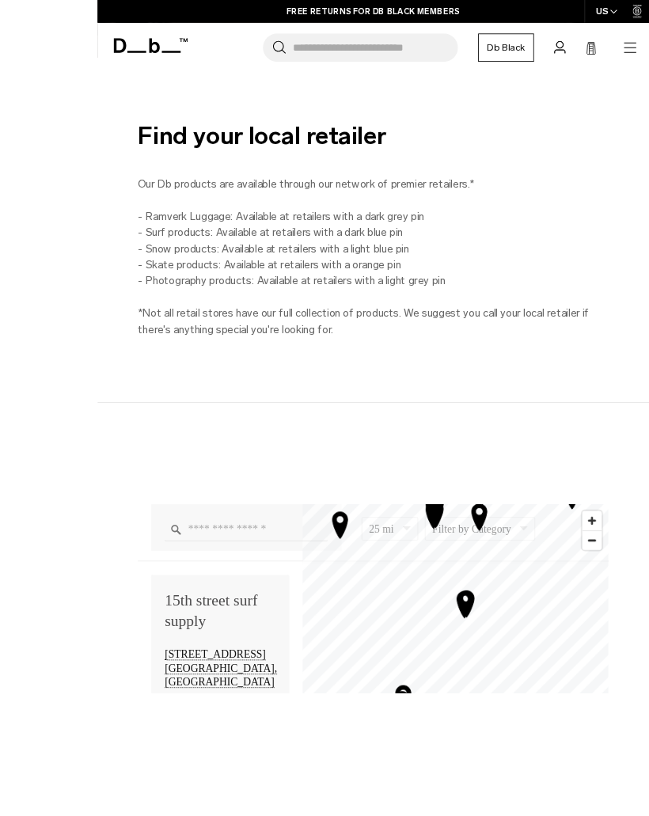
scroll to position [632, 0]
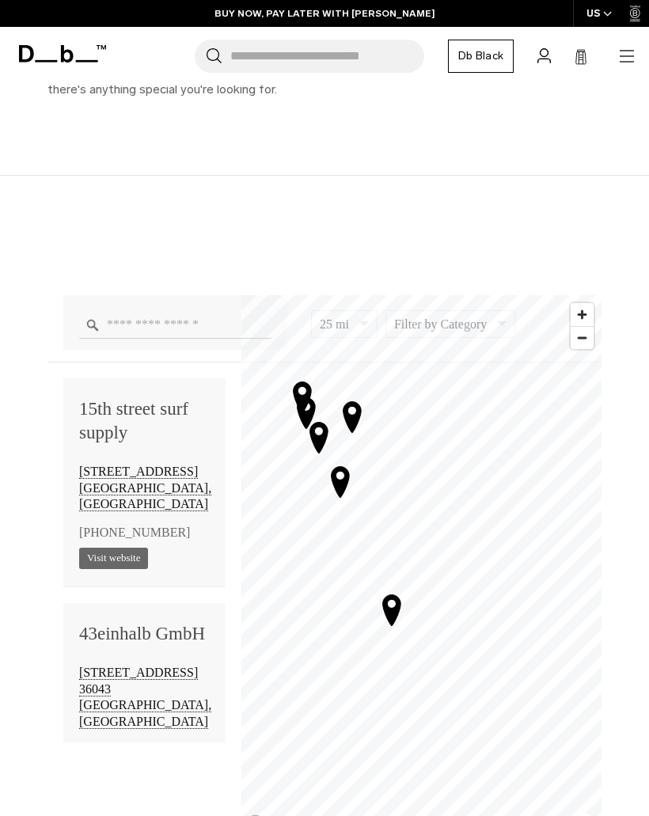
click at [389, 606] on icon "Map marker" at bounding box center [392, 609] width 18 height 31
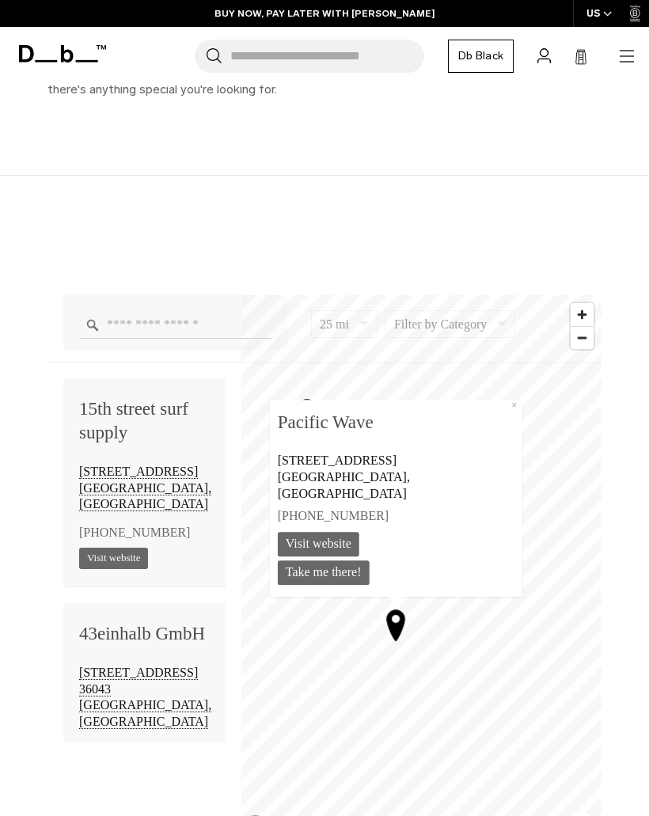
scroll to position [101064, 0]
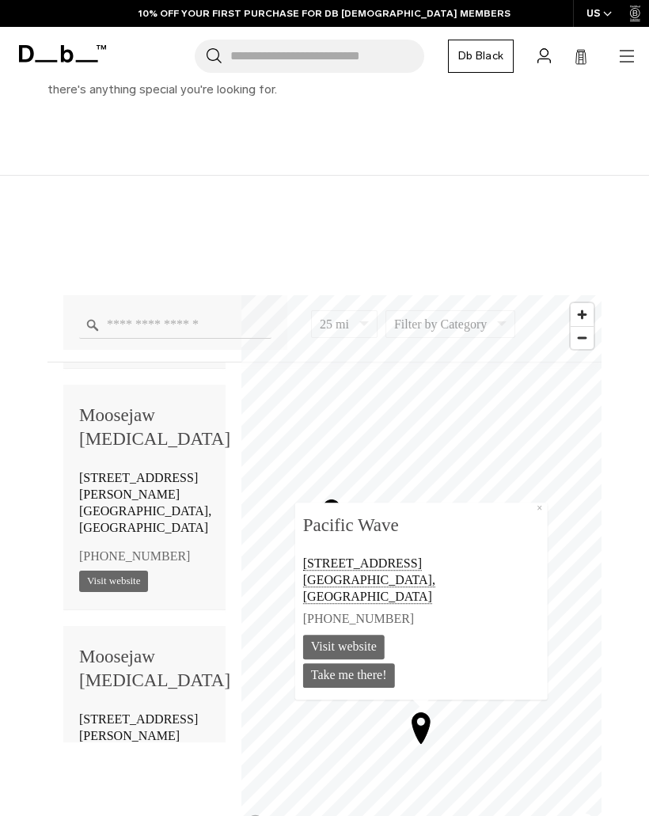
click at [532, 515] on button "×" at bounding box center [539, 509] width 15 height 13
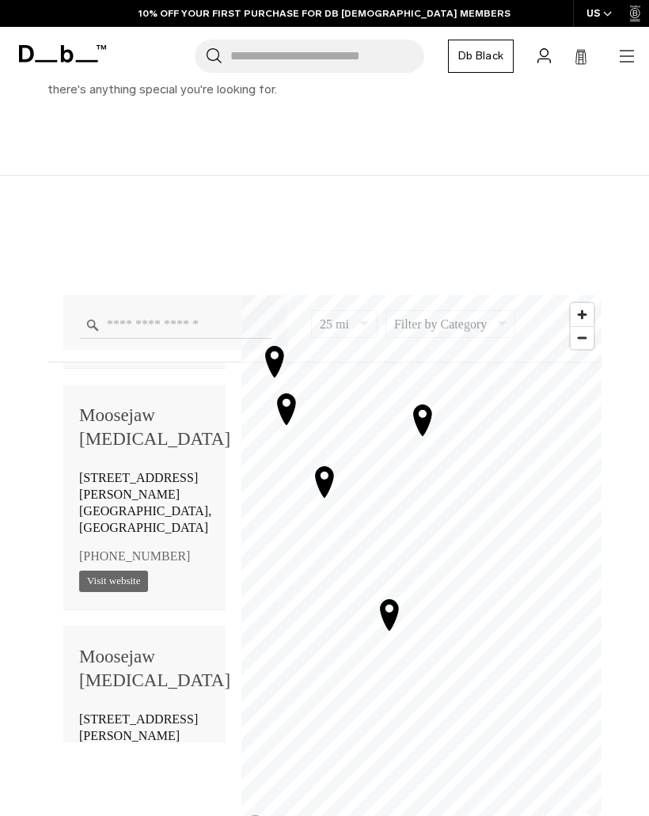
click at [385, 614] on icon "Map marker" at bounding box center [390, 614] width 18 height 31
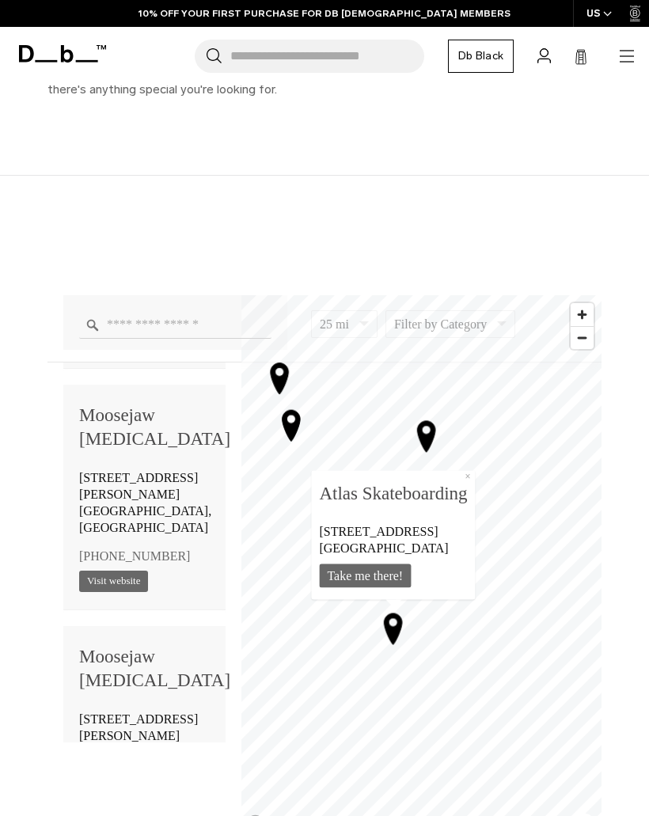
scroll to position [14912, 0]
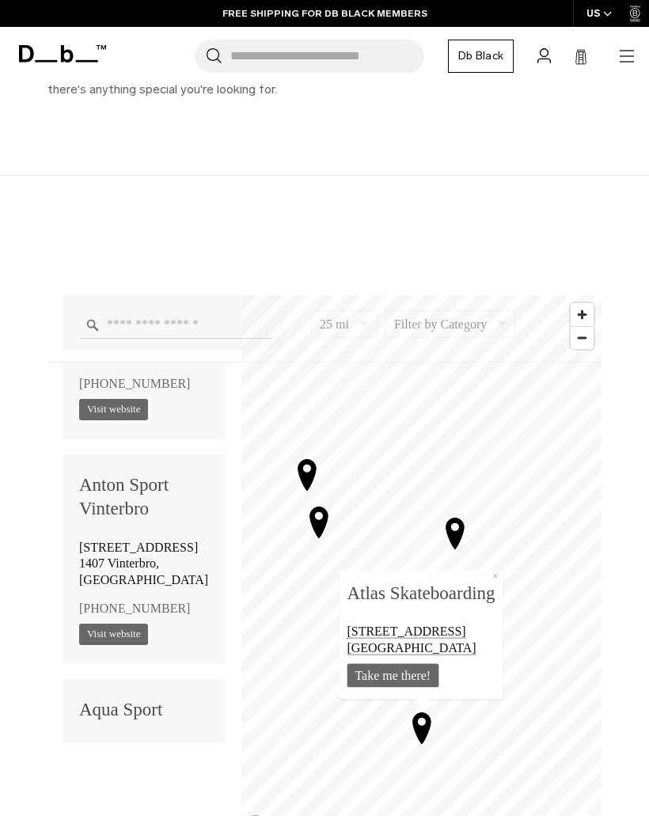
click at [456, 533] on icon "Map marker" at bounding box center [455, 533] width 18 height 31
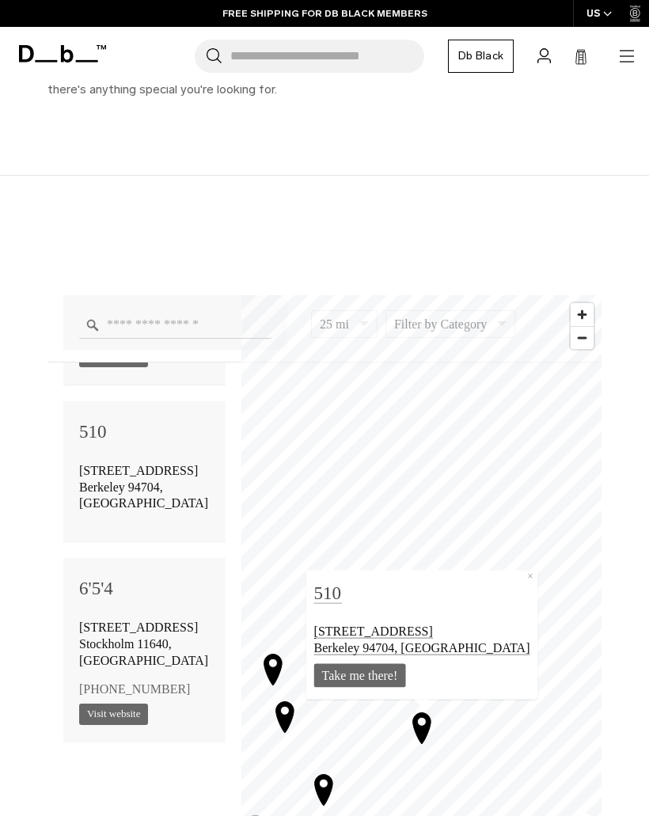
click at [324, 787] on icon "Map marker" at bounding box center [324, 789] width 40 height 40
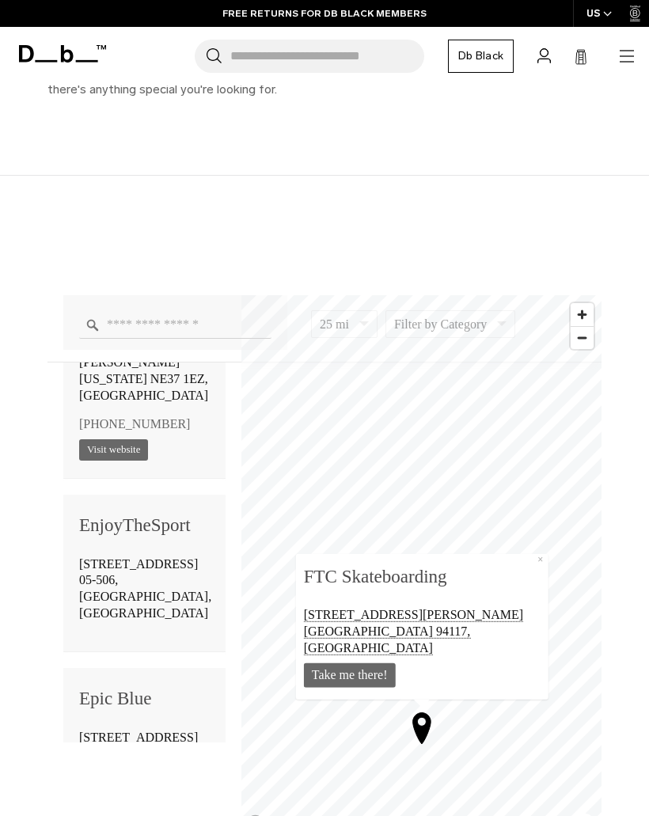
click at [533, 567] on button "×" at bounding box center [540, 560] width 15 height 13
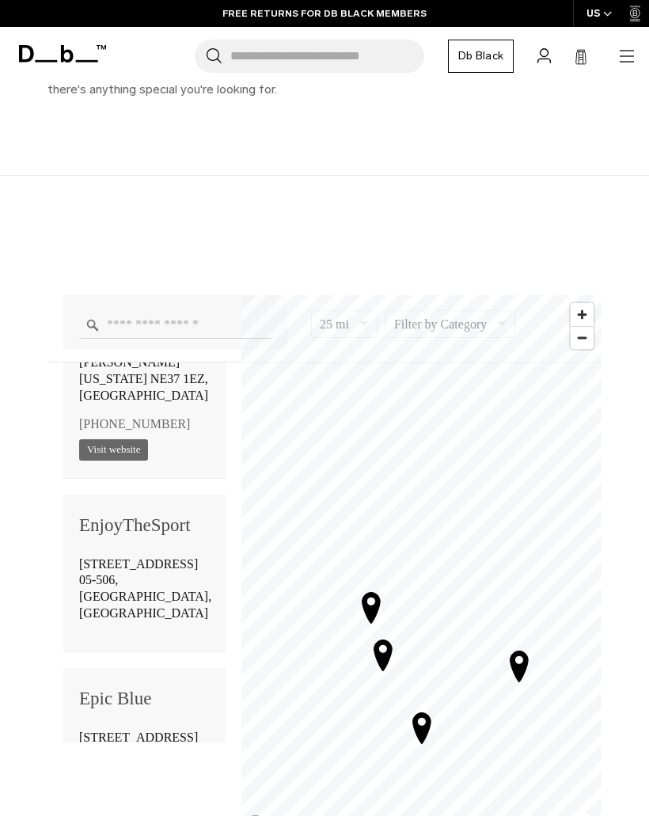
click at [384, 654] on icon "Map marker" at bounding box center [383, 654] width 18 height 31
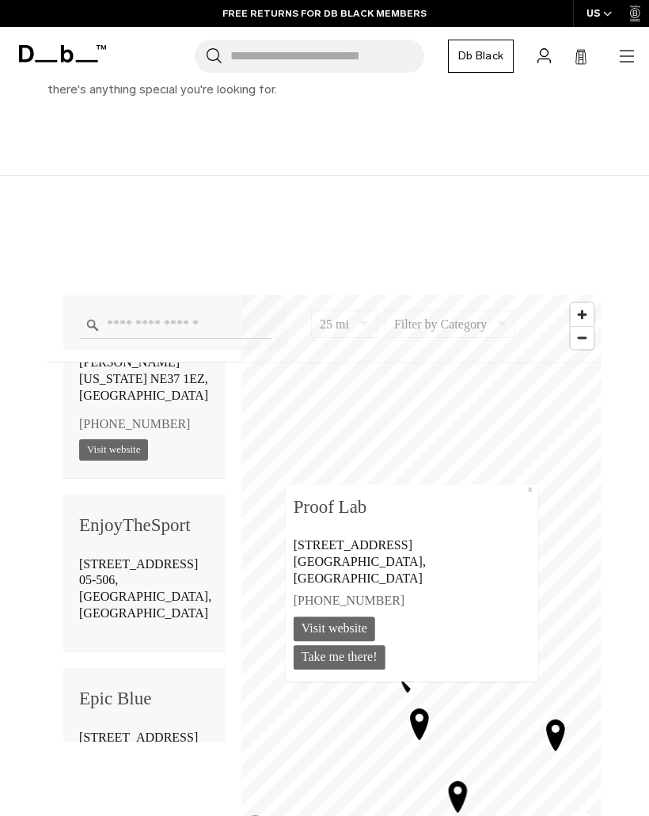
scroll to position [107150, 0]
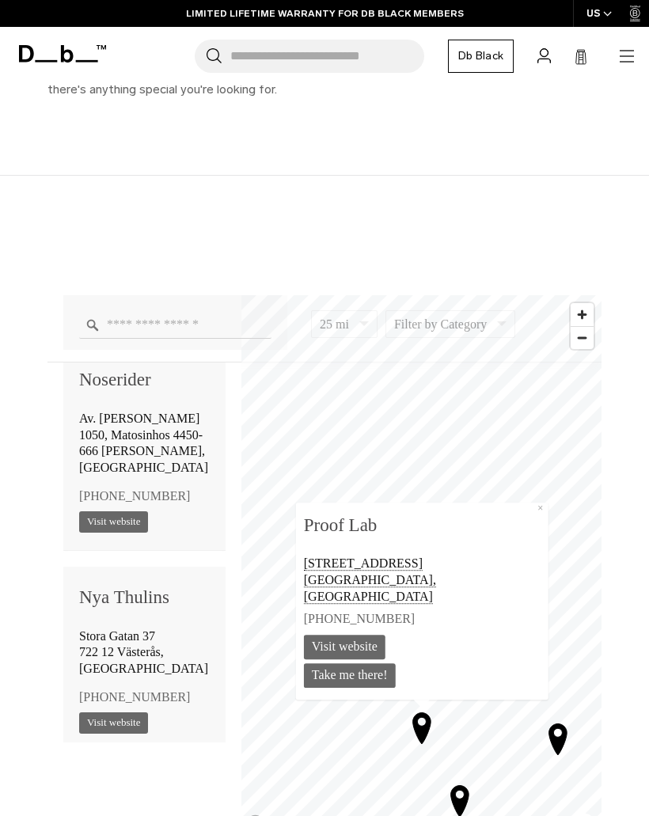
click at [511, 533] on b "Proof Lab" at bounding box center [422, 525] width 237 height 30
click at [533, 515] on button "×" at bounding box center [540, 509] width 15 height 13
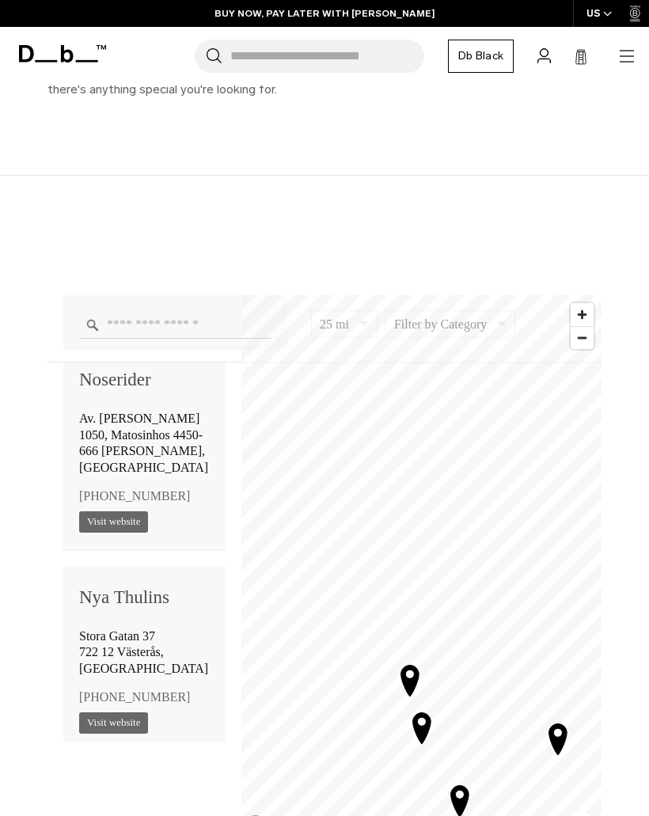
click at [413, 677] on icon "Map marker" at bounding box center [410, 680] width 18 height 31
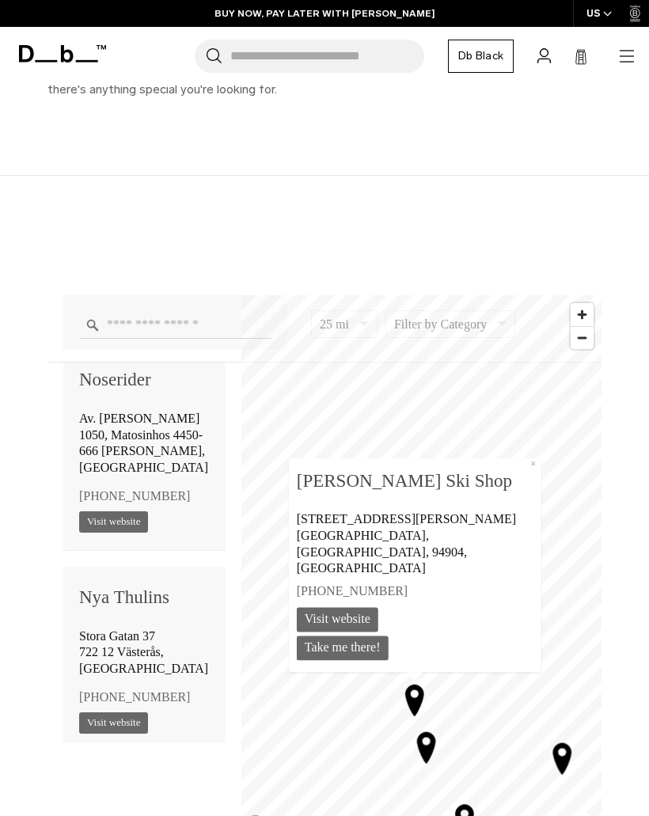
scroll to position [167699, 0]
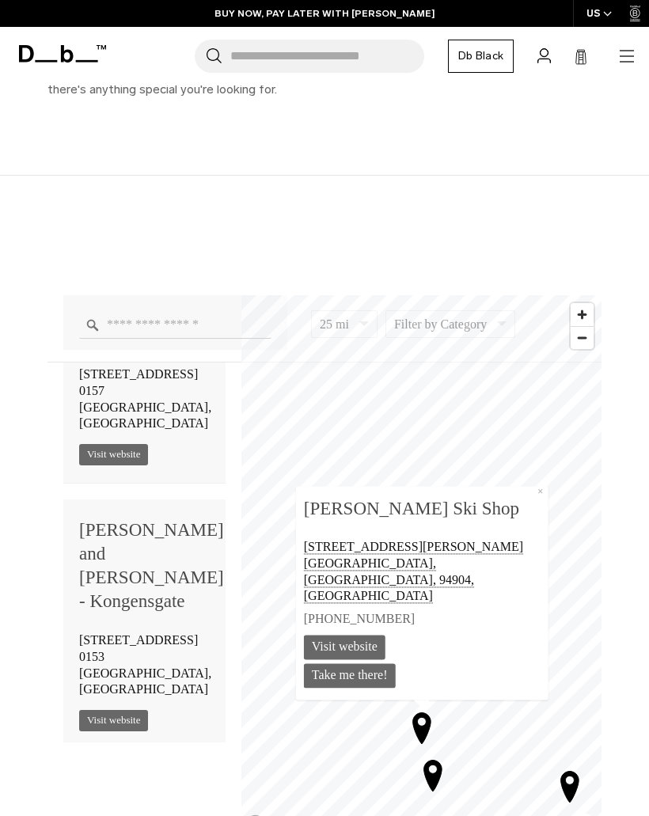
click at [533, 499] on button "×" at bounding box center [540, 492] width 15 height 13
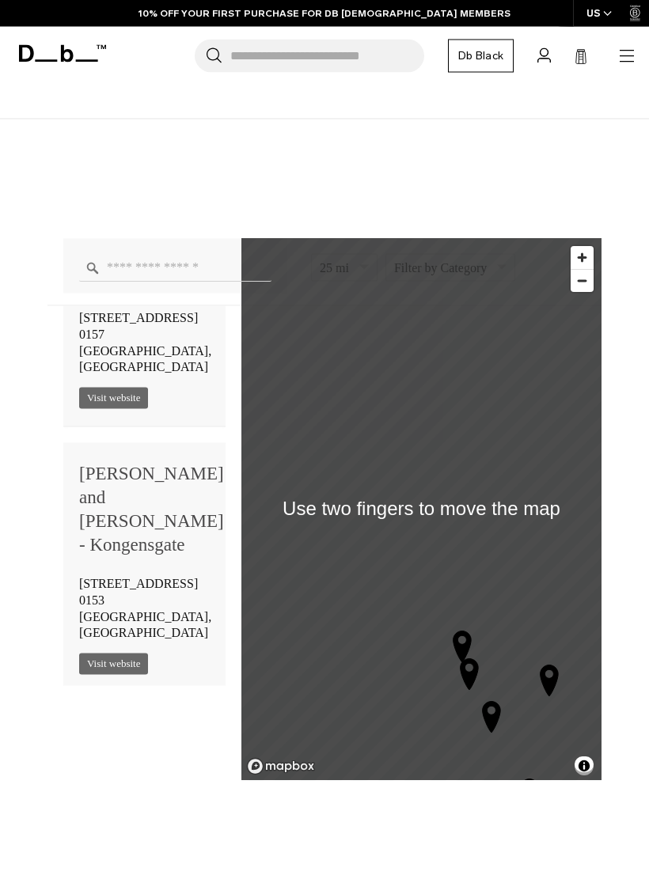
scroll to position [697, 0]
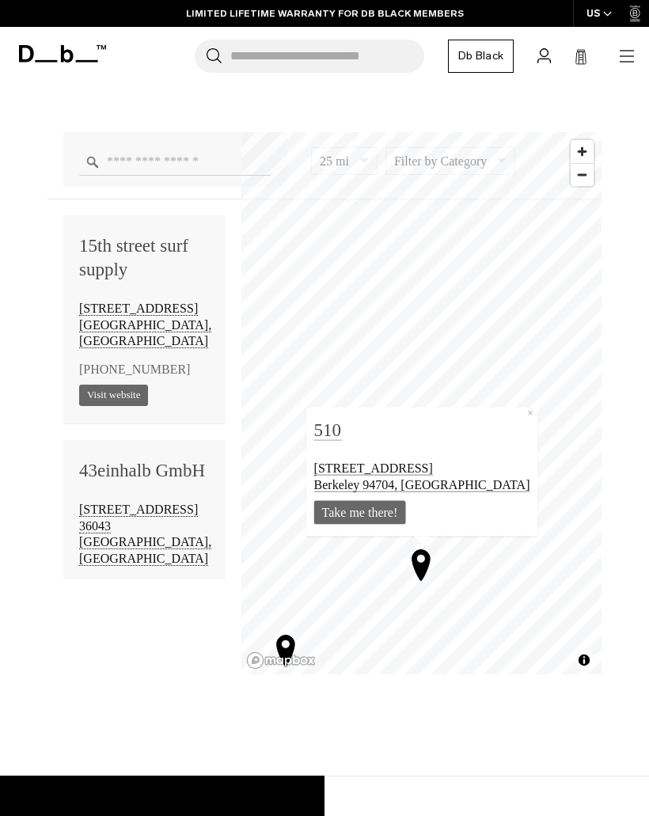
scroll to position [419, 0]
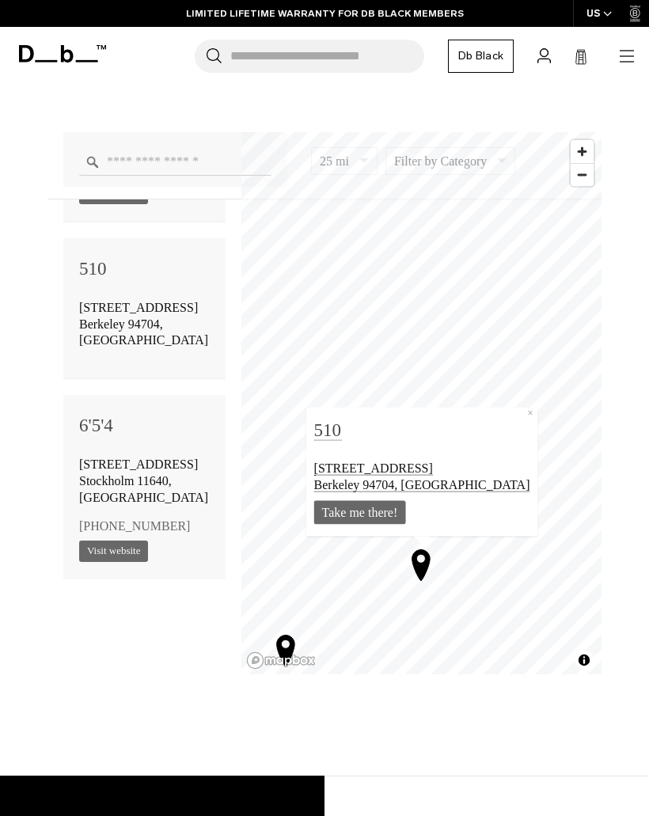
click at [369, 438] on b "510" at bounding box center [422, 430] width 216 height 30
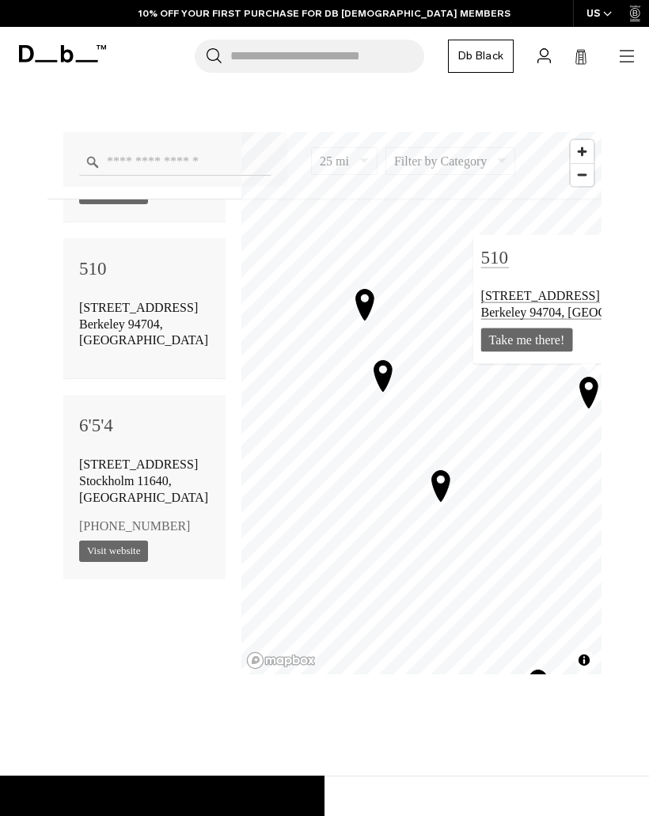
click at [388, 380] on icon "Map marker" at bounding box center [383, 375] width 18 height 31
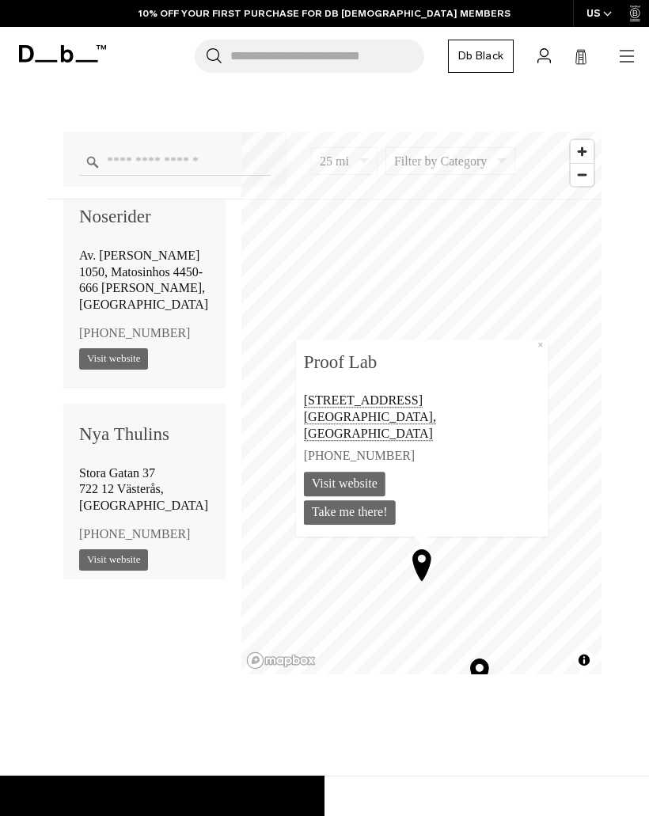
click at [385, 485] on link "Visit website" at bounding box center [345, 484] width 82 height 25
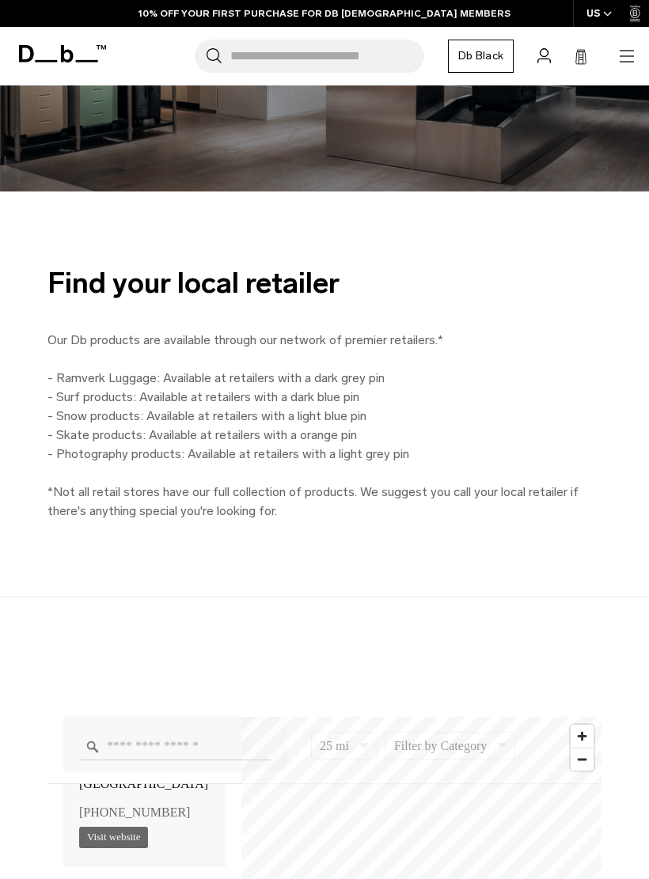
scroll to position [176, 0]
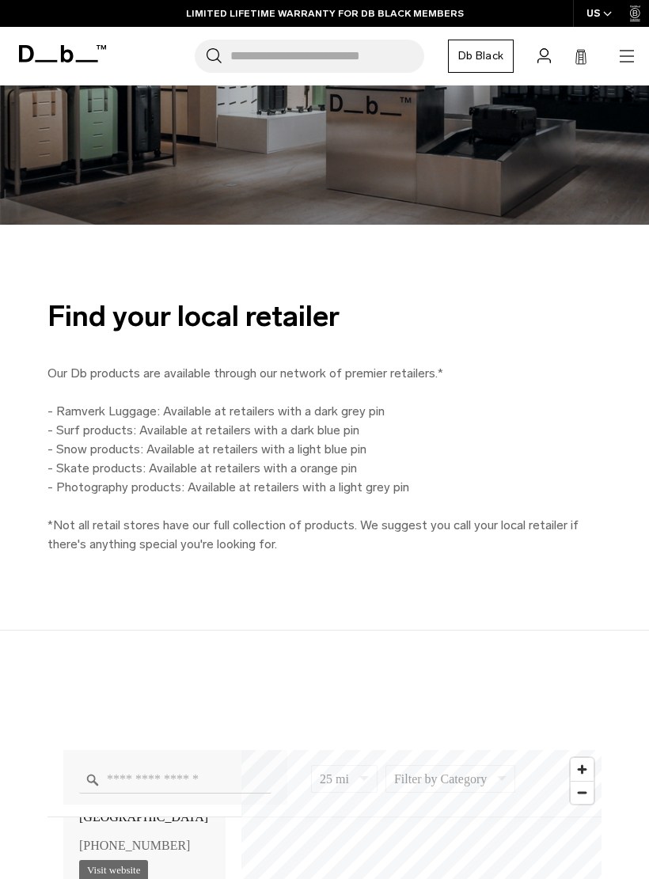
click at [626, 47] on icon "button" at bounding box center [626, 56] width 19 height 19
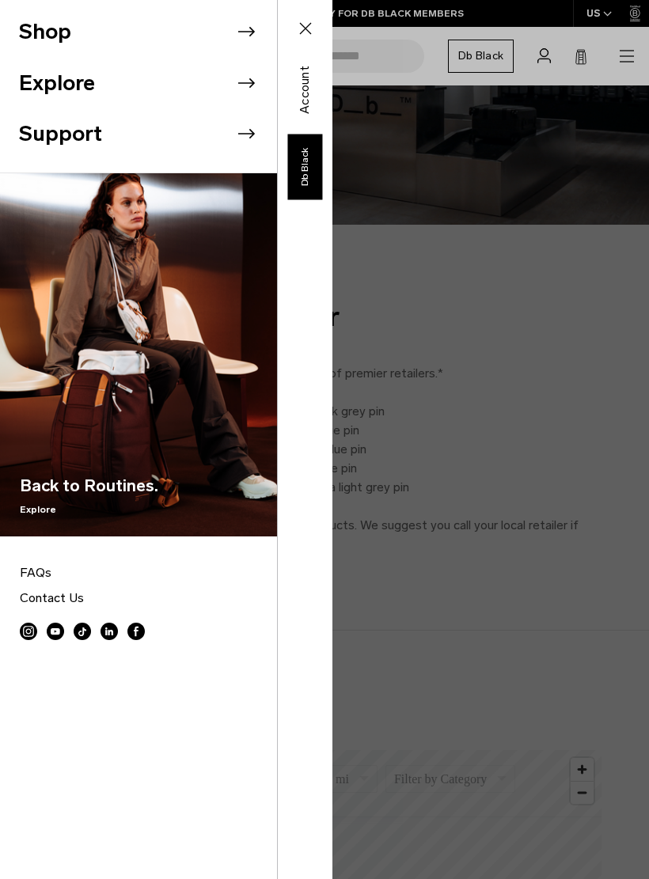
click at [53, 46] on li "Shop" at bounding box center [148, 31] width 258 height 51
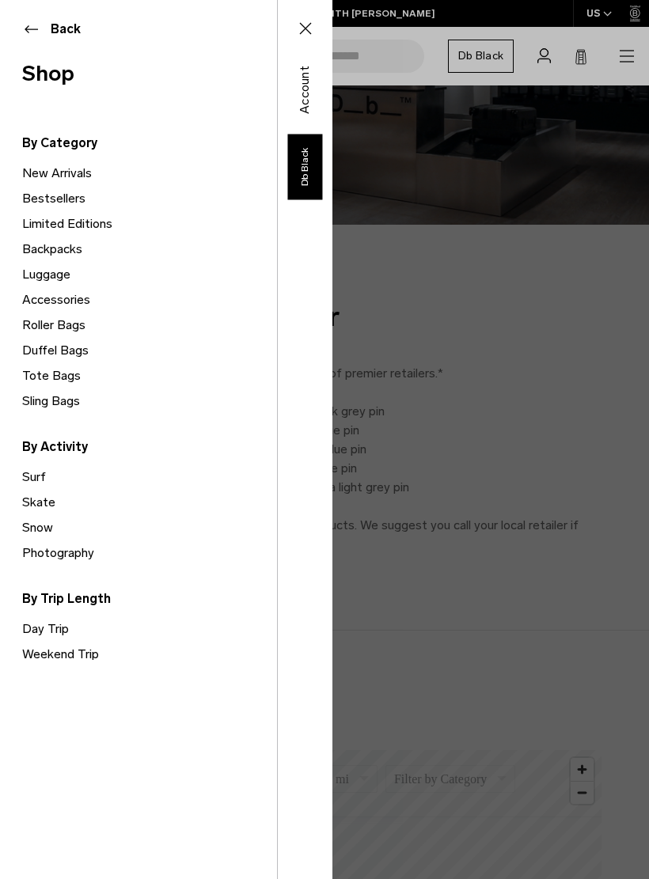
click at [31, 487] on link "Surf" at bounding box center [149, 477] width 255 height 25
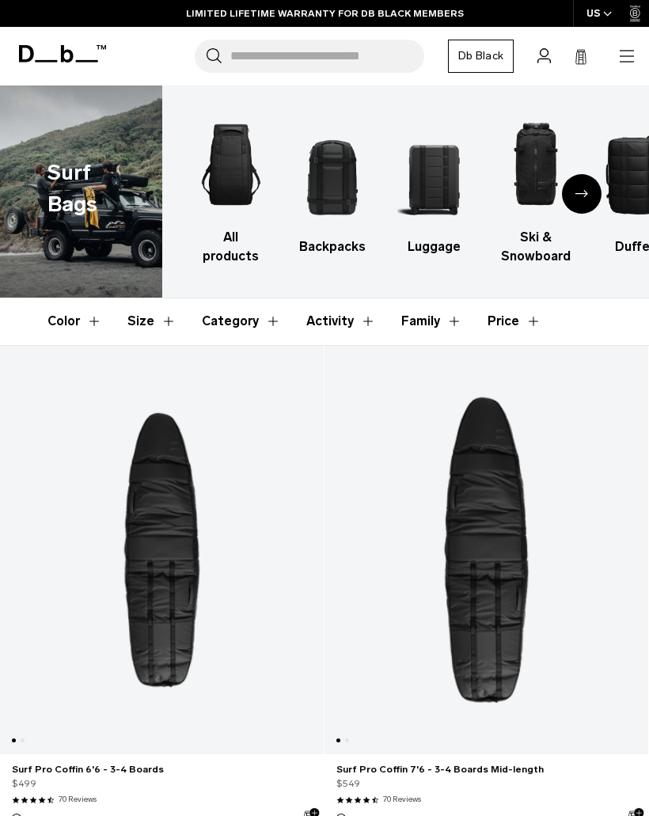
click at [621, 63] on icon "button" at bounding box center [626, 56] width 19 height 19
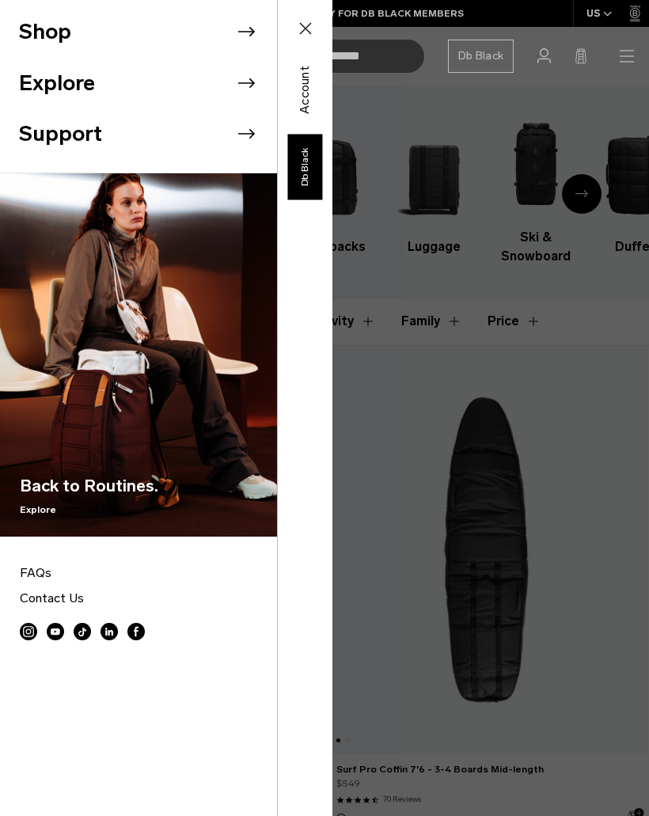
click at [242, 40] on icon at bounding box center [246, 32] width 24 height 24
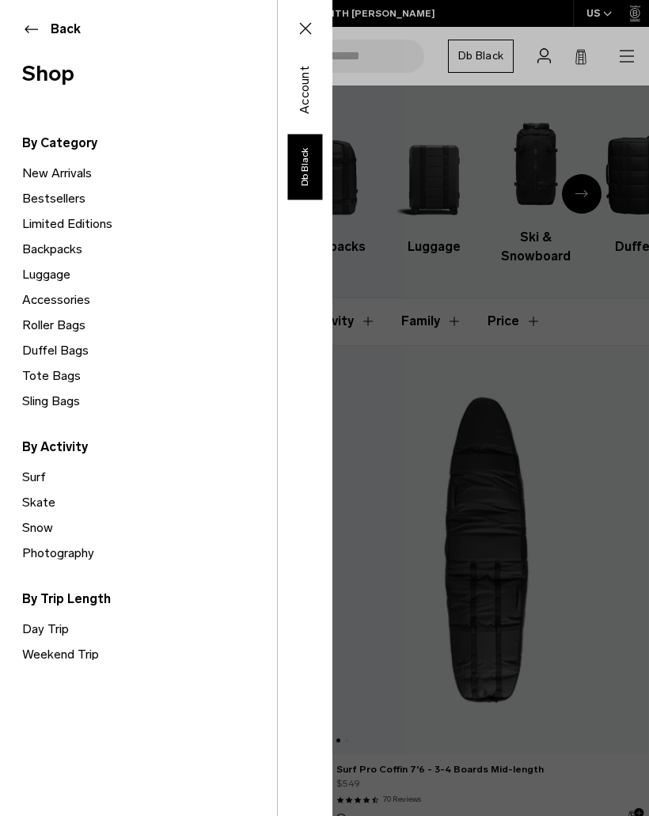
click at [55, 530] on link "Snow" at bounding box center [149, 527] width 255 height 25
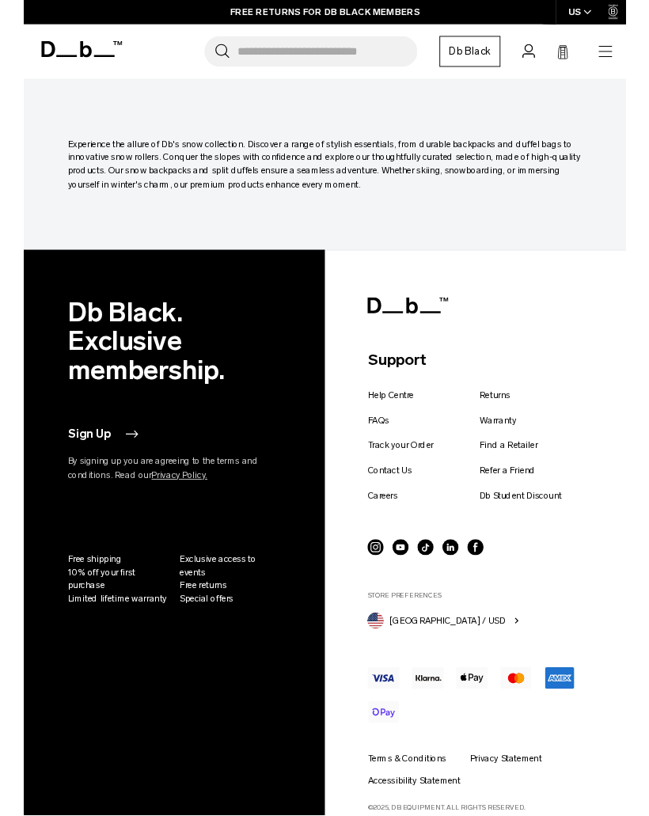
scroll to position [10208, 0]
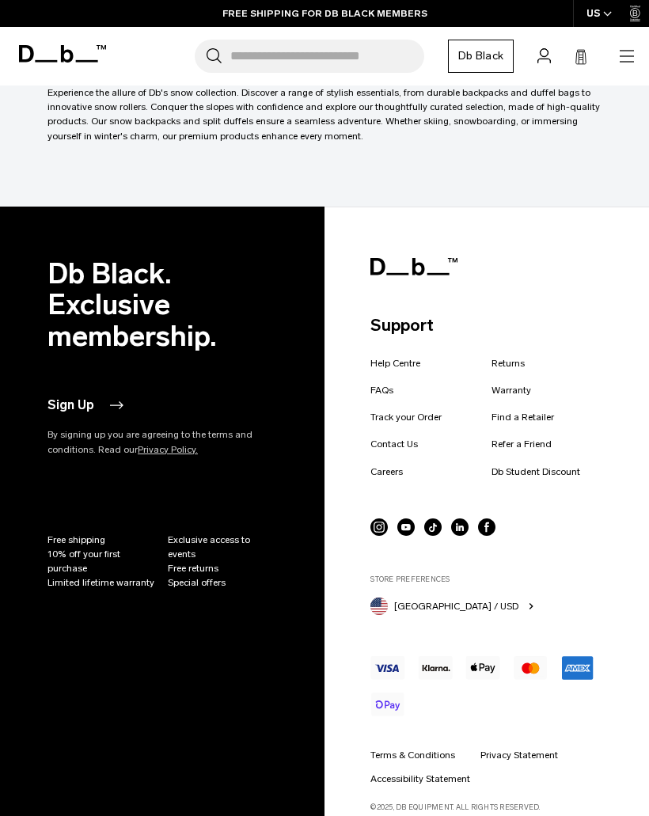
click at [544, 465] on link "Db Student Discount" at bounding box center [535, 472] width 89 height 14
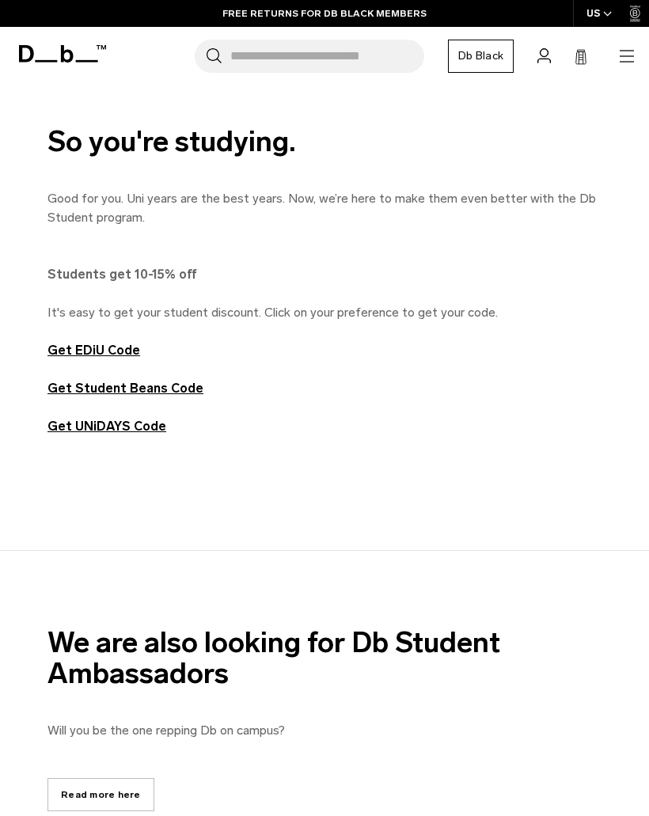
scroll to position [548, 0]
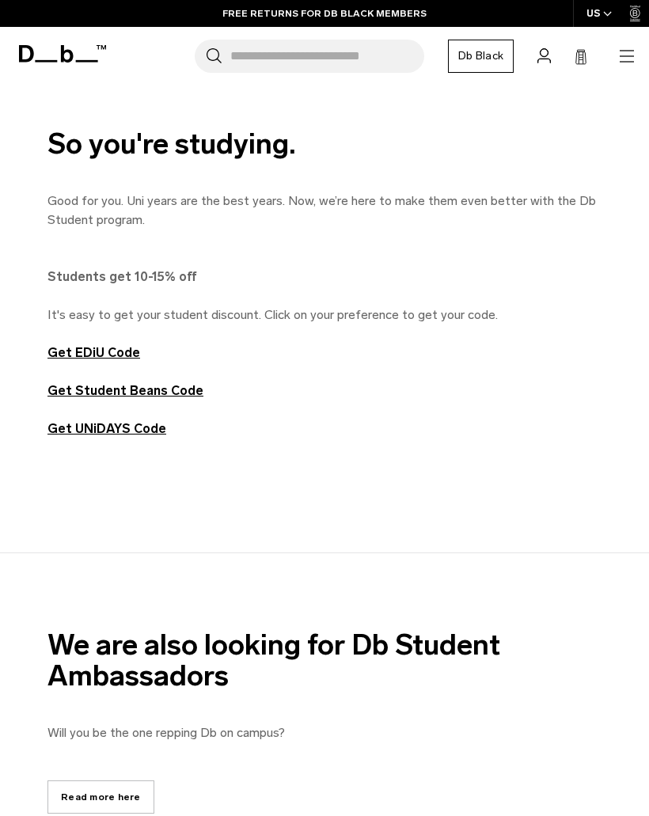
click at [108, 358] on strong "Get EDiU Code" at bounding box center [93, 352] width 93 height 15
